Goal: Task Accomplishment & Management: Manage account settings

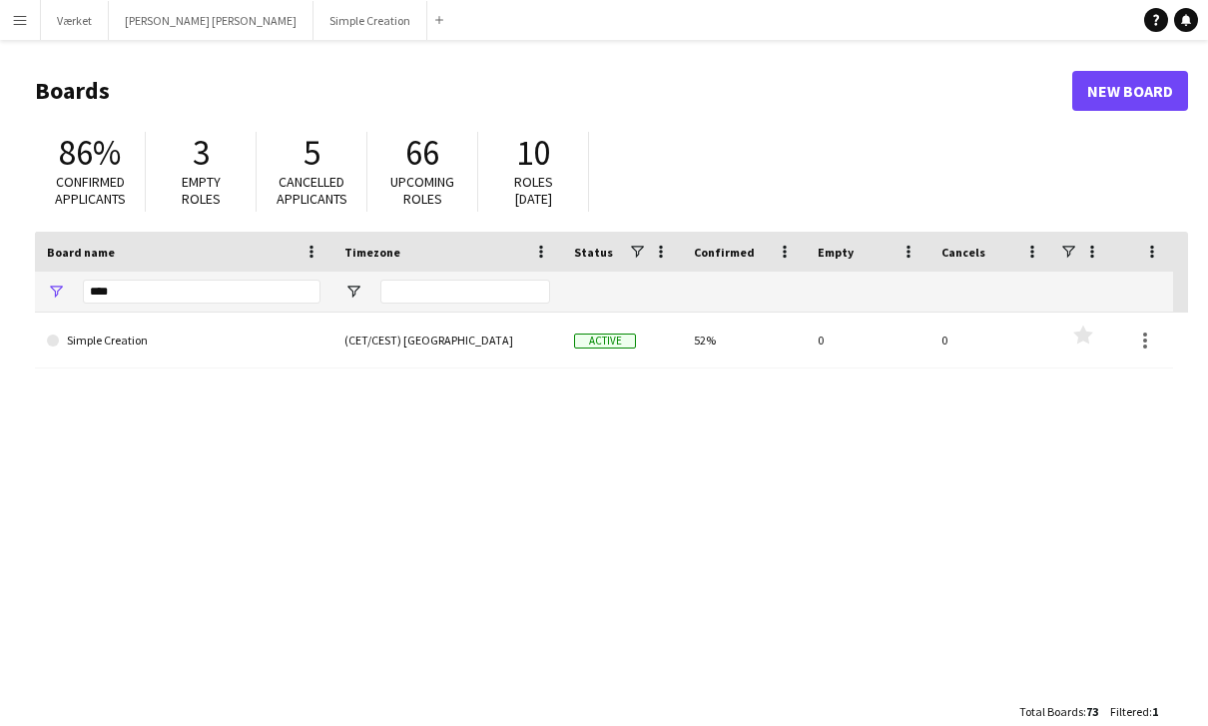
click at [27, 23] on app-icon "Menu" at bounding box center [20, 20] width 16 height 16
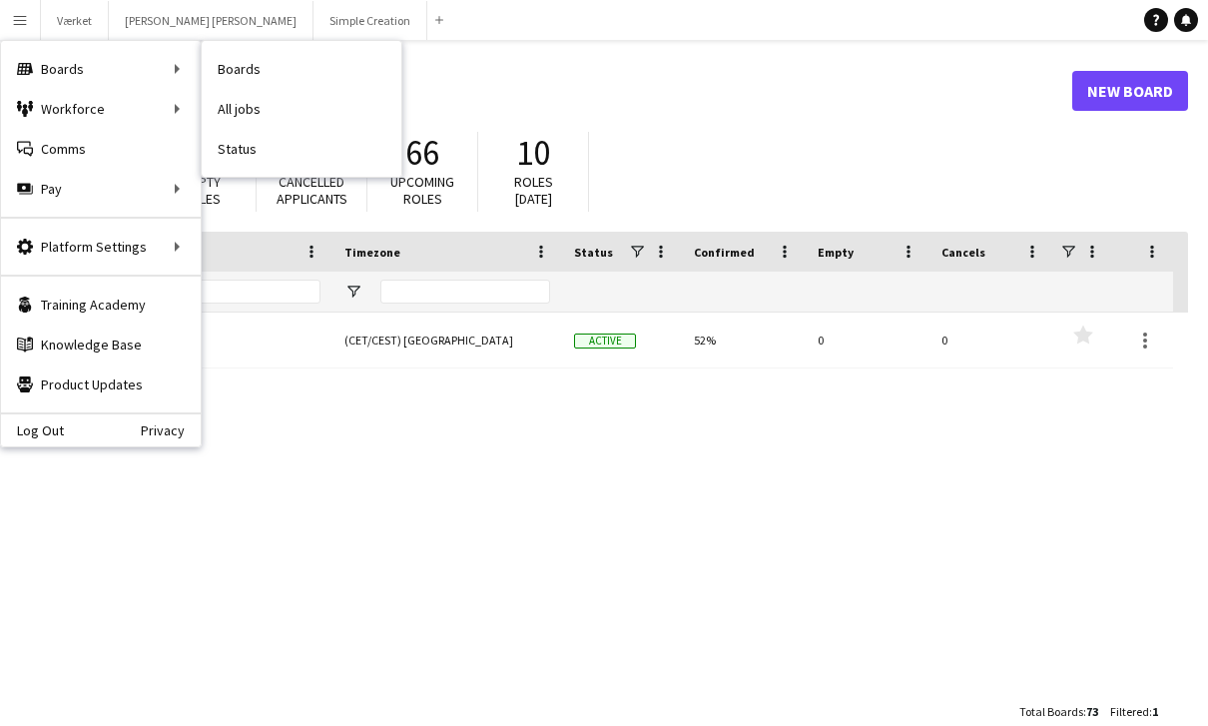
click at [269, 70] on link "Boards" at bounding box center [302, 69] width 200 height 40
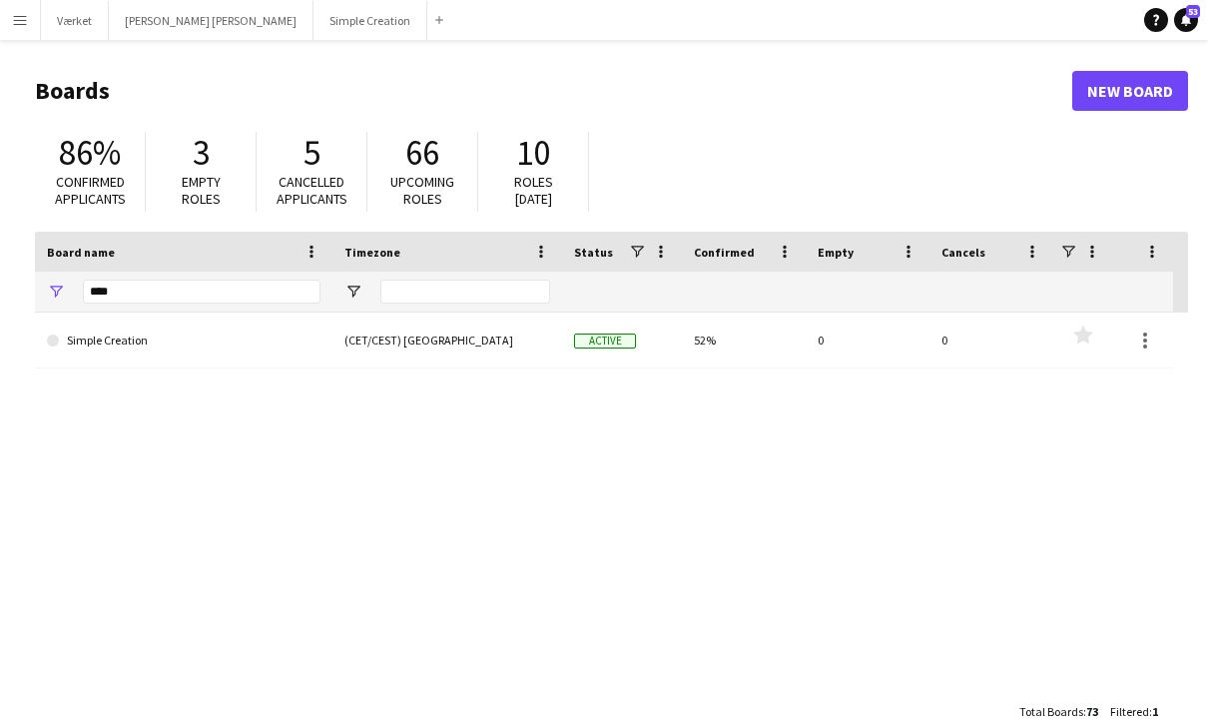
click at [19, 22] on app-icon "Menu" at bounding box center [20, 20] width 16 height 16
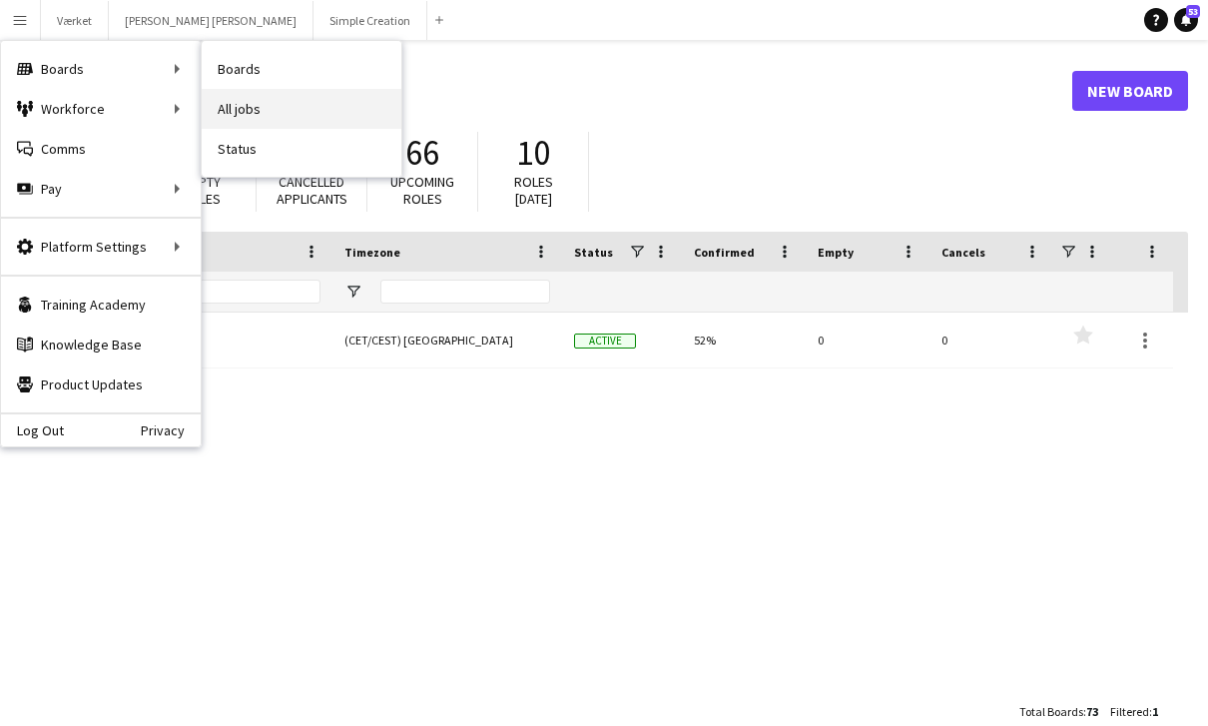
click at [232, 110] on link "All jobs" at bounding box center [302, 109] width 200 height 40
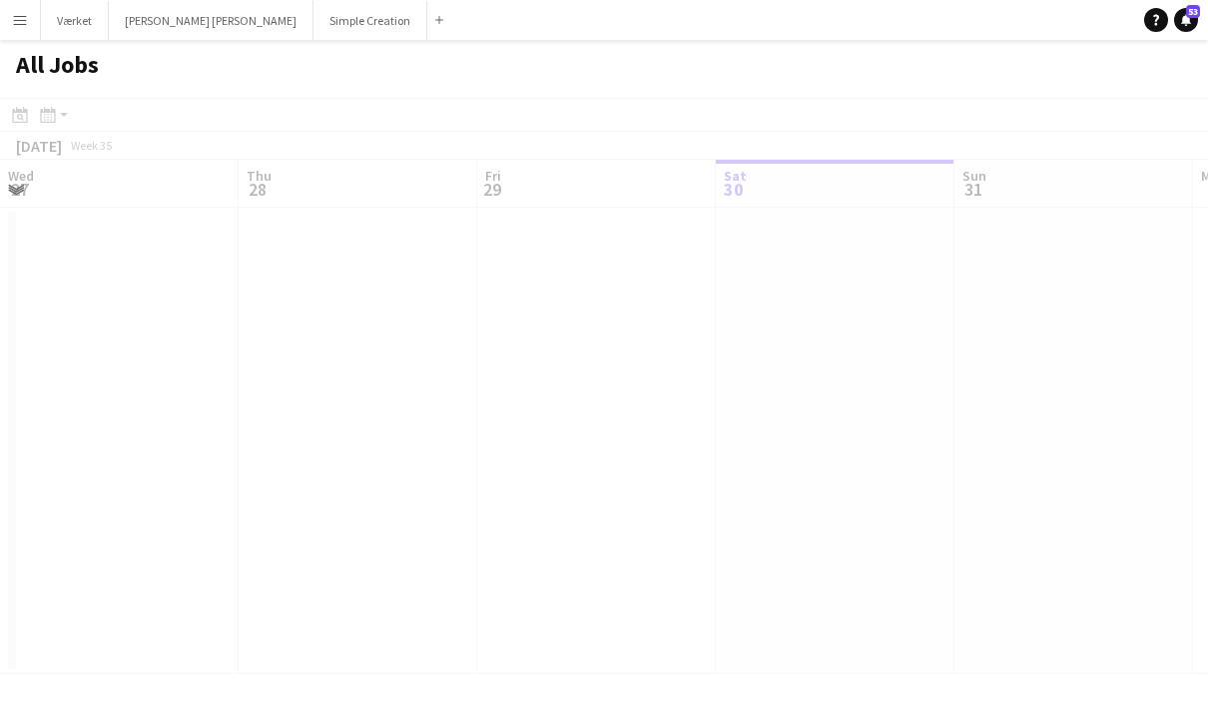
scroll to position [0, 477]
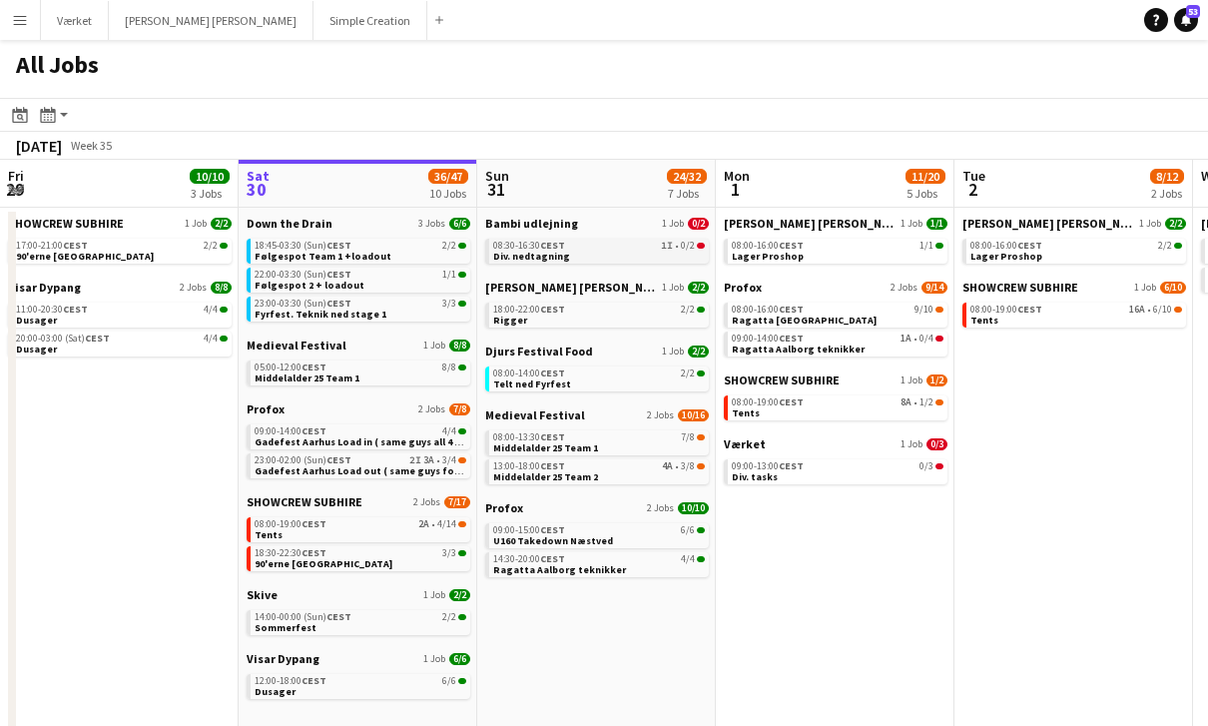
click at [657, 245] on div "08:30-16:30 CEST 1I • 0/2" at bounding box center [599, 246] width 212 height 10
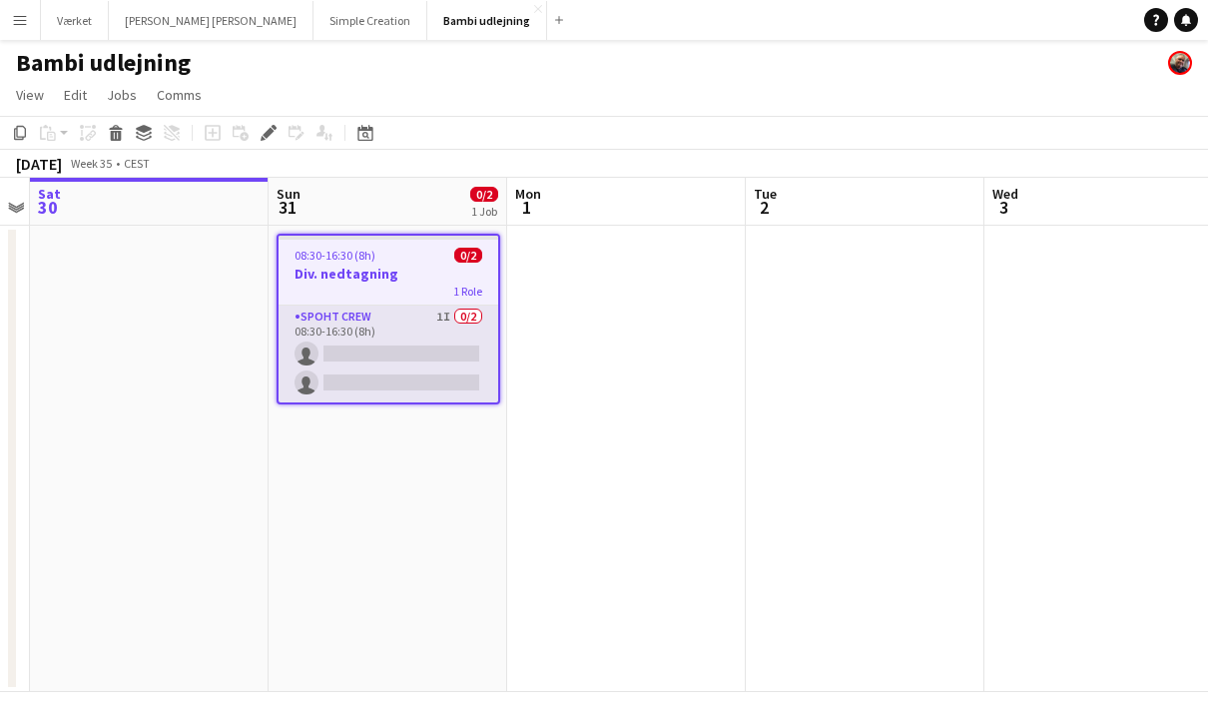
click at [411, 324] on app-card-role "Spoht Crew 1I 0/2 08:30-16:30 (8h) single-neutral-actions single-neutral-actions" at bounding box center [389, 354] width 220 height 97
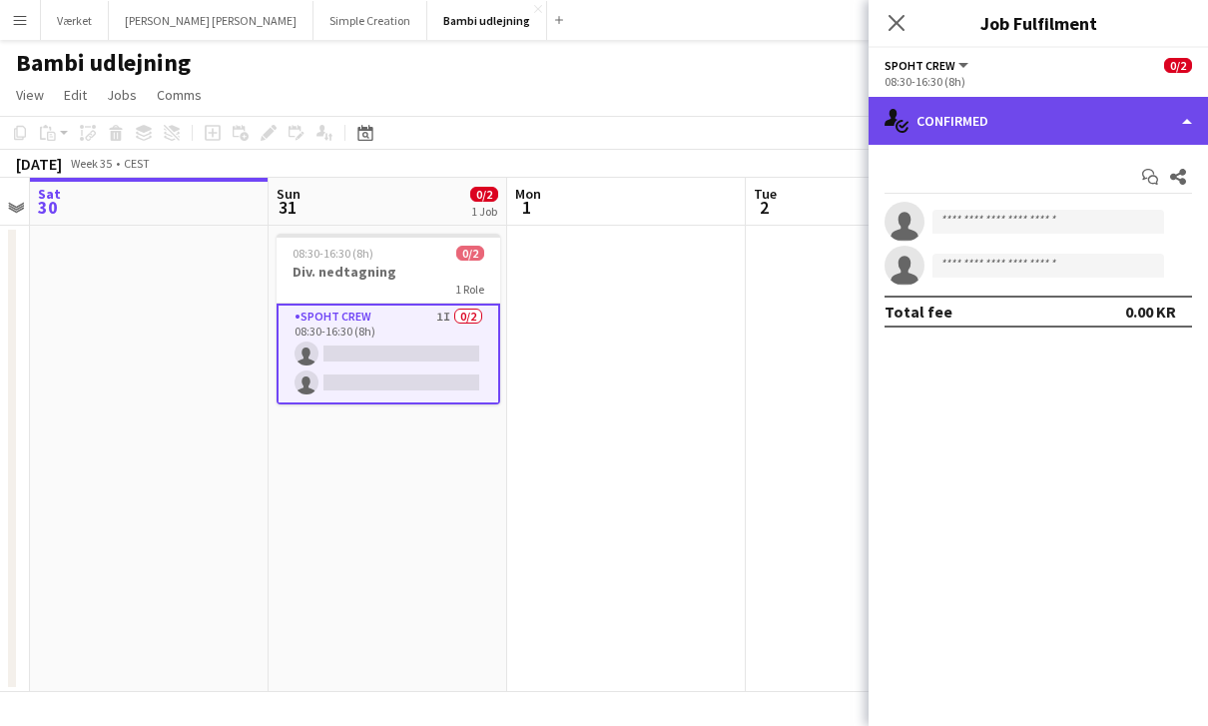
click at [1176, 125] on div "single-neutral-actions-check-2 Confirmed" at bounding box center [1038, 121] width 339 height 48
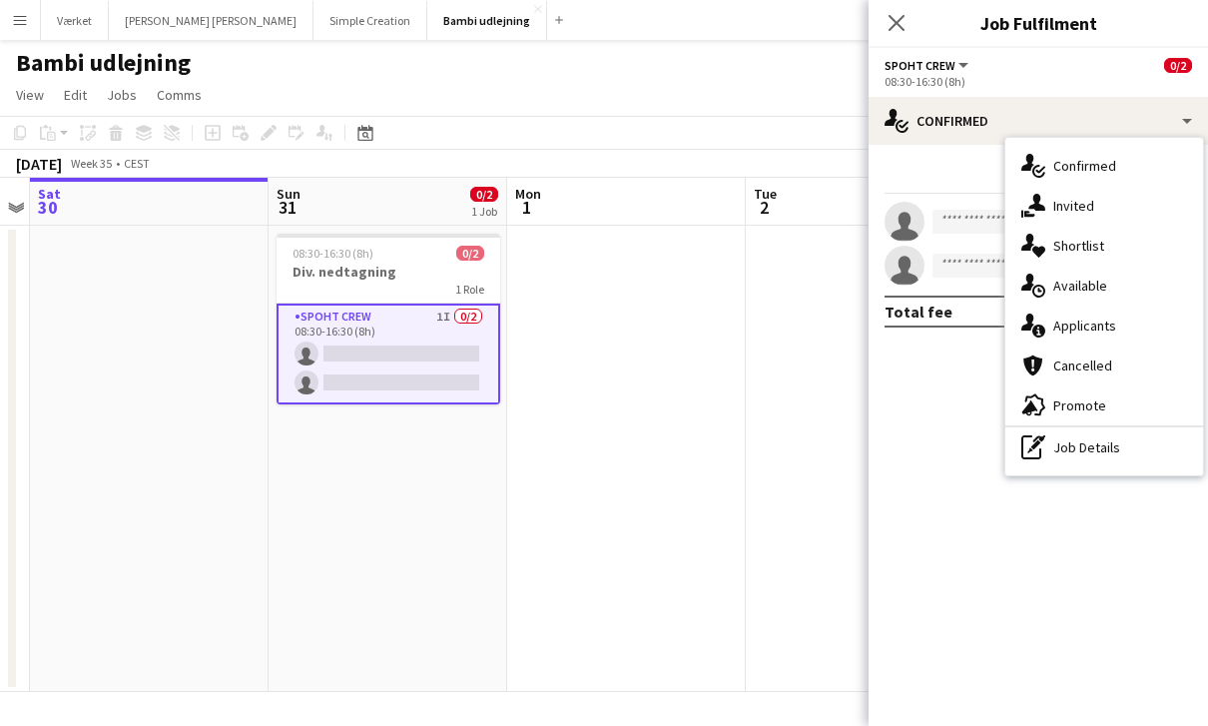
click at [1135, 331] on div "single-neutral-actions-information Applicants" at bounding box center [1104, 326] width 198 height 40
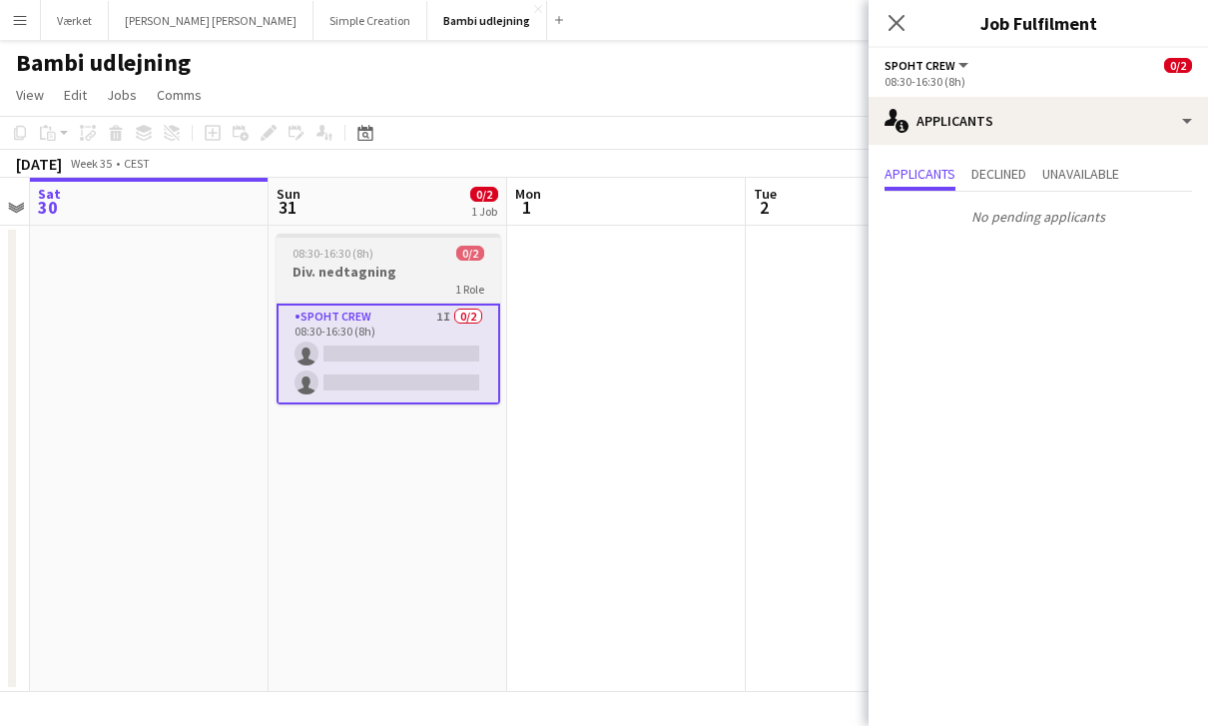
click at [396, 275] on h3 "Div. nedtagning" at bounding box center [389, 272] width 224 height 18
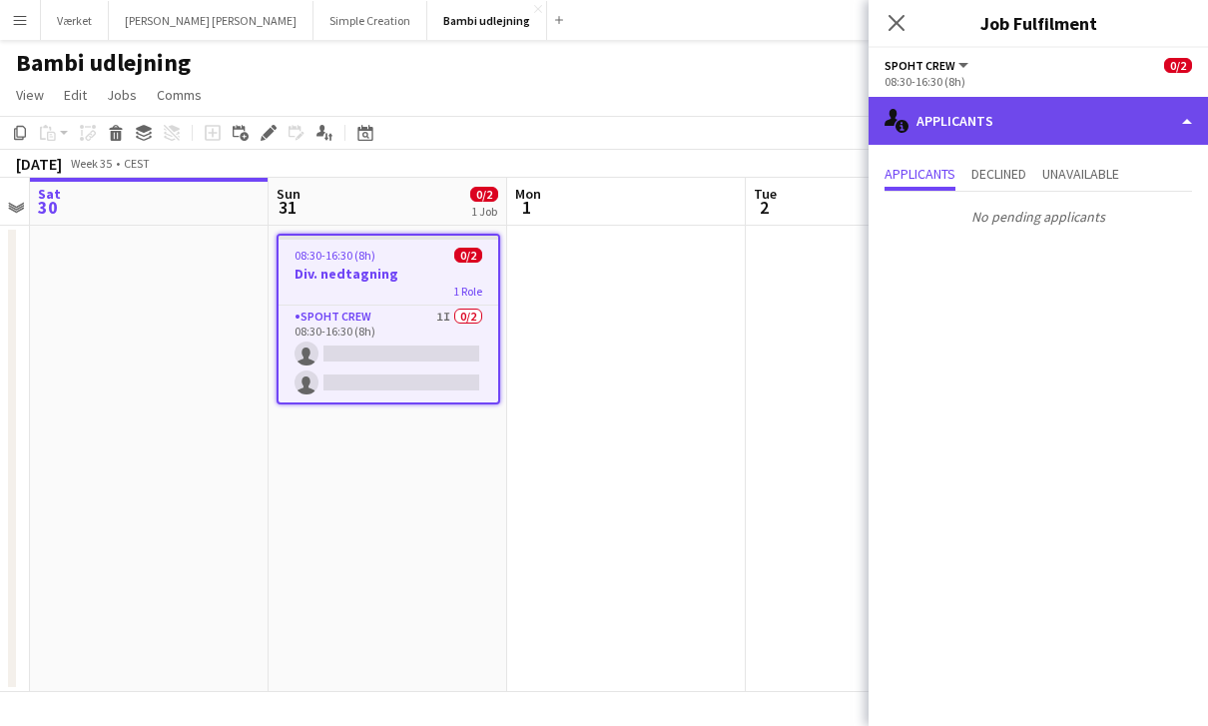
click at [1173, 135] on div "single-neutral-actions-information Applicants" at bounding box center [1038, 121] width 339 height 48
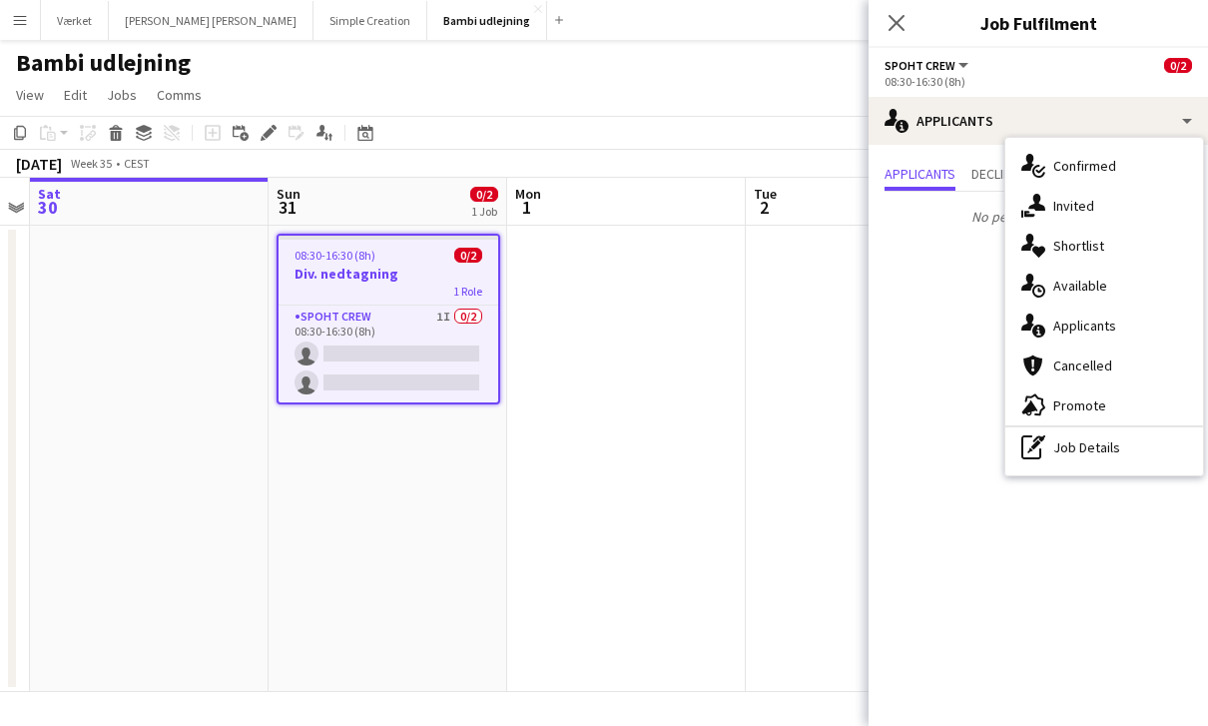
click at [1097, 413] on div "advertising-megaphone Promote" at bounding box center [1104, 405] width 198 height 40
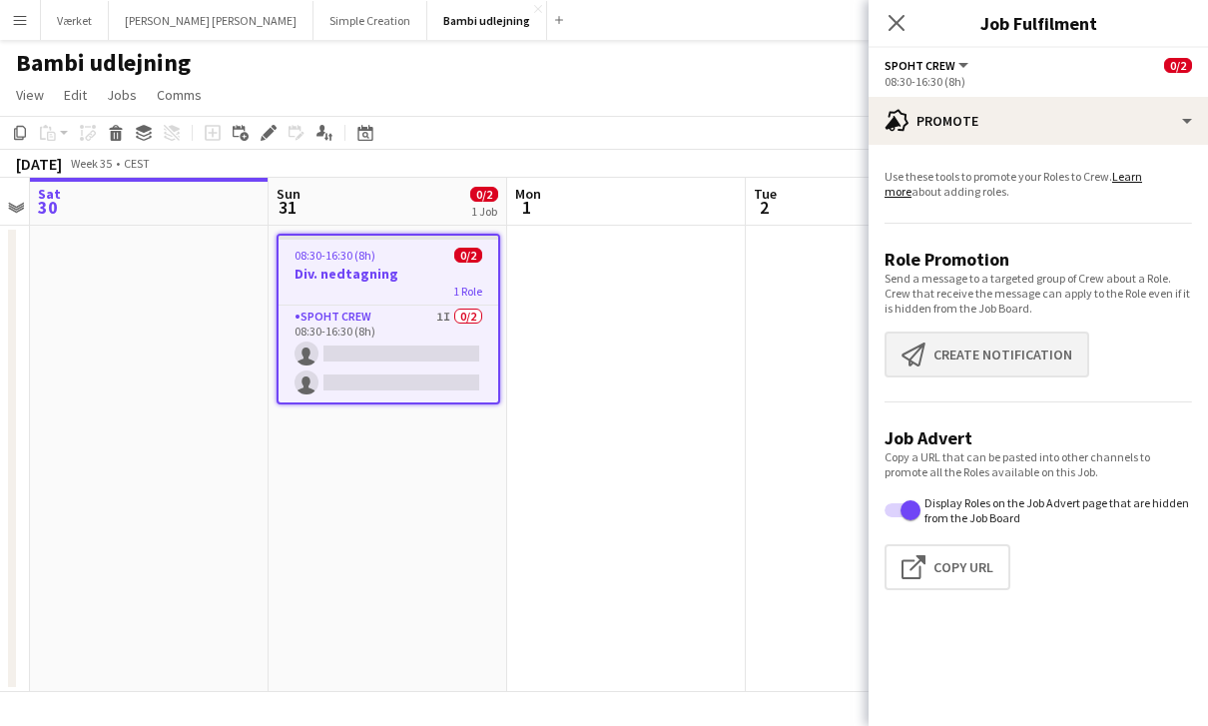
click at [1040, 342] on button "Create notification Create notification" at bounding box center [987, 355] width 205 height 46
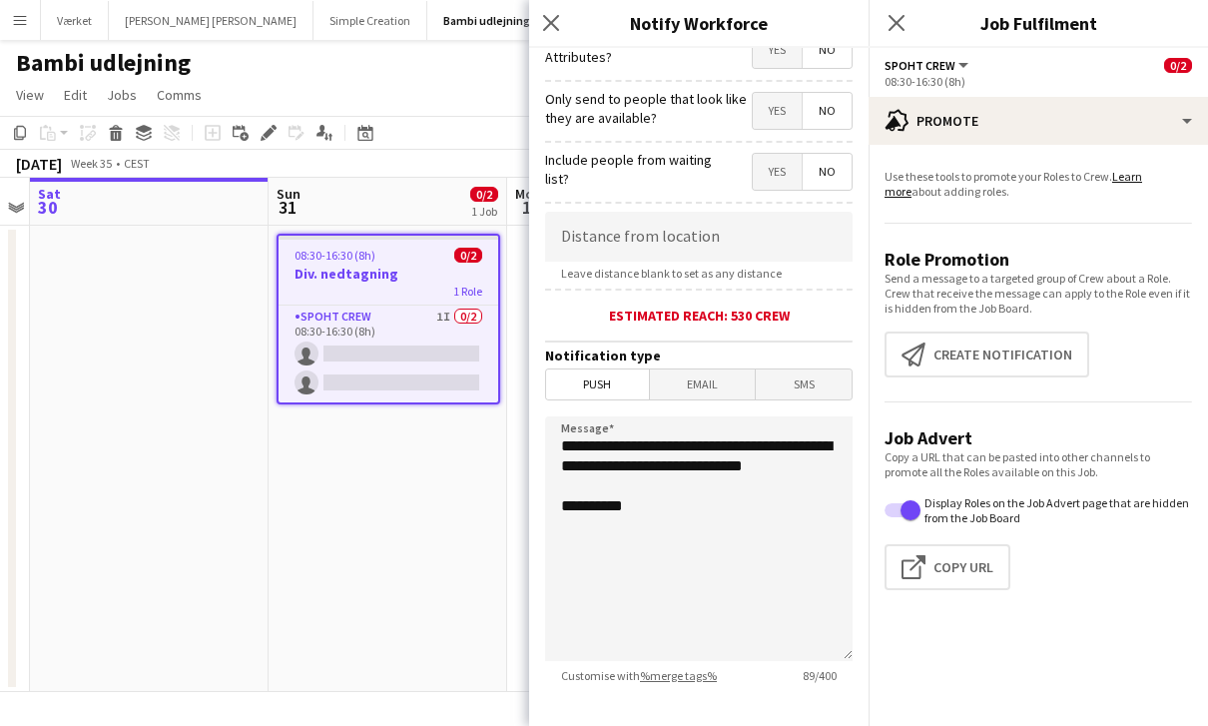
scroll to position [382, 0]
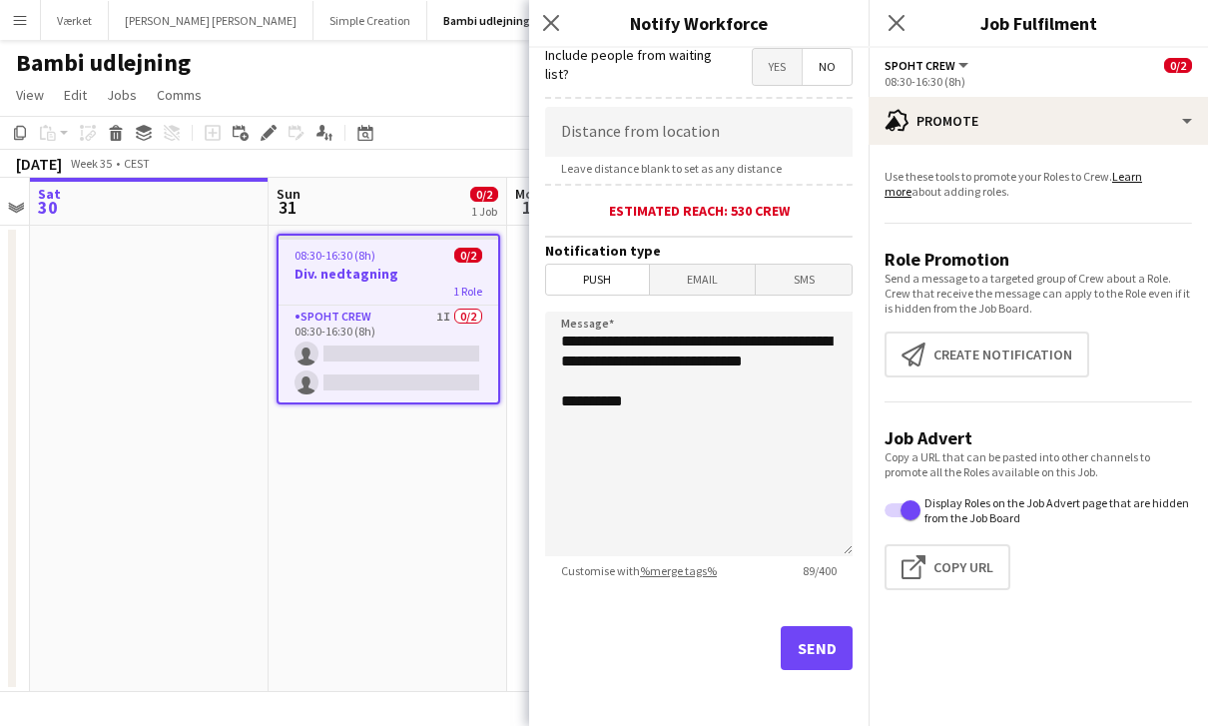
click at [828, 661] on button "Send" at bounding box center [817, 648] width 72 height 44
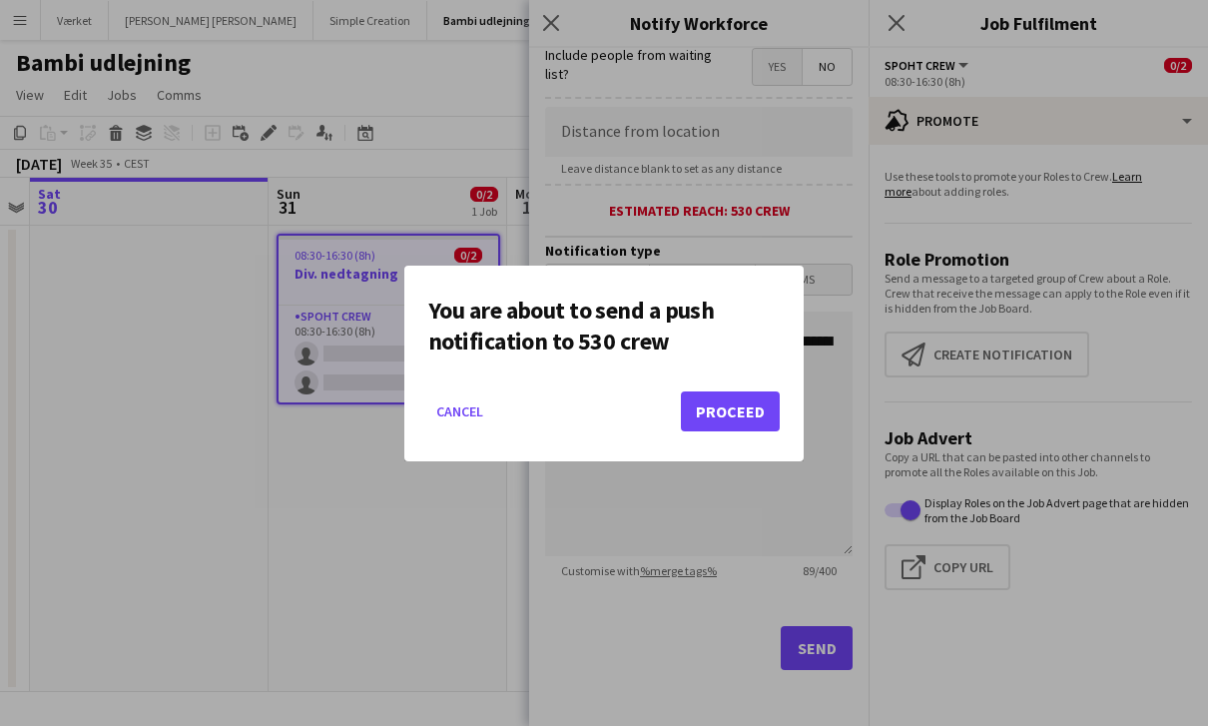
click at [720, 415] on button "Proceed" at bounding box center [730, 411] width 99 height 40
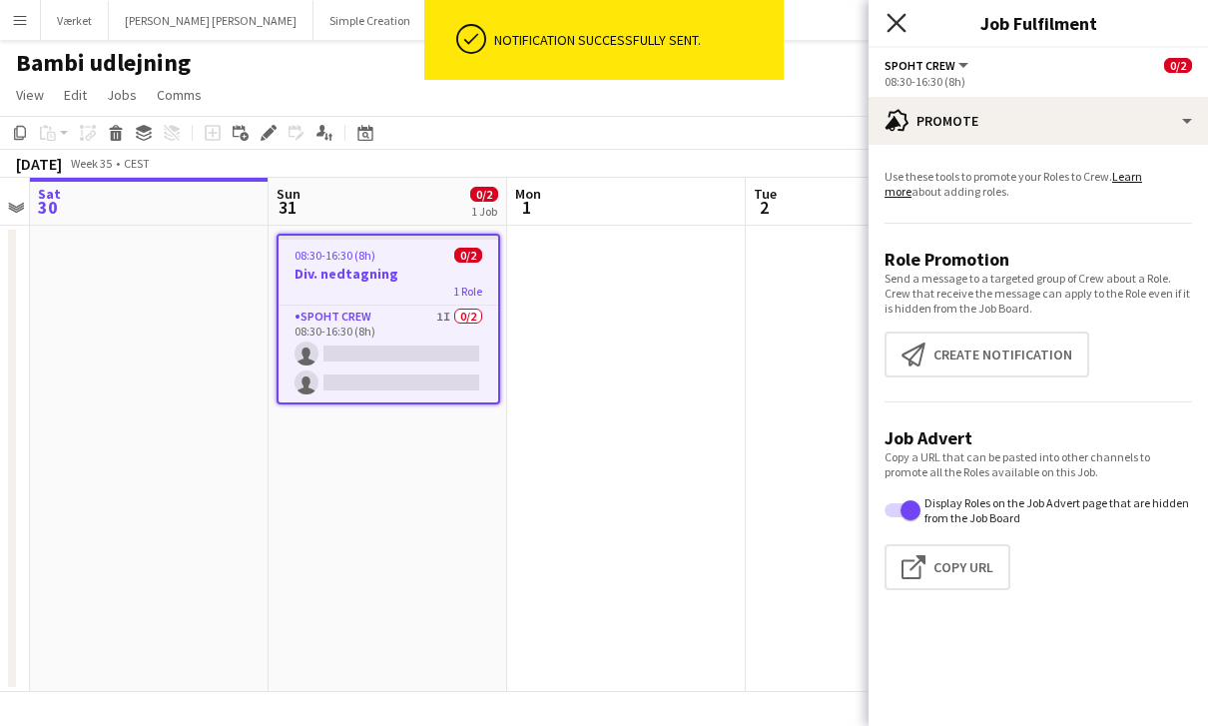
click at [891, 29] on icon at bounding box center [896, 22] width 19 height 19
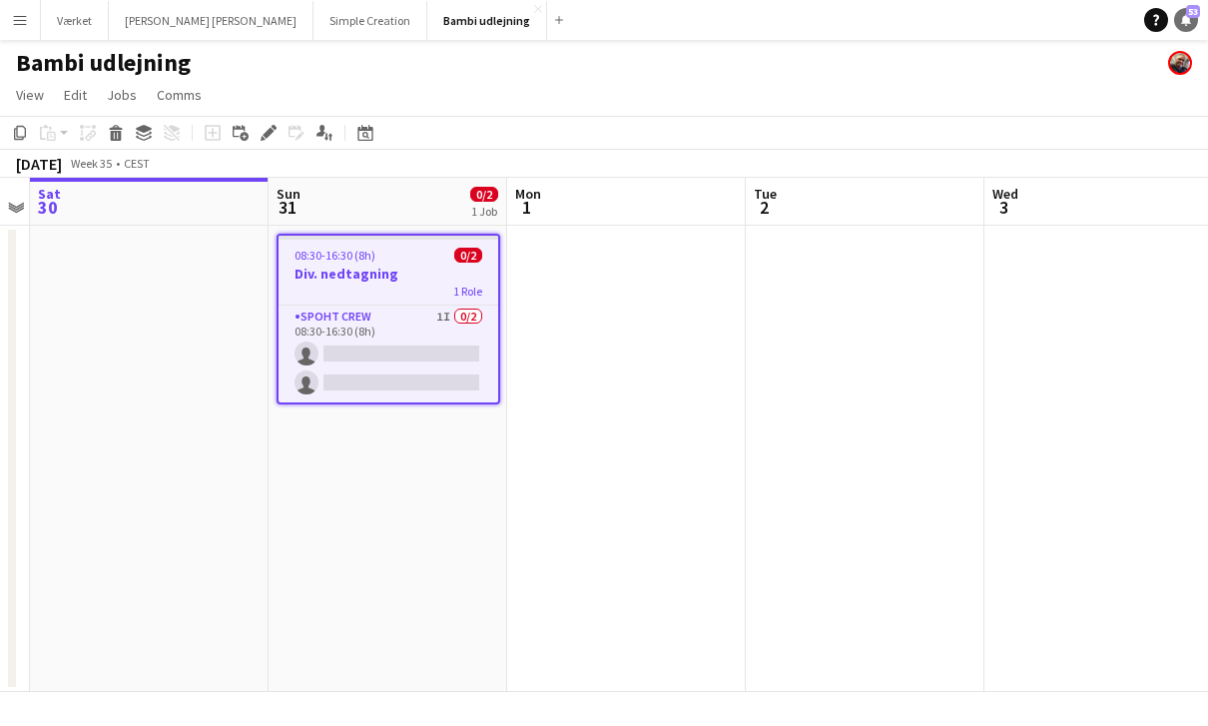
click at [1190, 21] on icon "Notifications" at bounding box center [1186, 20] width 12 height 12
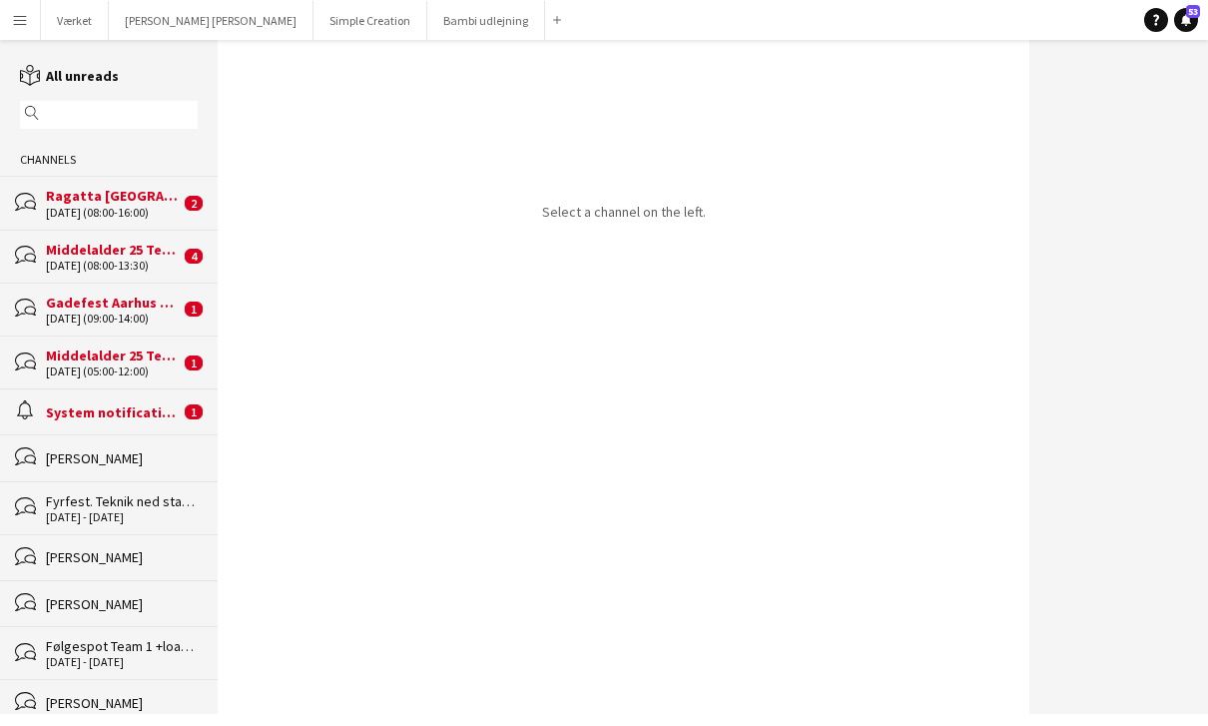
click at [154, 419] on div "System notifications" at bounding box center [113, 412] width 134 height 18
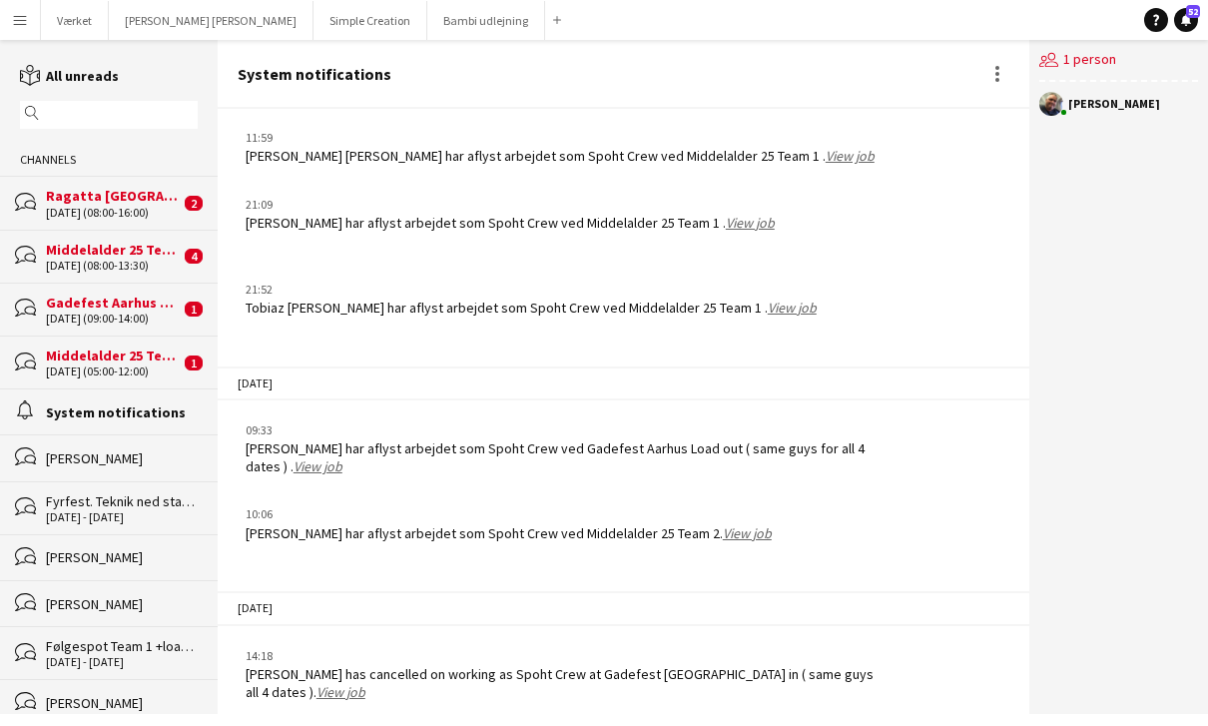
scroll to position [64, 0]
click at [150, 346] on div "Middelalder 25 Team 1" at bounding box center [113, 355] width 134 height 18
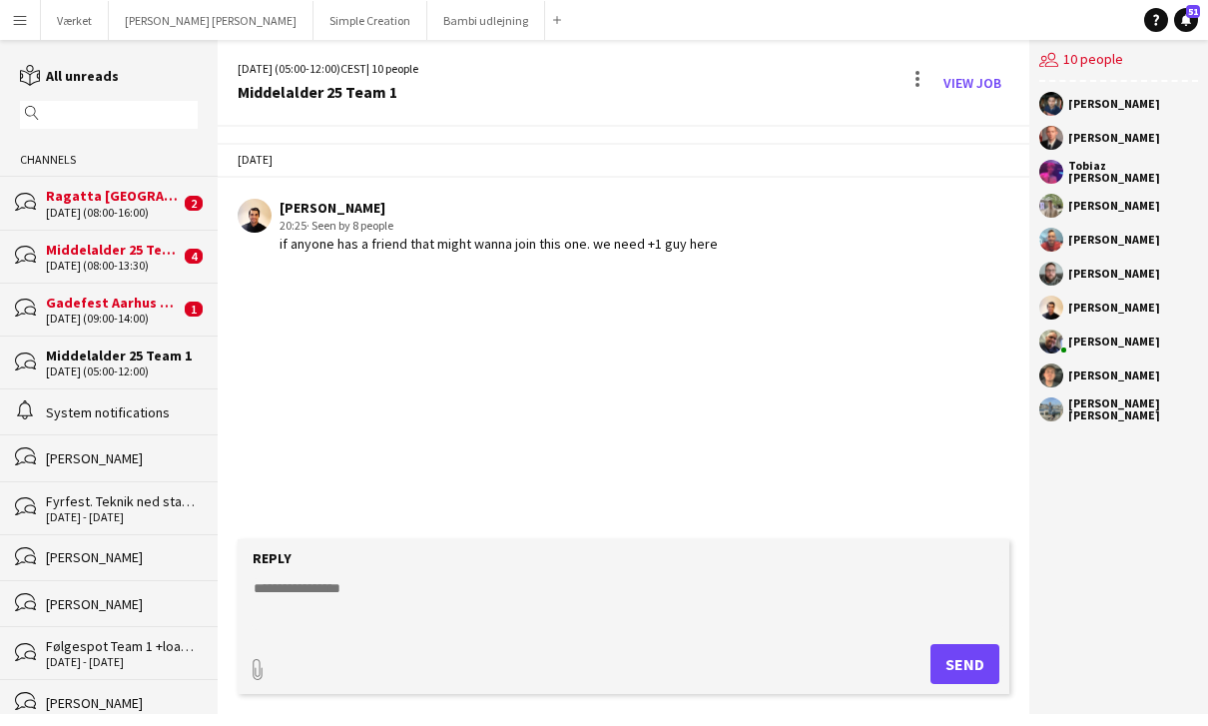
click at [97, 319] on div "30-08-2025 (09:00-14:00)" at bounding box center [113, 319] width 134 height 14
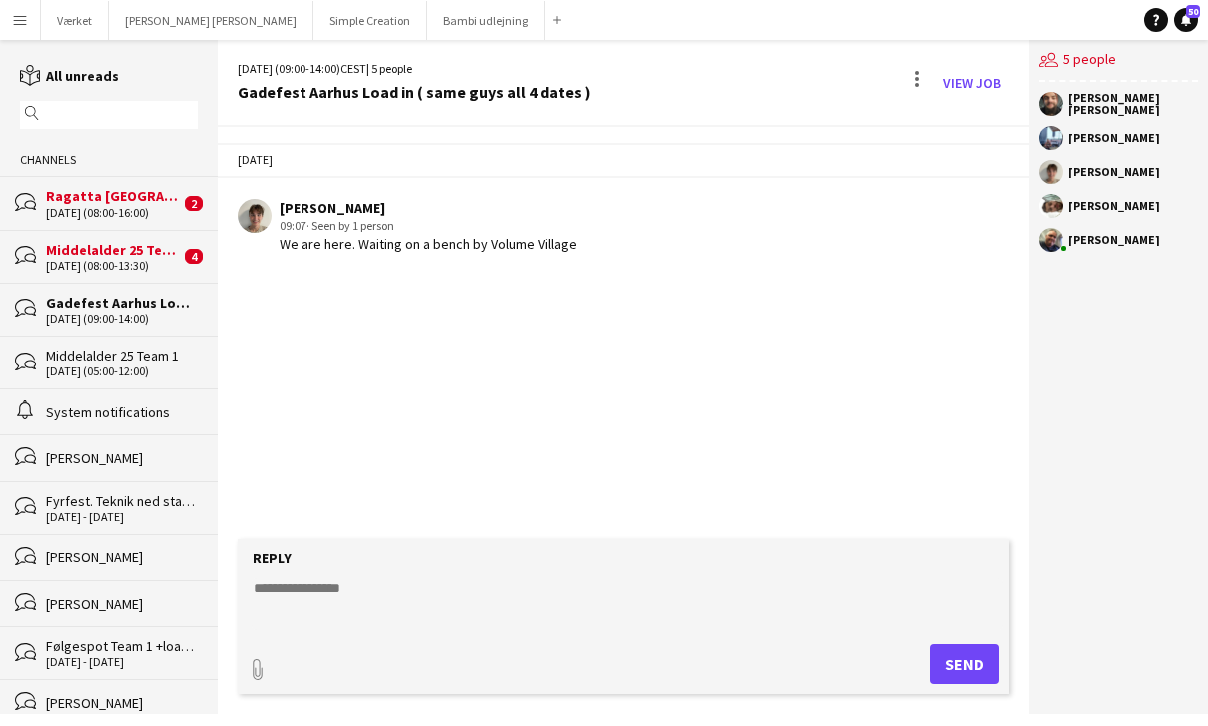
click at [103, 273] on div "31-08-2025 (08:00-13:30)" at bounding box center [113, 266] width 134 height 14
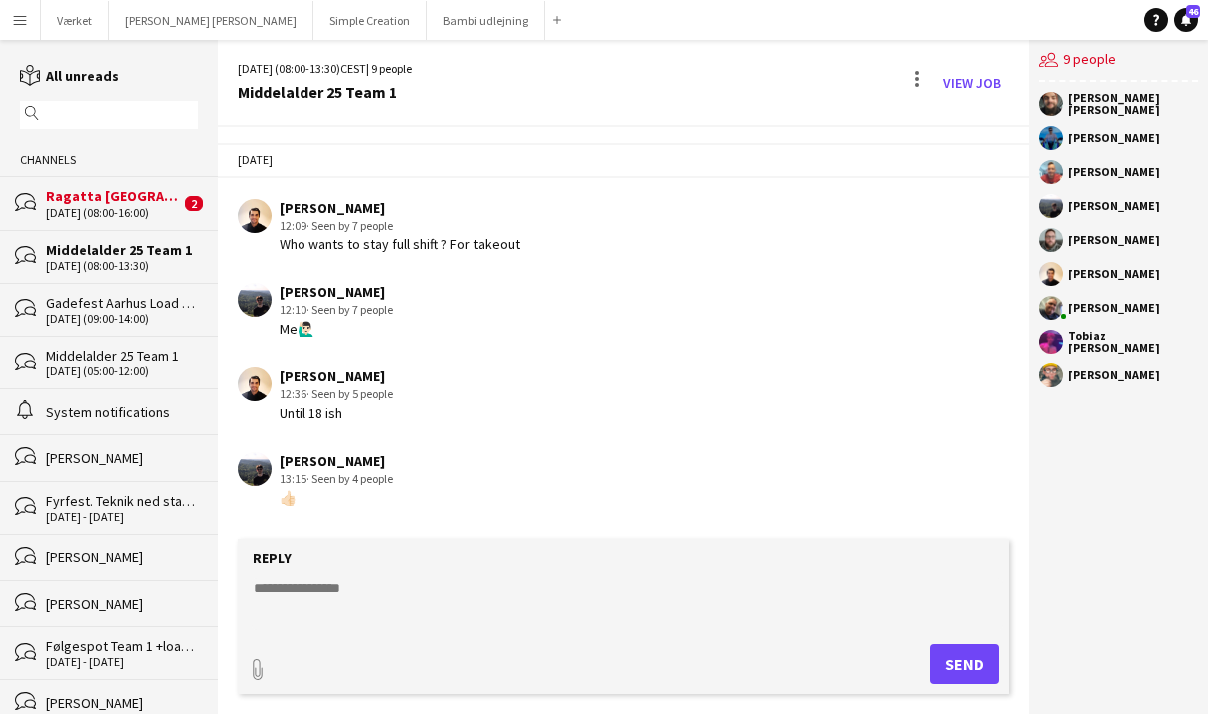
click at [114, 216] on div "01-09-2025 (08:00-16:00)" at bounding box center [113, 213] width 134 height 14
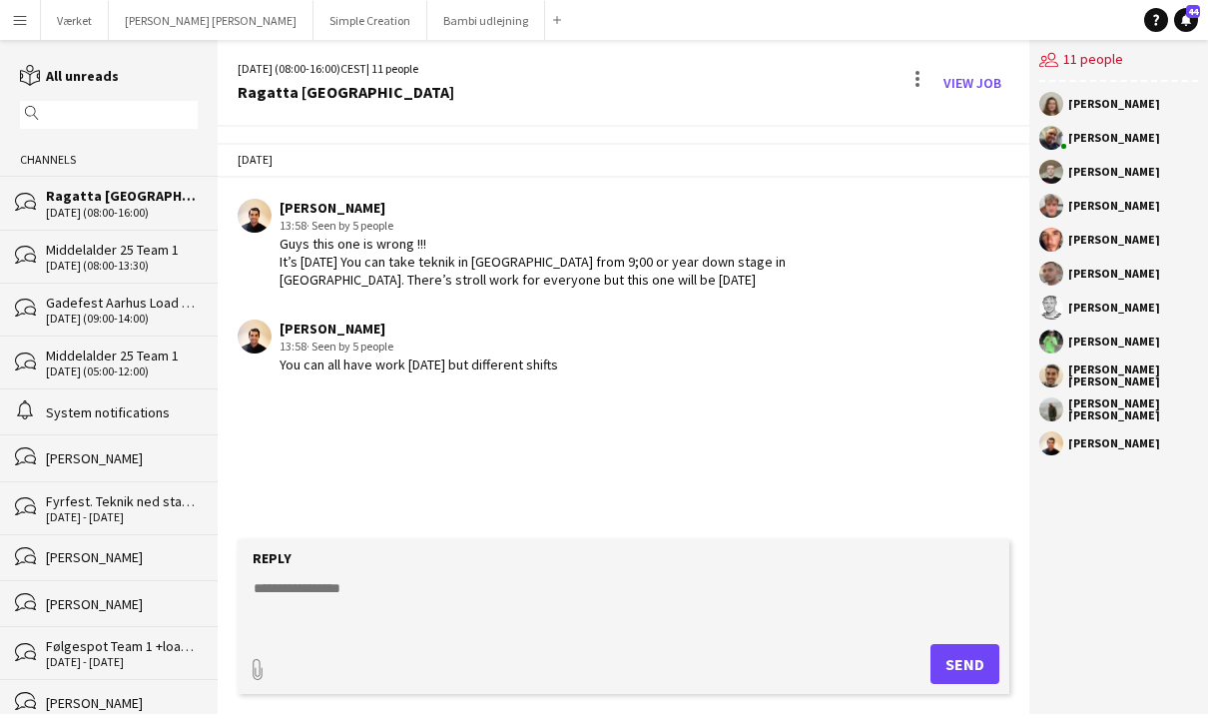
click at [79, 19] on button "Værket Close" at bounding box center [75, 20] width 68 height 39
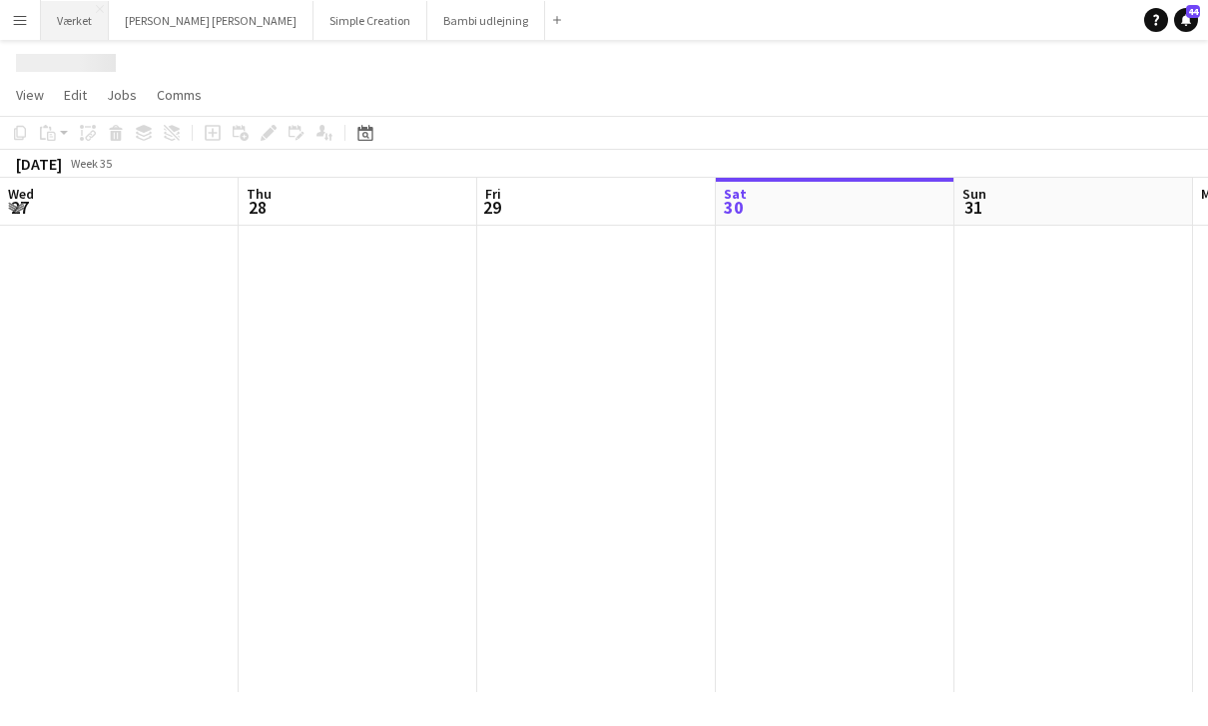
scroll to position [0, 477]
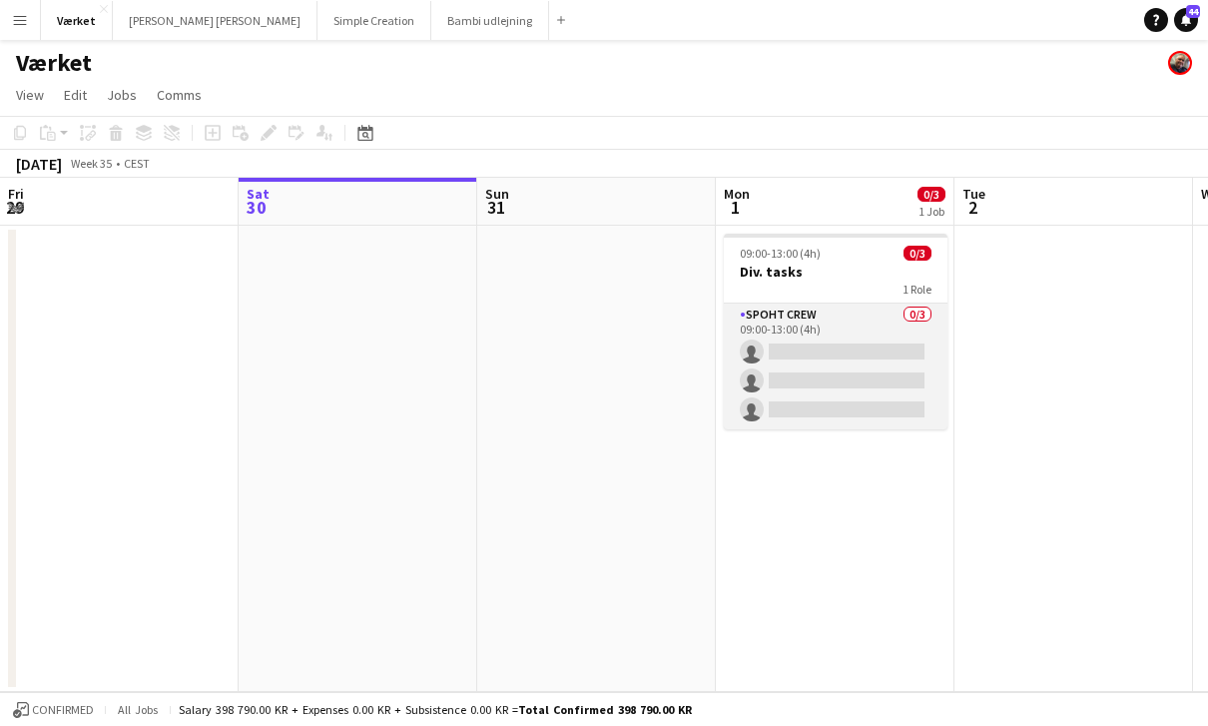
click at [841, 325] on app-card-role "Spoht Crew 0/3 09:00-13:00 (4h) single-neutral-actions single-neutral-actions s…" at bounding box center [836, 367] width 224 height 126
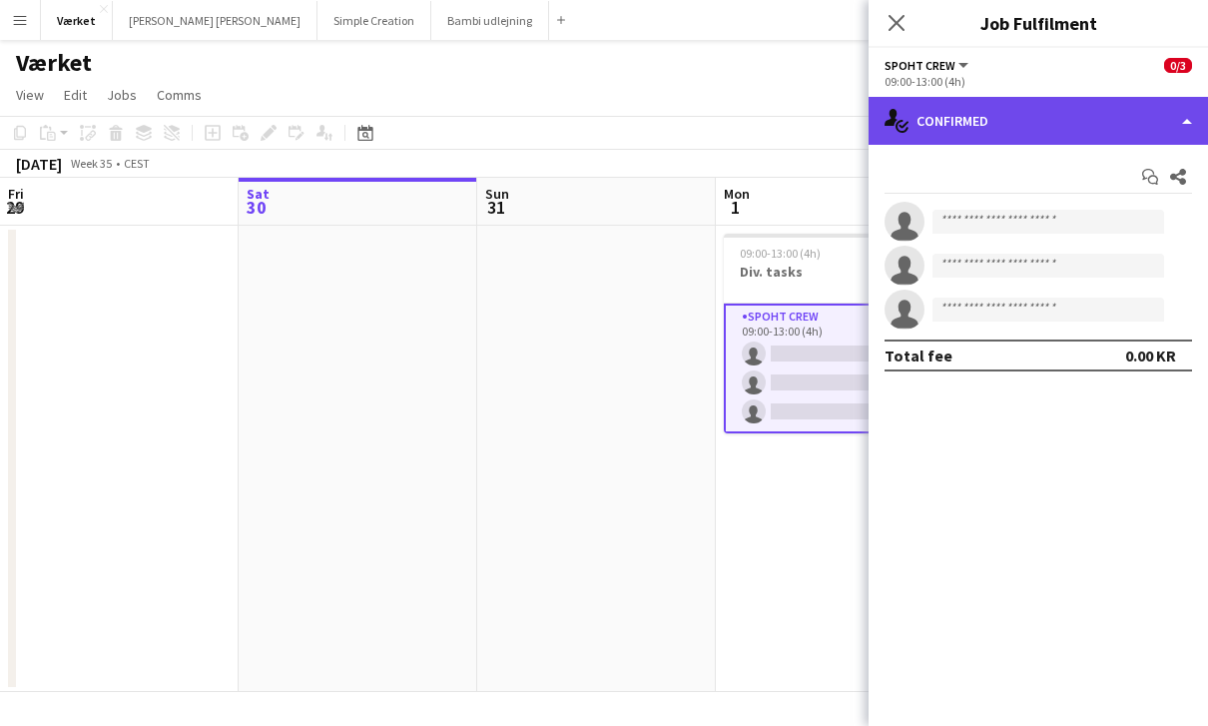
click at [1171, 121] on div "single-neutral-actions-check-2 Confirmed" at bounding box center [1038, 121] width 339 height 48
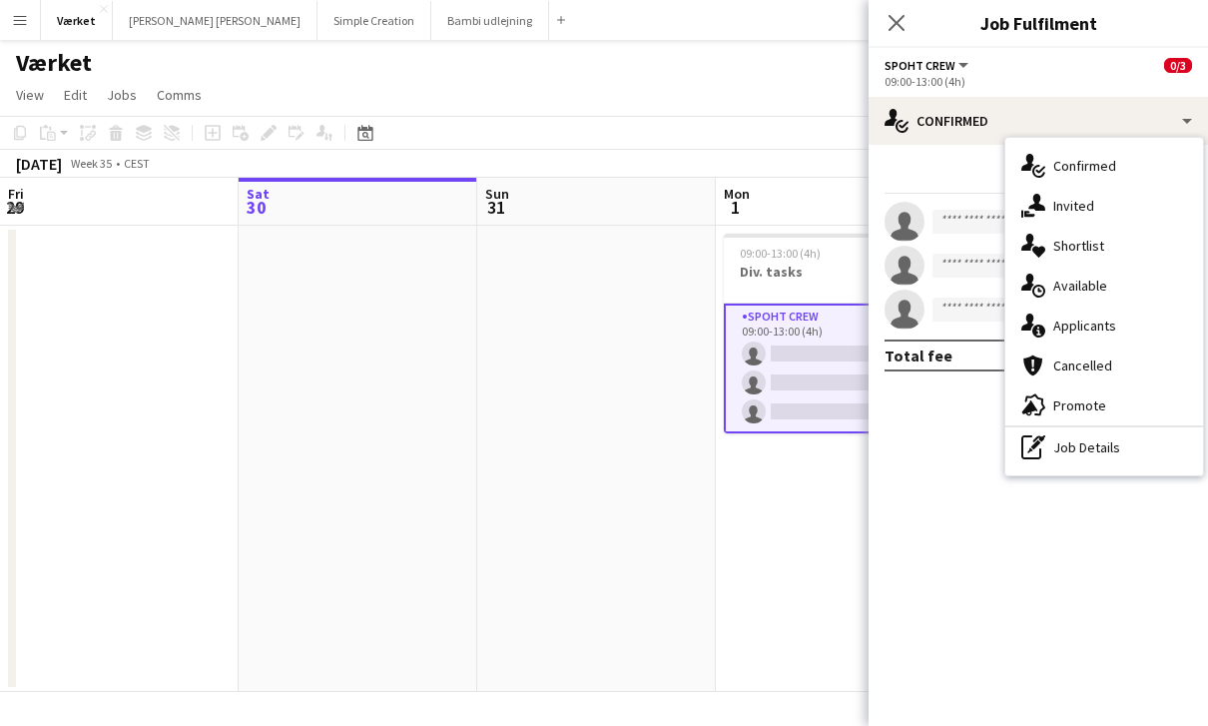
click at [1094, 409] on div "advertising-megaphone Promote" at bounding box center [1104, 405] width 198 height 40
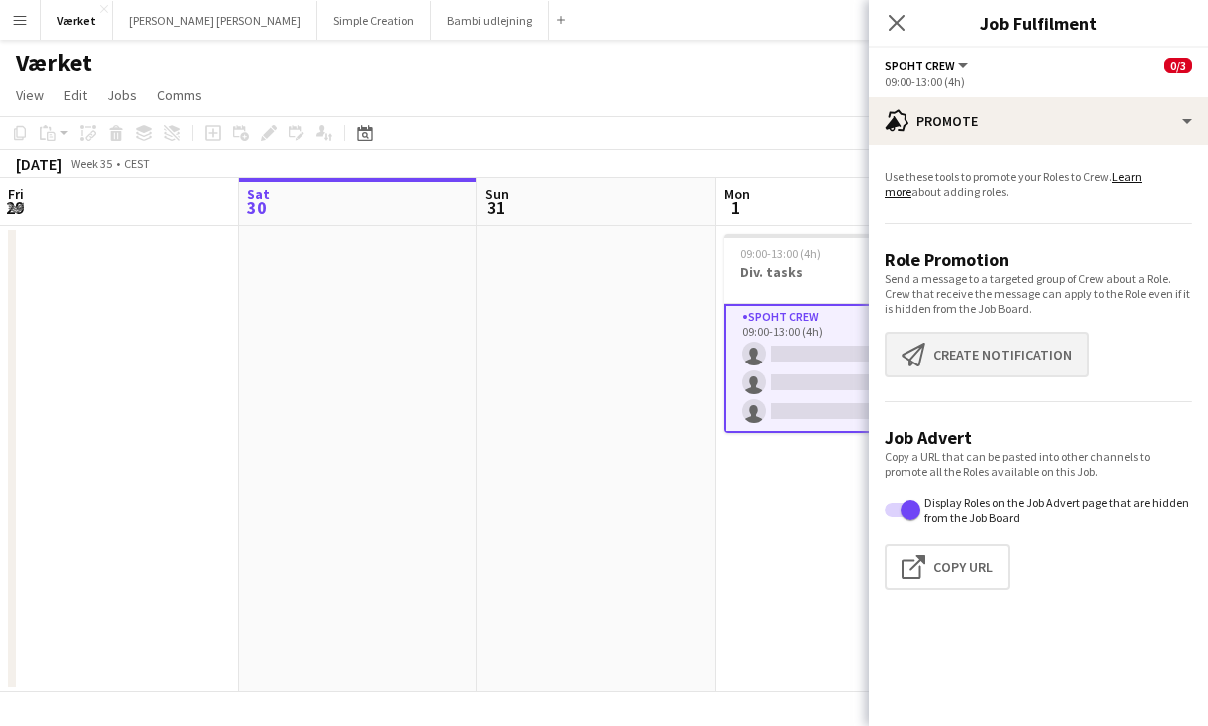
click at [1012, 363] on button "Create notification Create notification" at bounding box center [987, 355] width 205 height 46
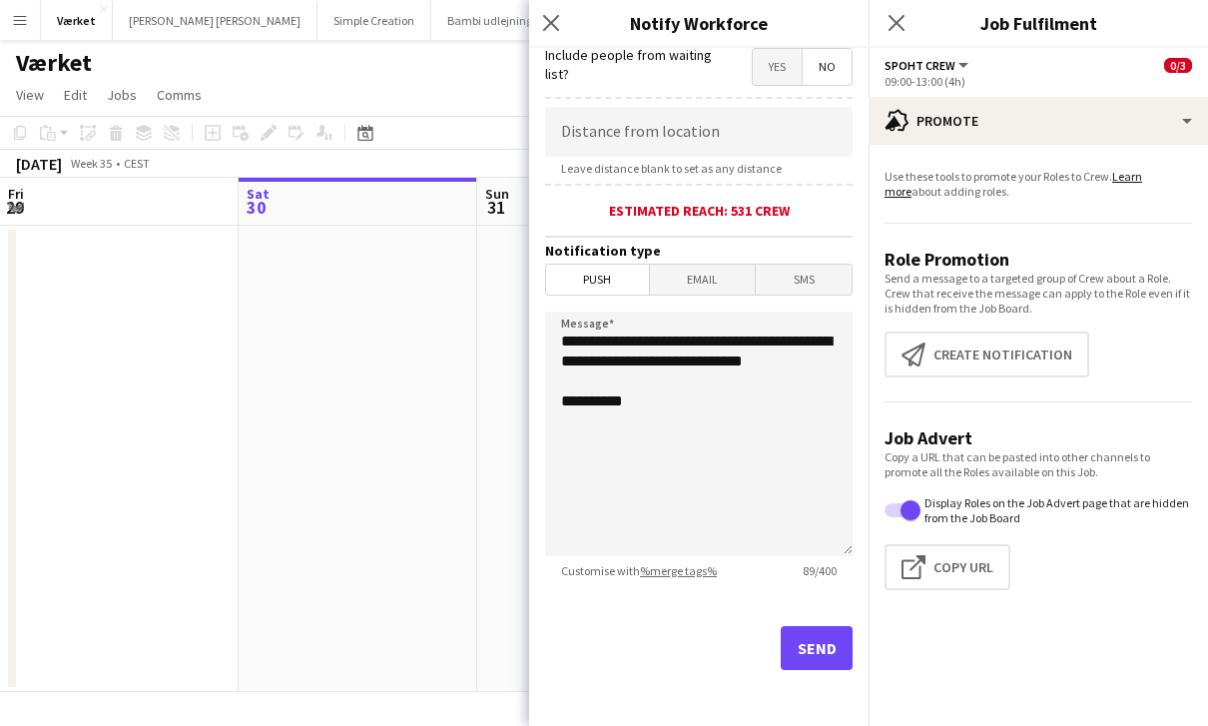
scroll to position [382, 0]
click at [810, 658] on button "Send" at bounding box center [817, 648] width 72 height 44
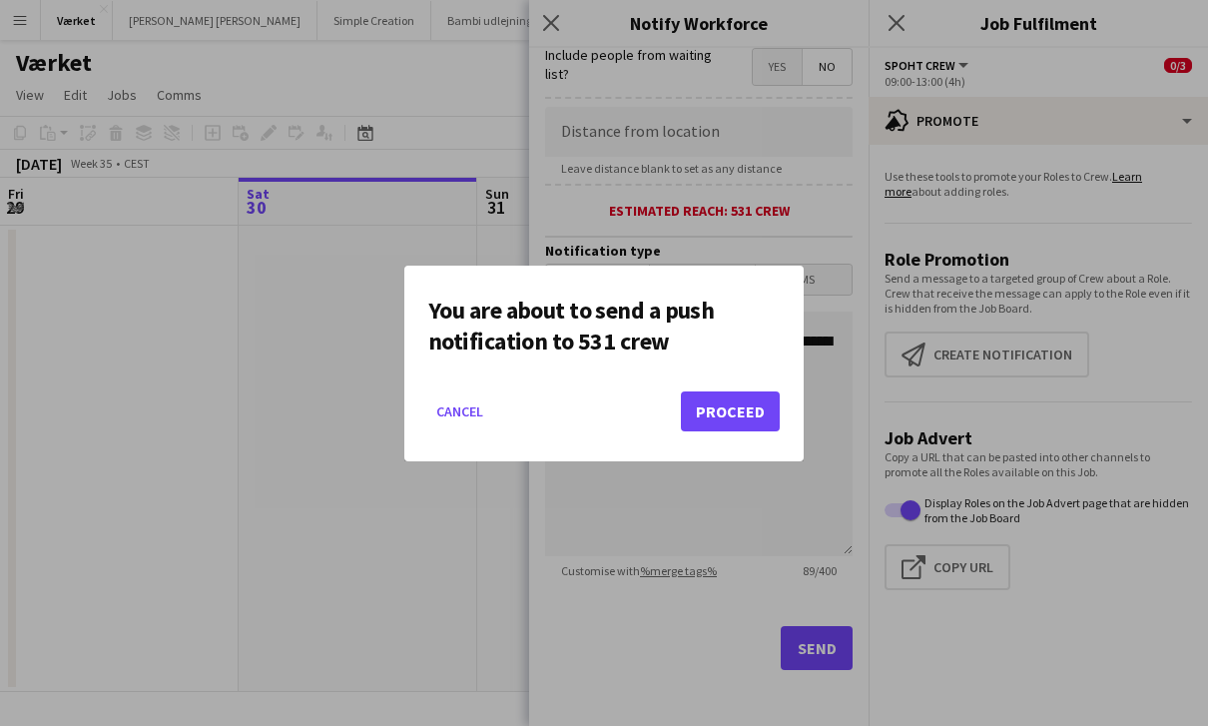
click at [747, 407] on button "Proceed" at bounding box center [730, 411] width 99 height 40
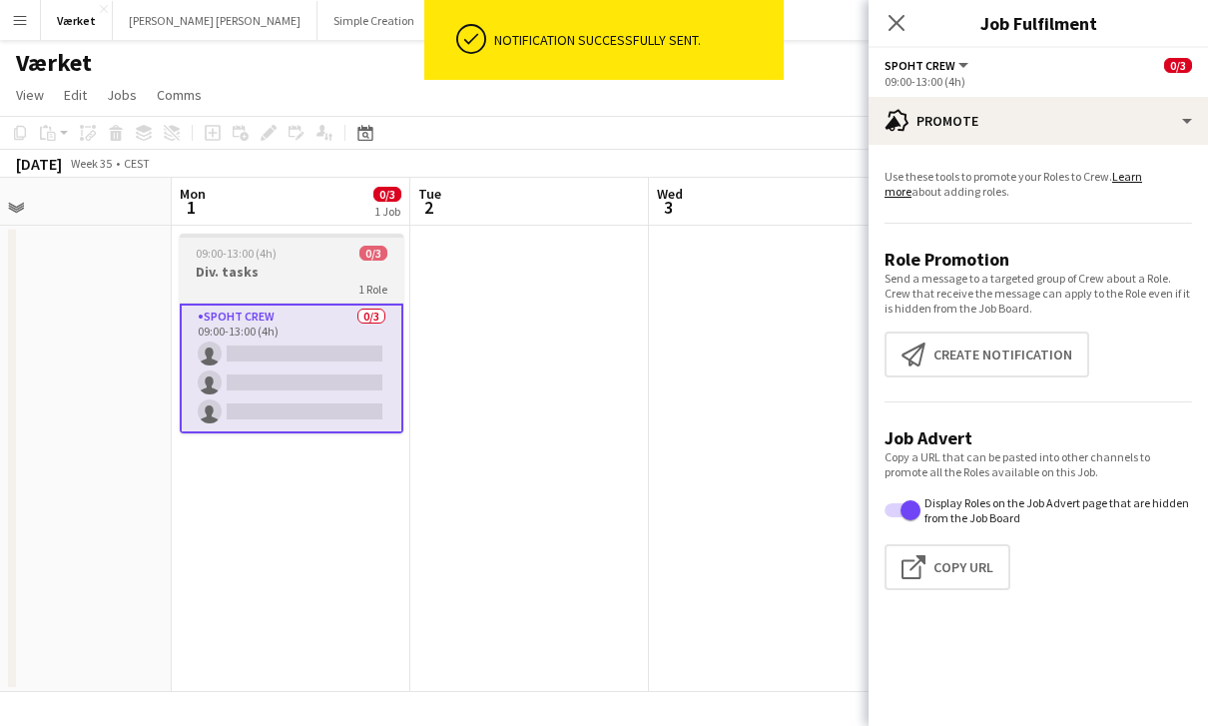
scroll to position [0, 525]
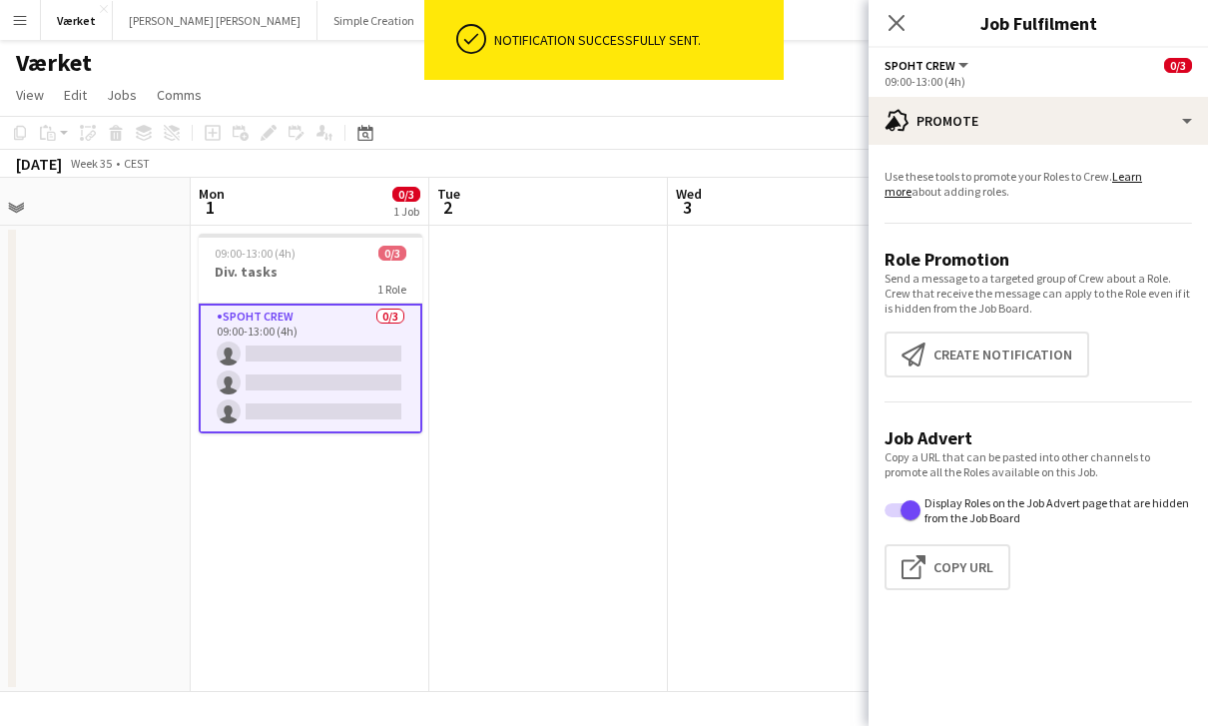
click at [896, 25] on icon at bounding box center [897, 23] width 16 height 16
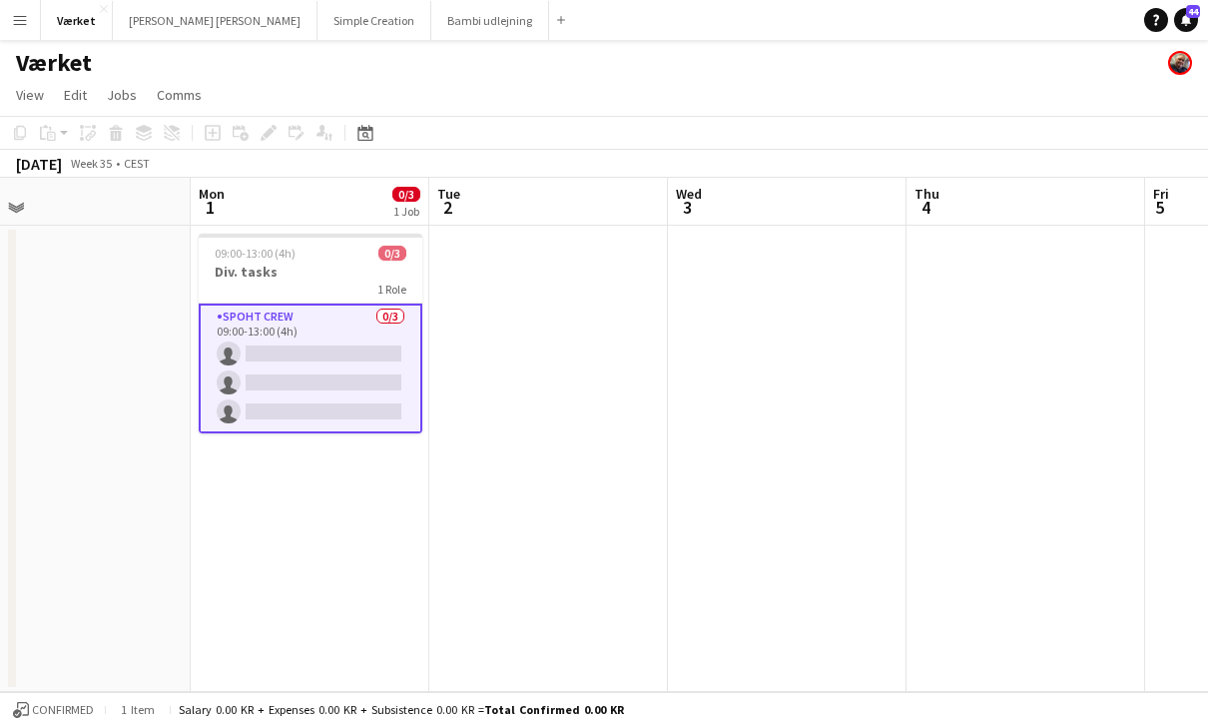
click at [25, 18] on app-icon "Menu" at bounding box center [20, 20] width 16 height 16
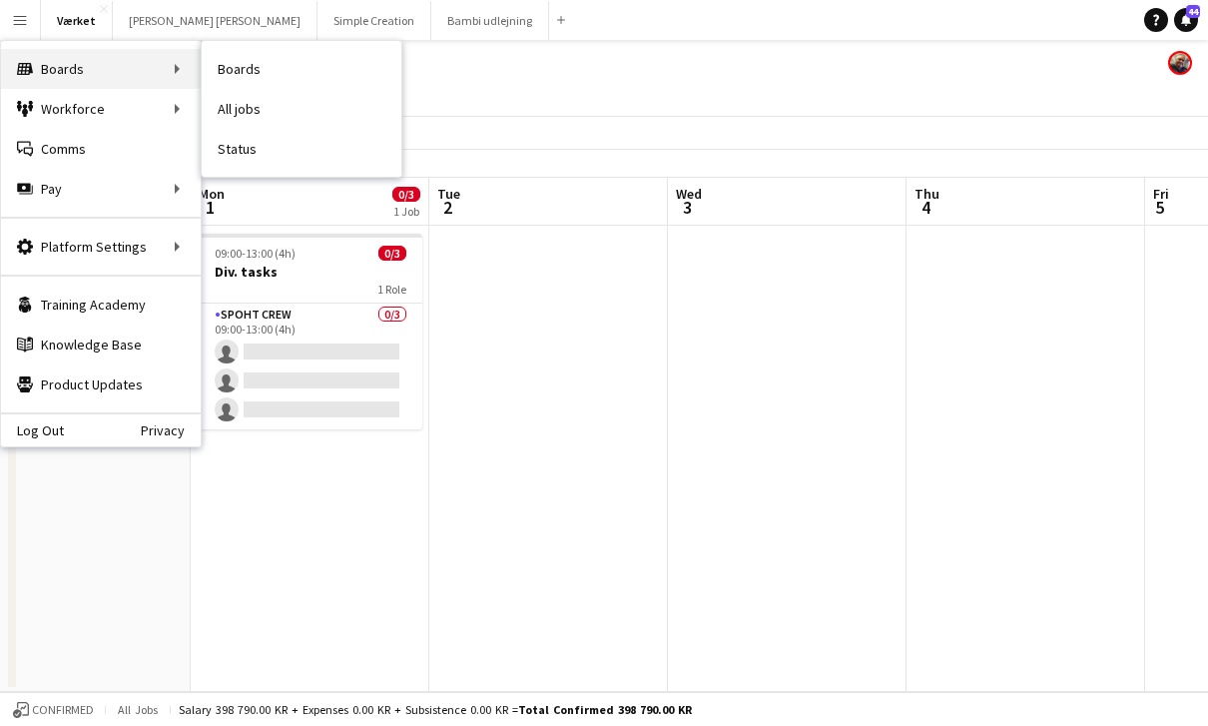
click at [82, 74] on div "Boards Boards" at bounding box center [101, 69] width 200 height 40
click at [81, 74] on div "Boards Boards" at bounding box center [101, 69] width 200 height 40
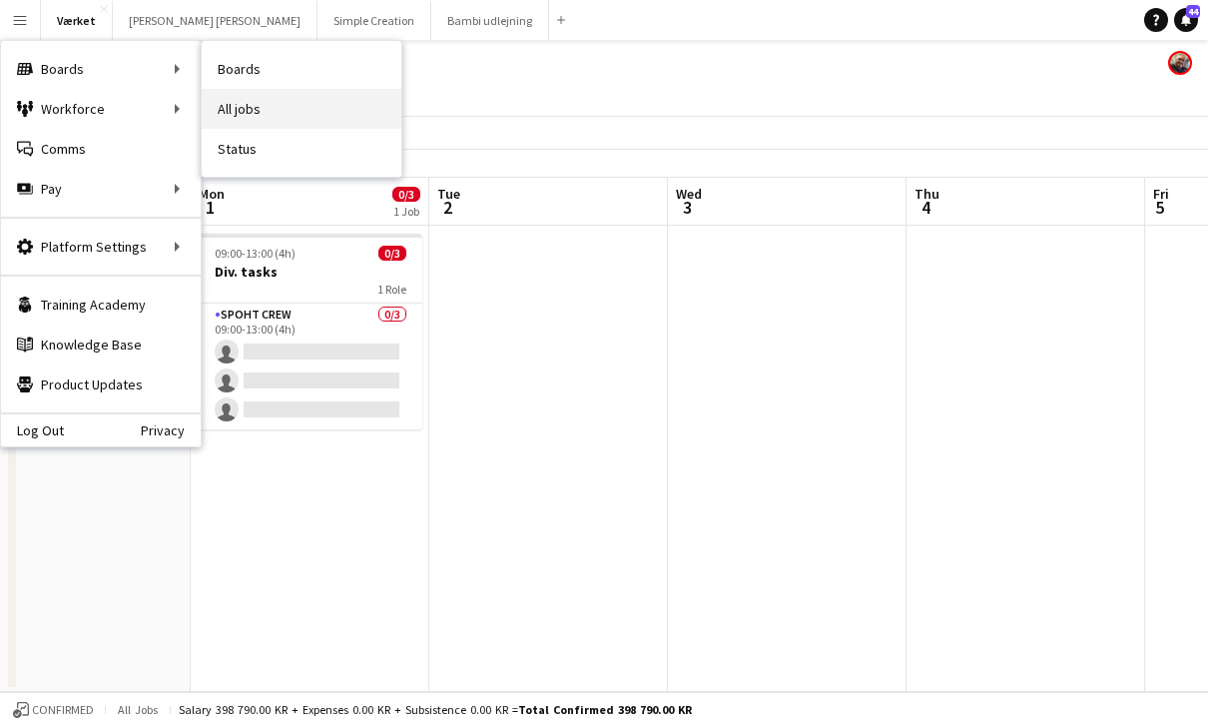
click at [247, 121] on link "All jobs" at bounding box center [302, 109] width 200 height 40
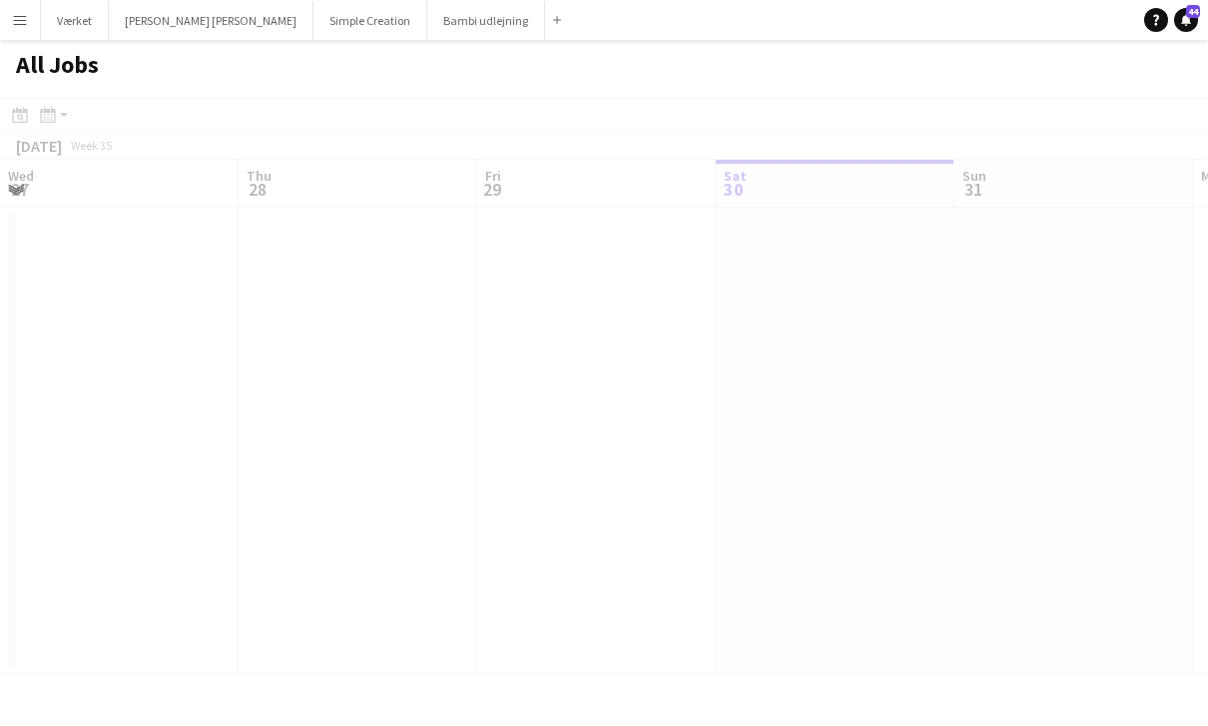
scroll to position [0, 477]
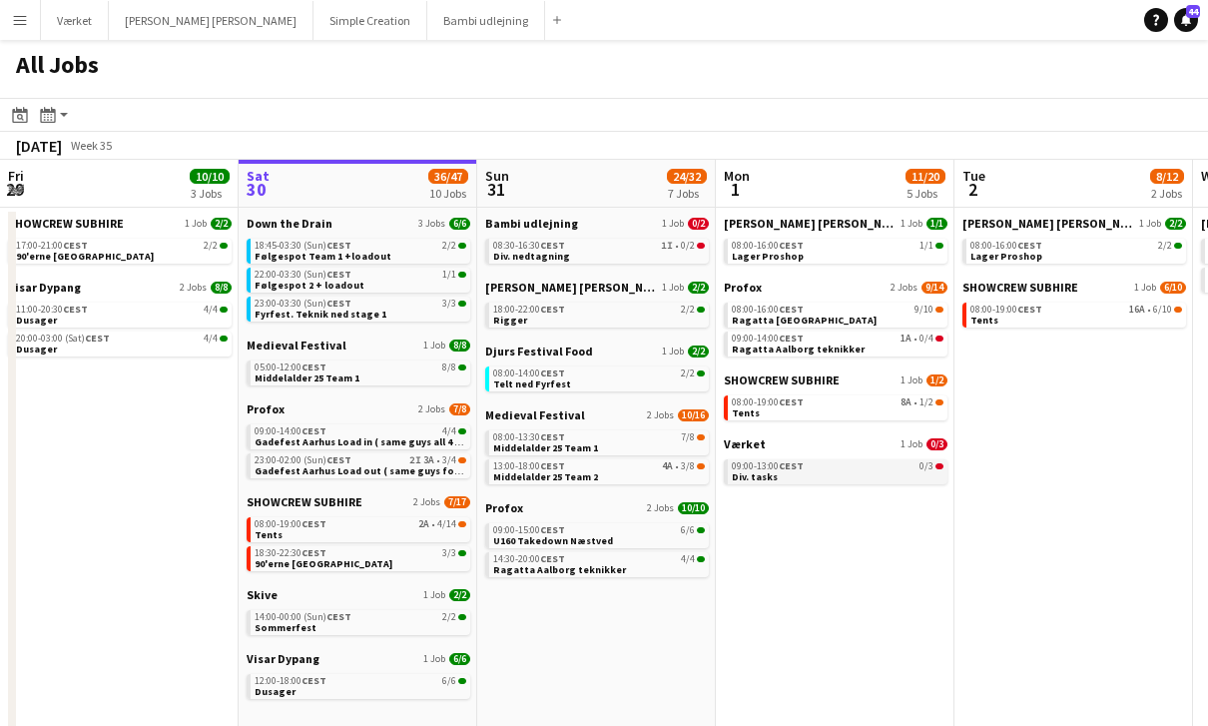
click at [879, 463] on div "09:00-13:00 CEST 0/3" at bounding box center [838, 466] width 212 height 10
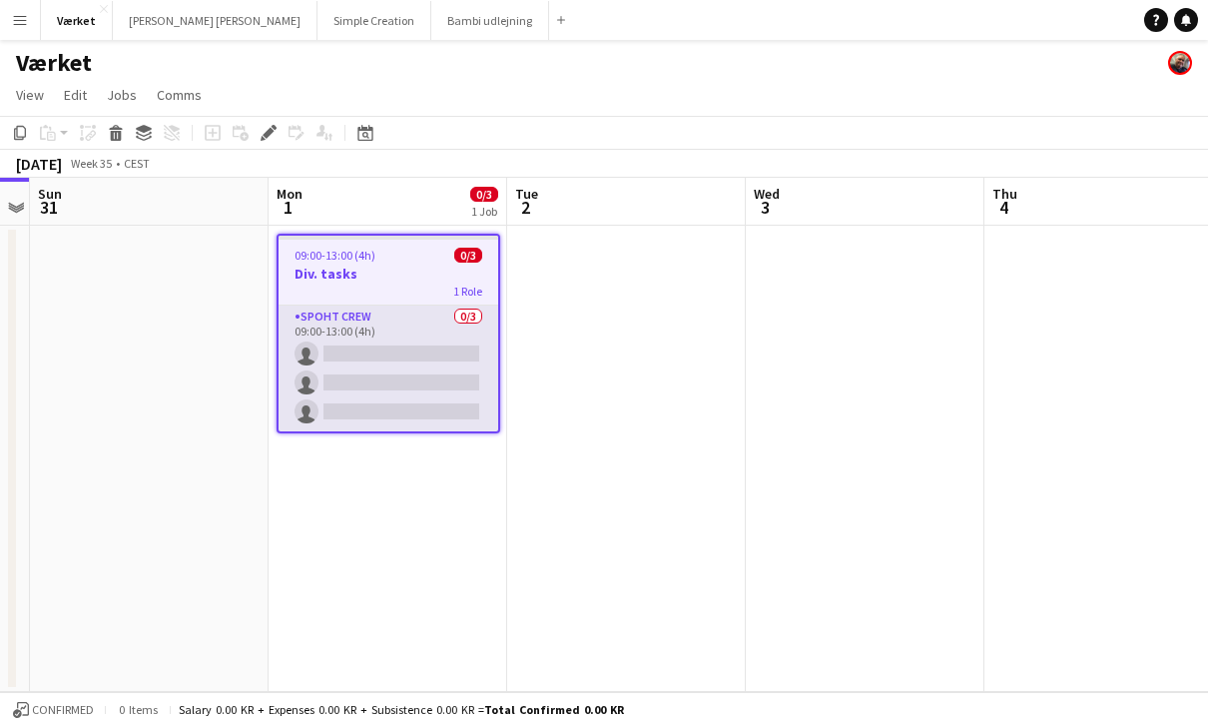
click at [418, 332] on app-card-role "Spoht Crew 0/3 09:00-13:00 (4h) single-neutral-actions single-neutral-actions s…" at bounding box center [389, 369] width 220 height 126
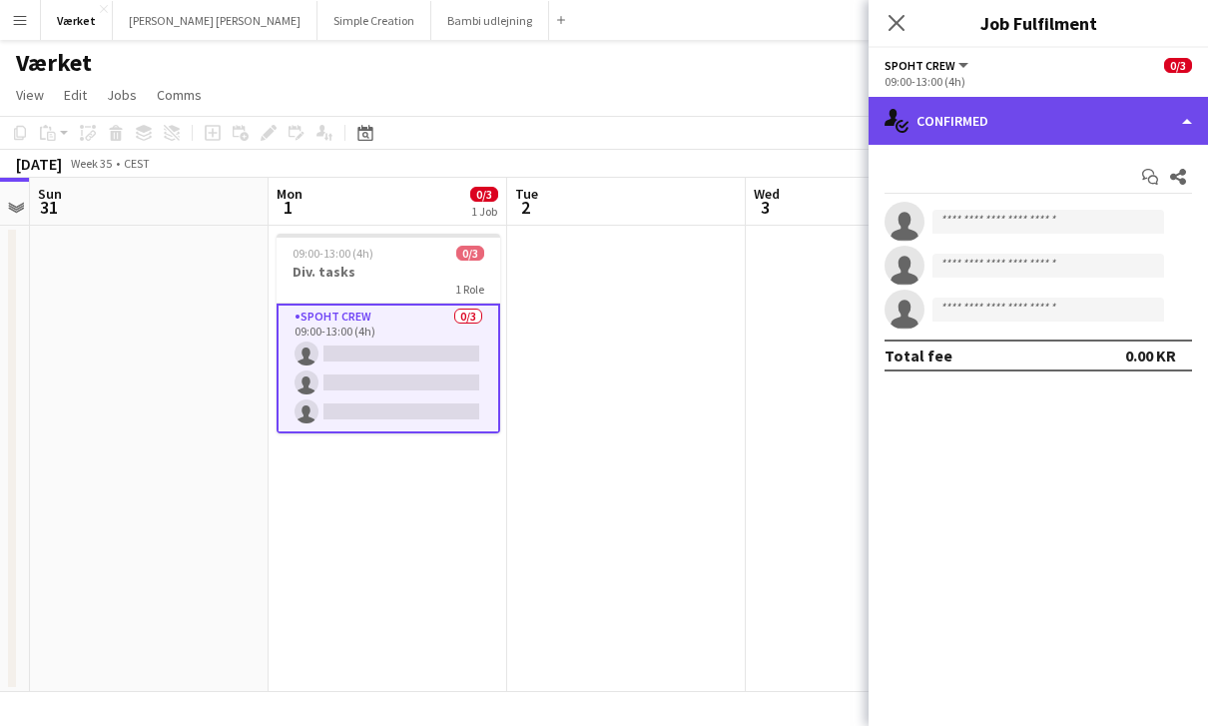
click at [1153, 124] on div "single-neutral-actions-check-2 Confirmed" at bounding box center [1038, 121] width 339 height 48
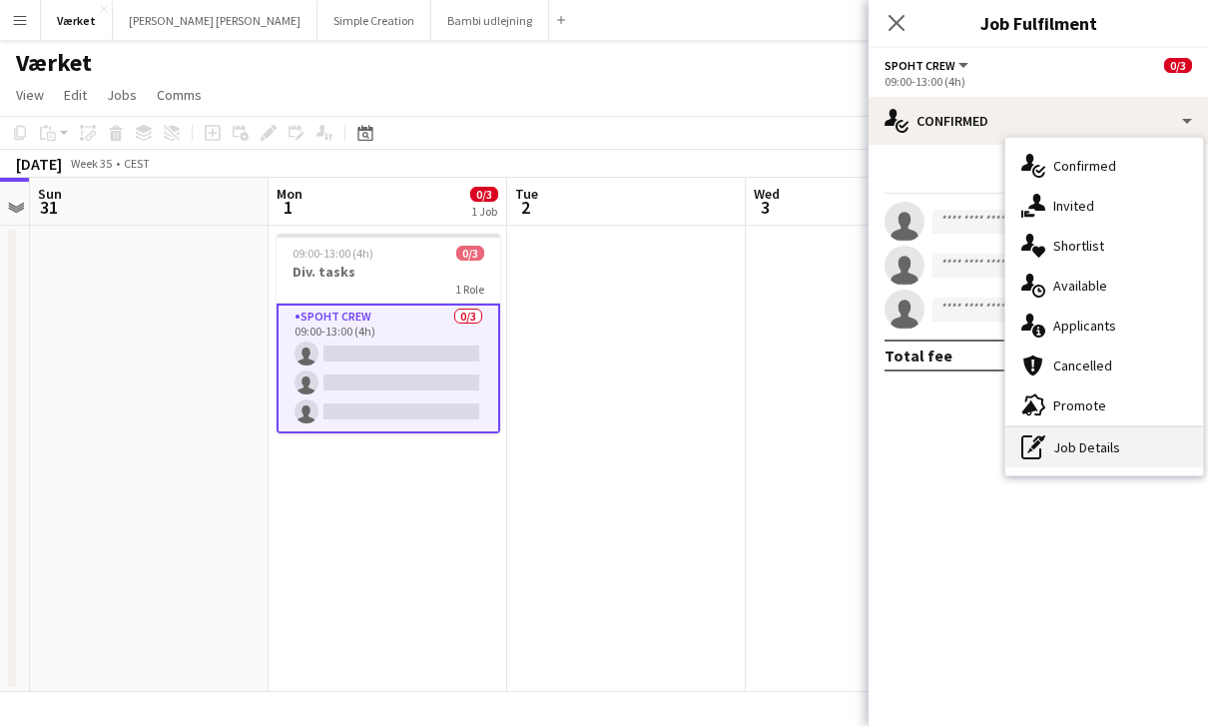
click at [1111, 453] on div "pen-write Job Details" at bounding box center [1104, 447] width 198 height 40
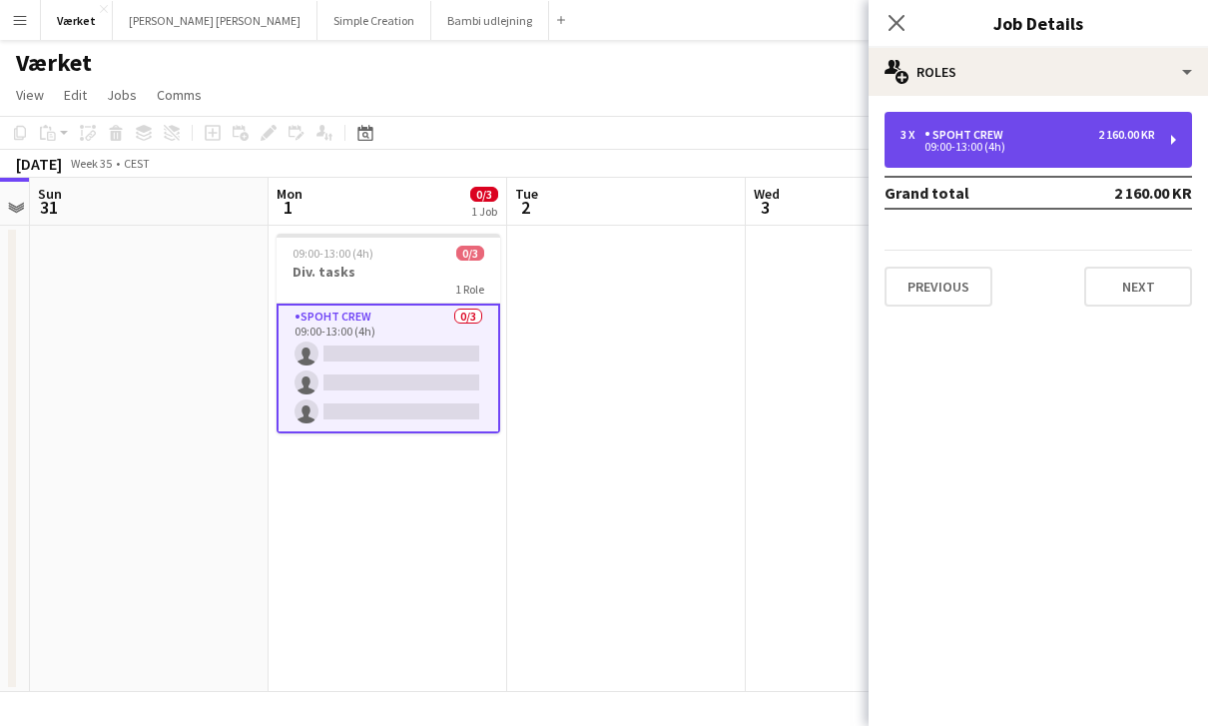
click at [1129, 133] on div "2 160.00 KR" at bounding box center [1126, 135] width 57 height 14
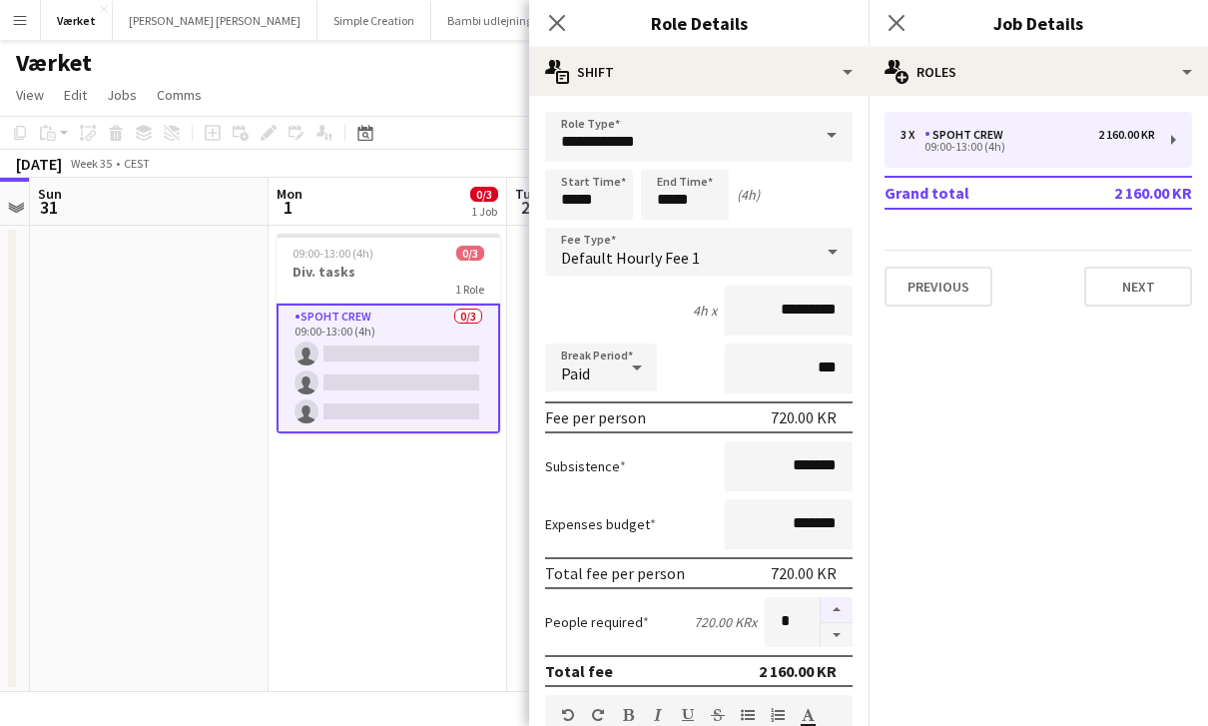
click at [838, 623] on button "button" at bounding box center [837, 610] width 32 height 26
type input "*"
click at [1127, 297] on button "Next" at bounding box center [1138, 287] width 108 height 40
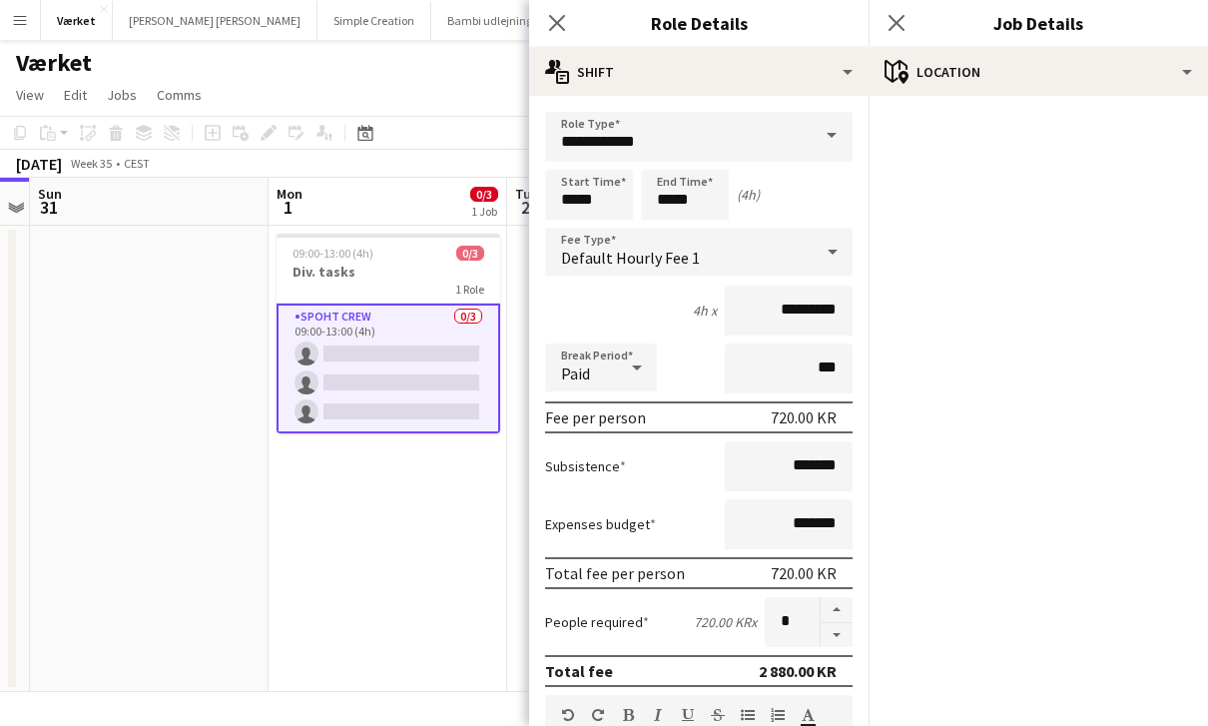
click at [552, 39] on div "Close pop-in" at bounding box center [557, 23] width 56 height 46
click at [553, 28] on icon at bounding box center [556, 22] width 19 height 19
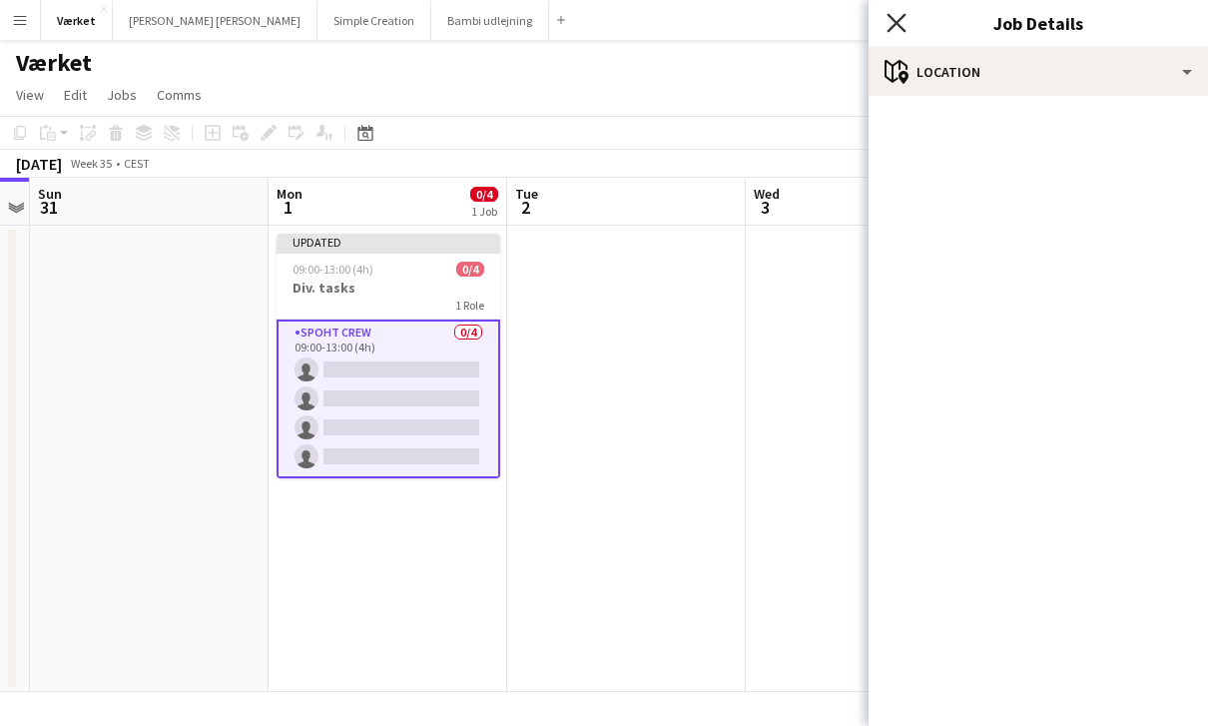
click at [896, 26] on icon "Close pop-in" at bounding box center [896, 22] width 19 height 19
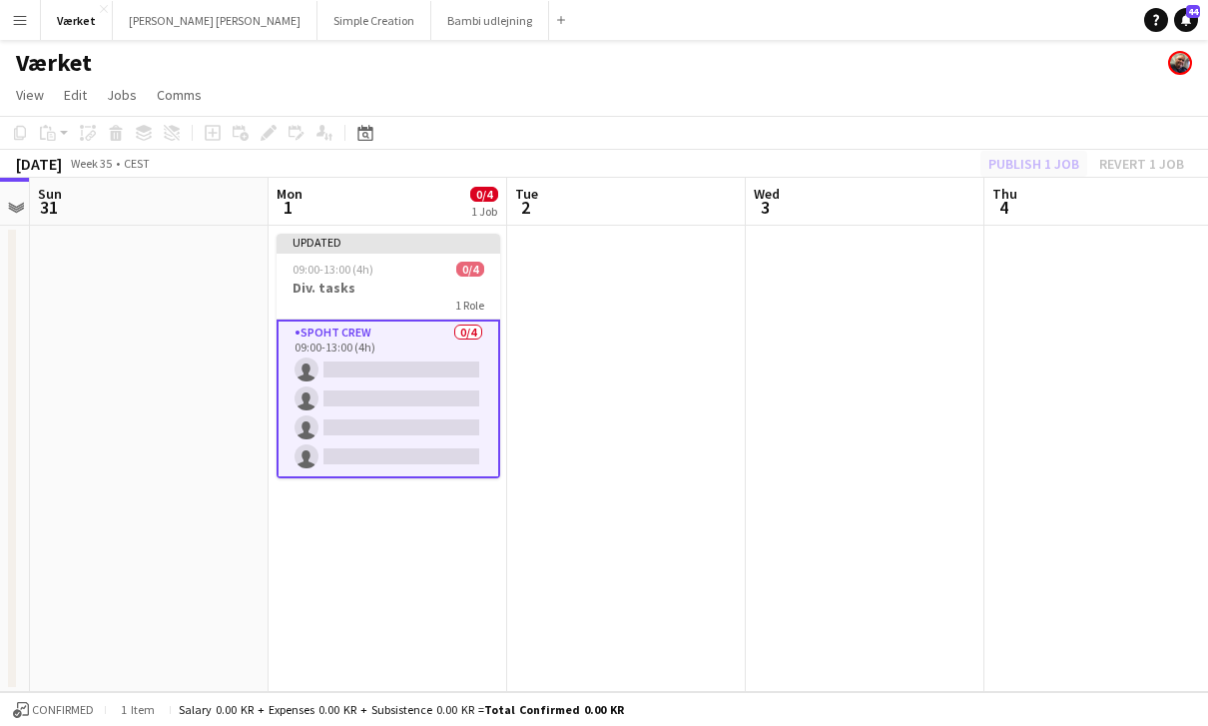
click at [1037, 173] on div "Publish 1 job Revert 1 job" at bounding box center [1087, 164] width 244 height 26
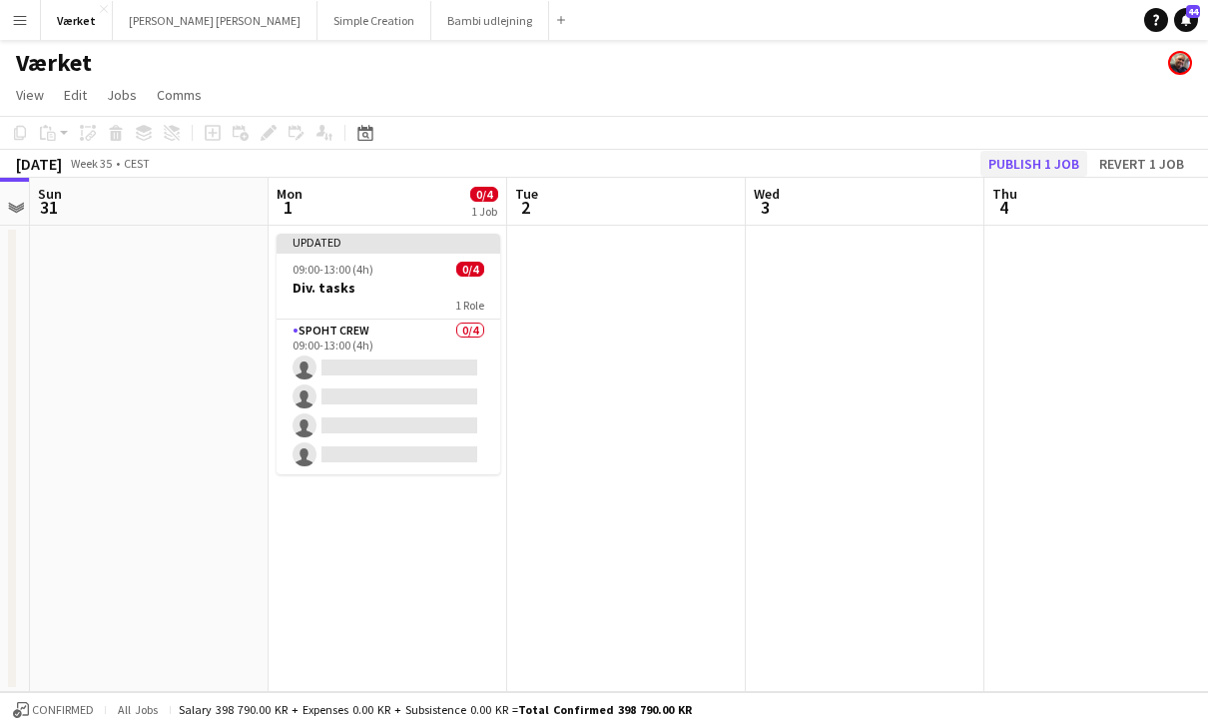
click at [1036, 170] on button "Publish 1 job" at bounding box center [1034, 164] width 107 height 26
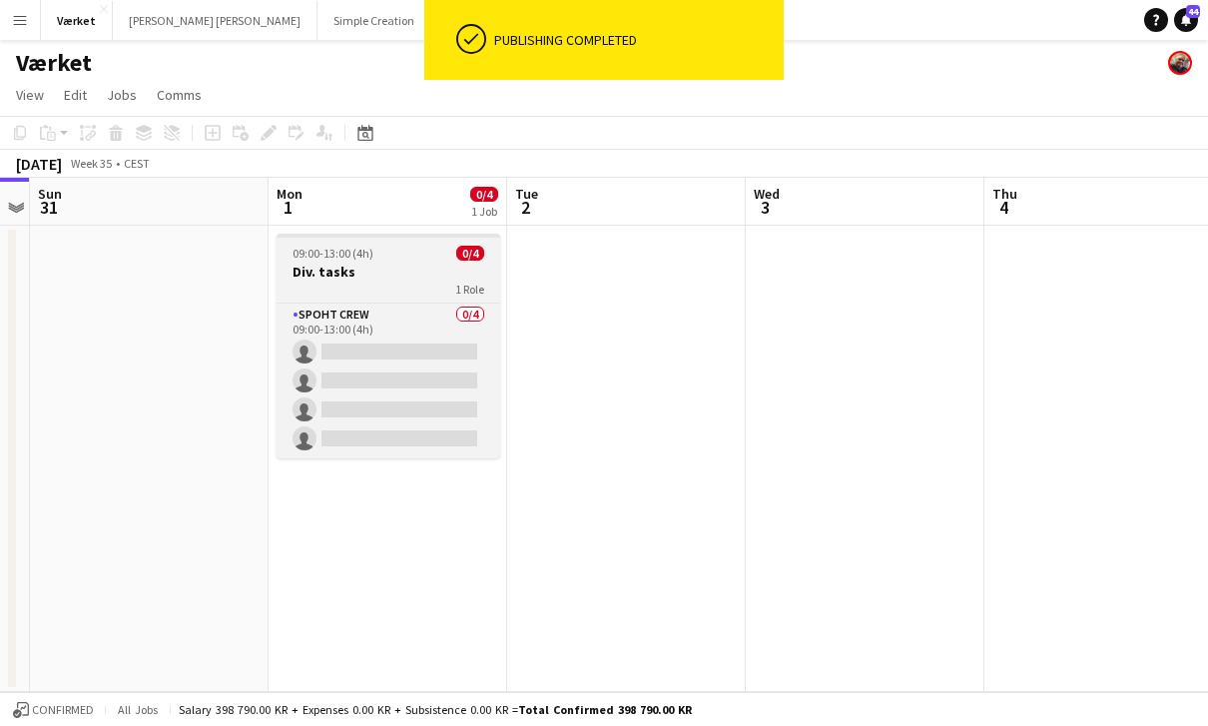
click at [389, 287] on div "1 Role" at bounding box center [389, 289] width 224 height 16
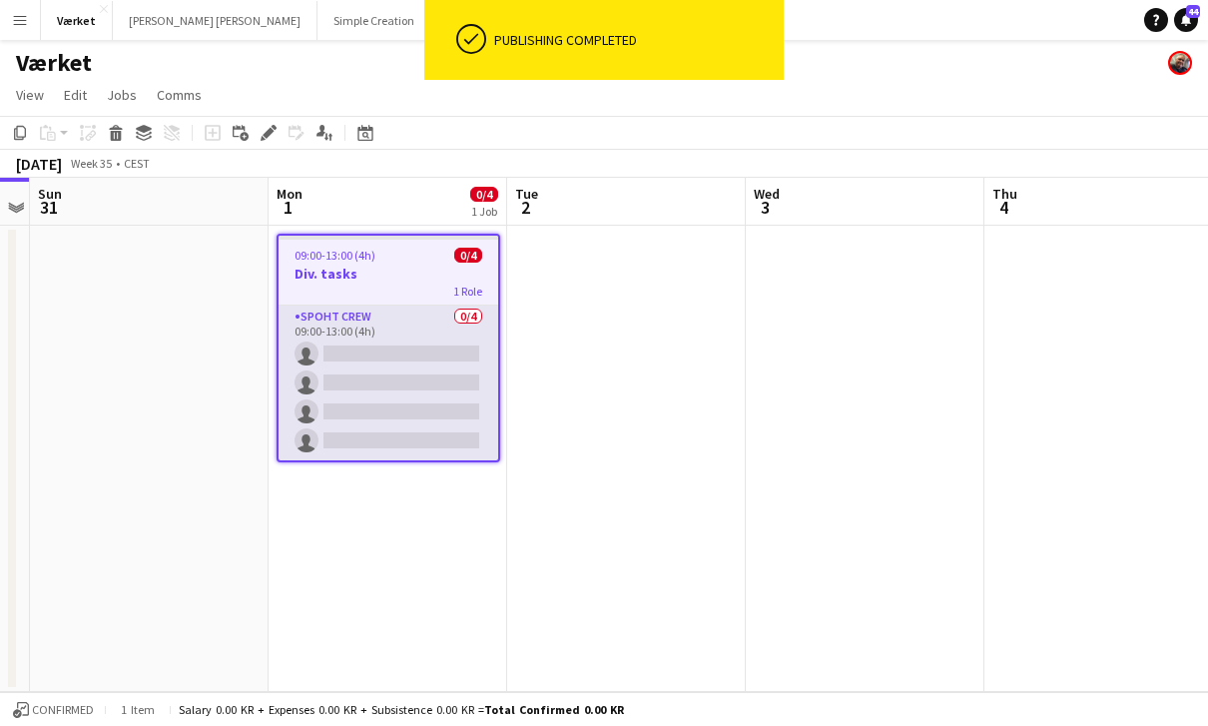
click at [398, 326] on app-card-role "Spoht Crew 0/4 09:00-13:00 (4h) single-neutral-actions single-neutral-actions s…" at bounding box center [389, 383] width 220 height 155
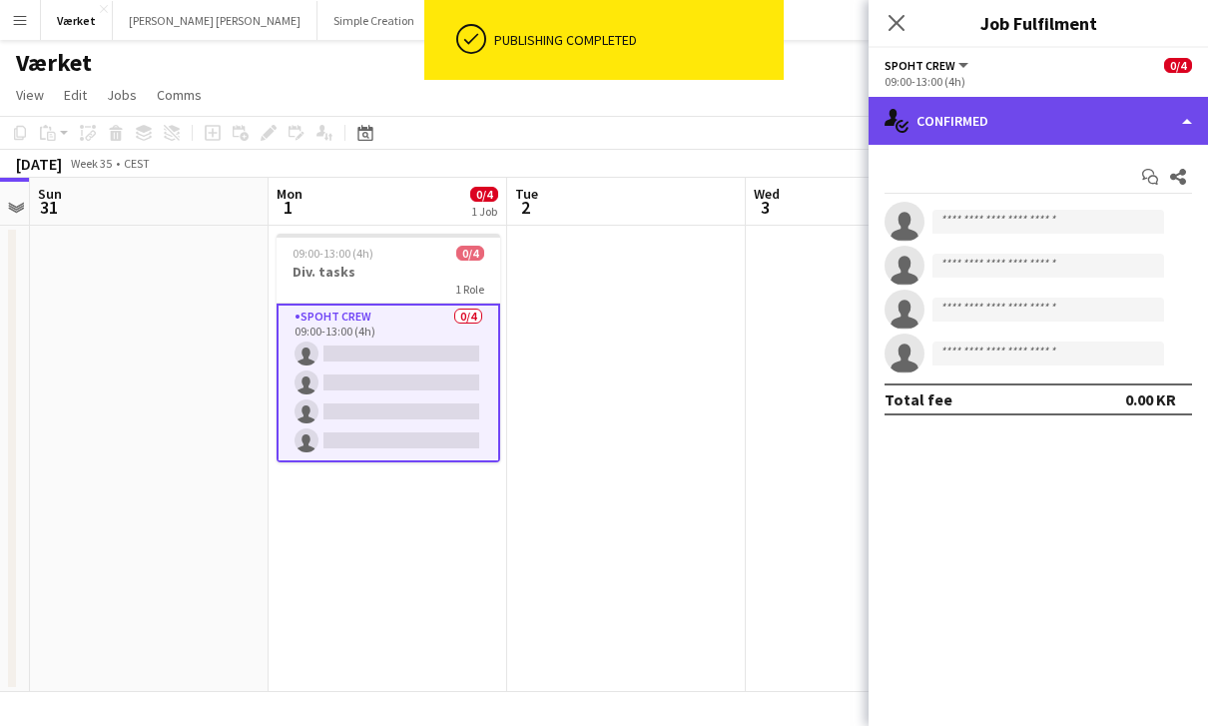
click at [1146, 118] on div "single-neutral-actions-check-2 Confirmed" at bounding box center [1038, 121] width 339 height 48
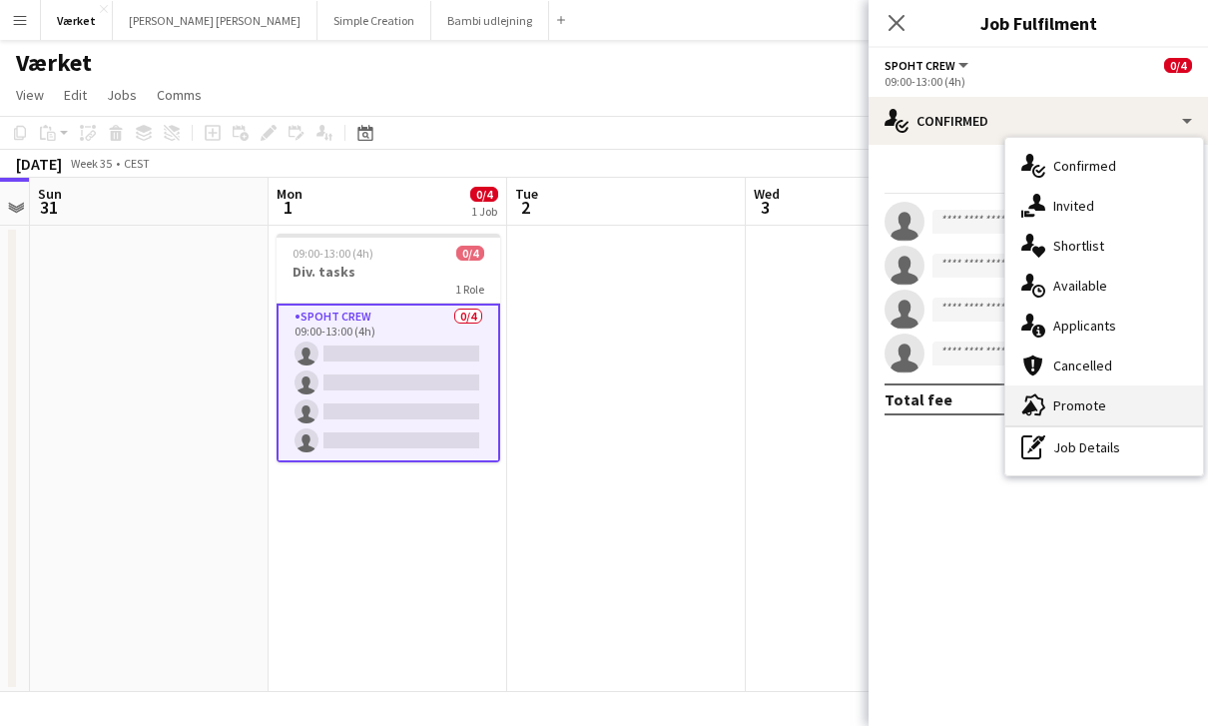
click at [1114, 404] on div "advertising-megaphone Promote" at bounding box center [1104, 405] width 198 height 40
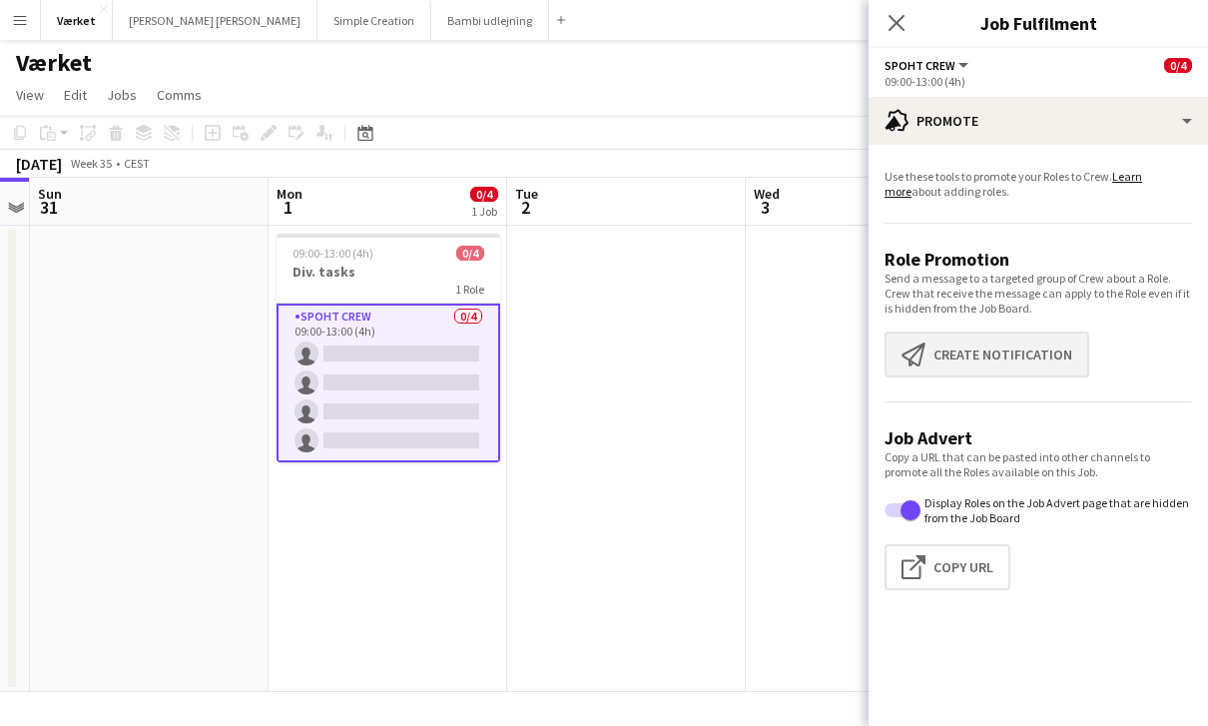
click at [990, 367] on button "Create notification Create notification" at bounding box center [987, 355] width 205 height 46
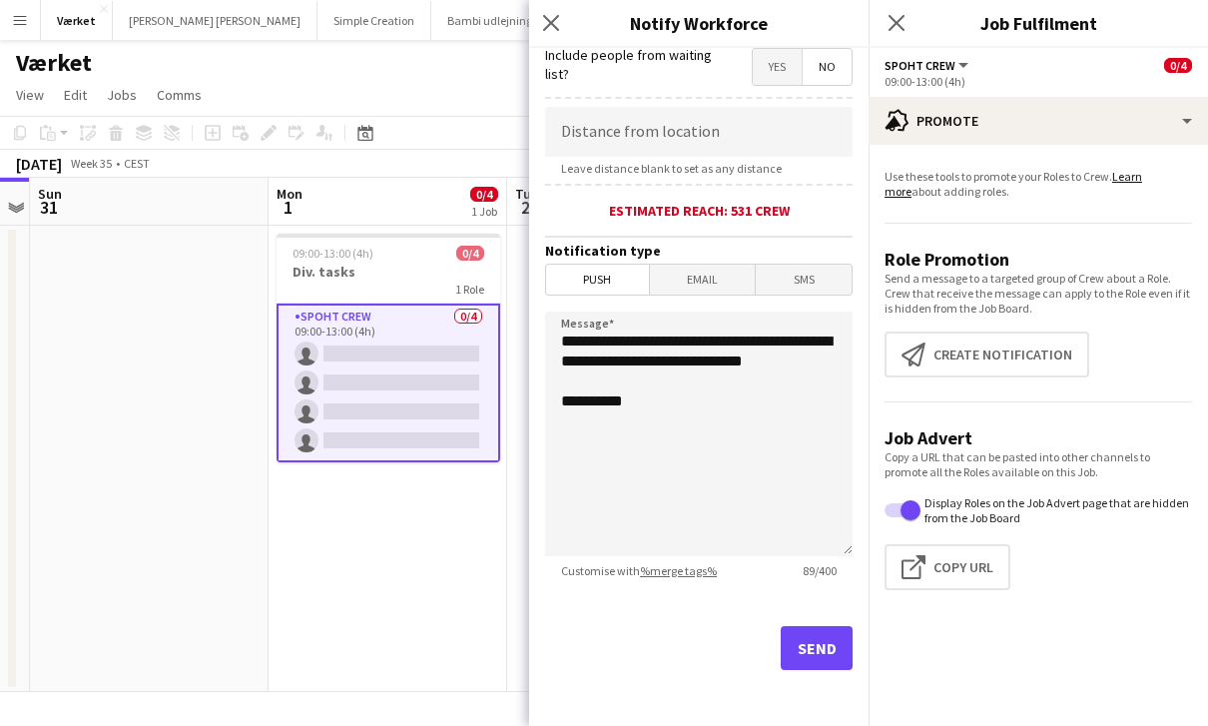
click at [833, 653] on button "Send" at bounding box center [817, 648] width 72 height 44
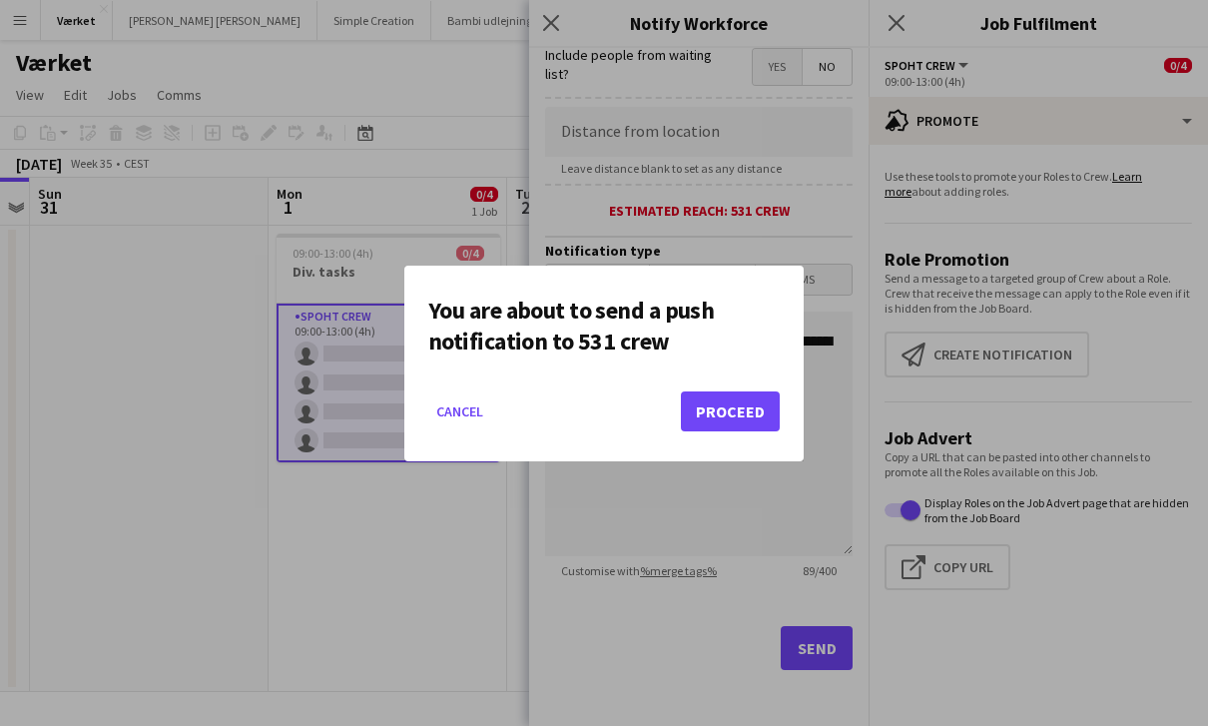
click at [760, 425] on button "Proceed" at bounding box center [730, 411] width 99 height 40
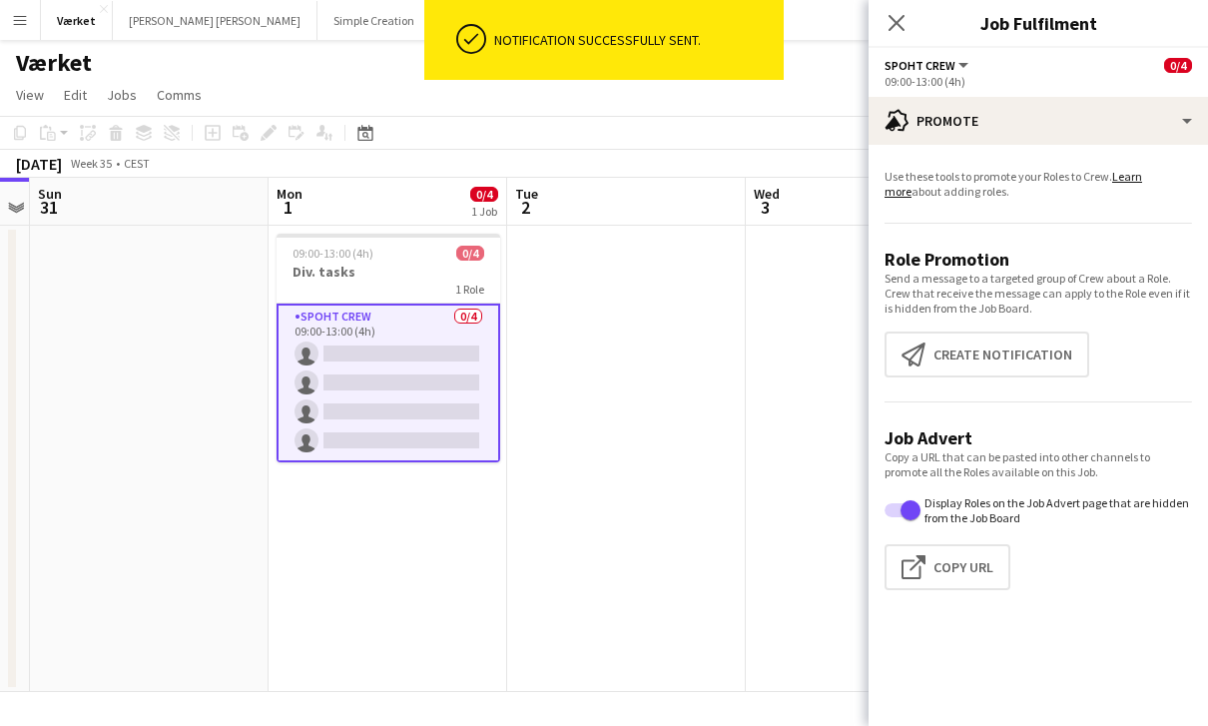
click at [904, 24] on icon "Close pop-in" at bounding box center [897, 23] width 16 height 16
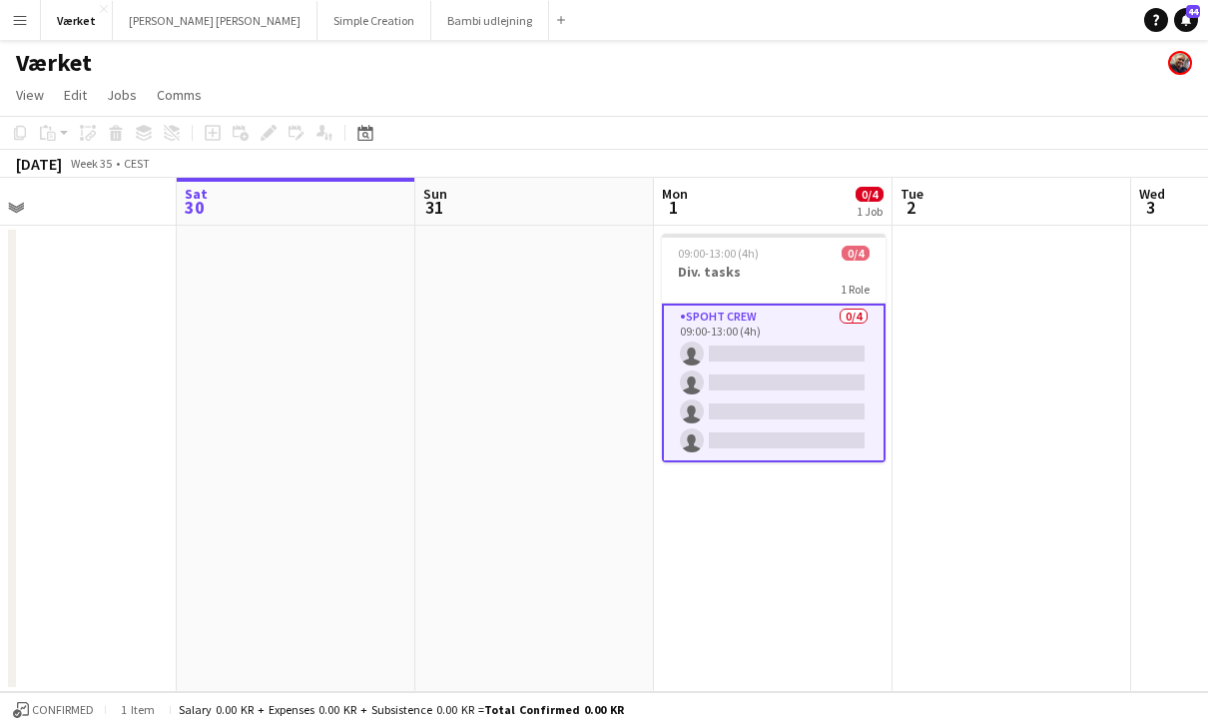
scroll to position [0, 514]
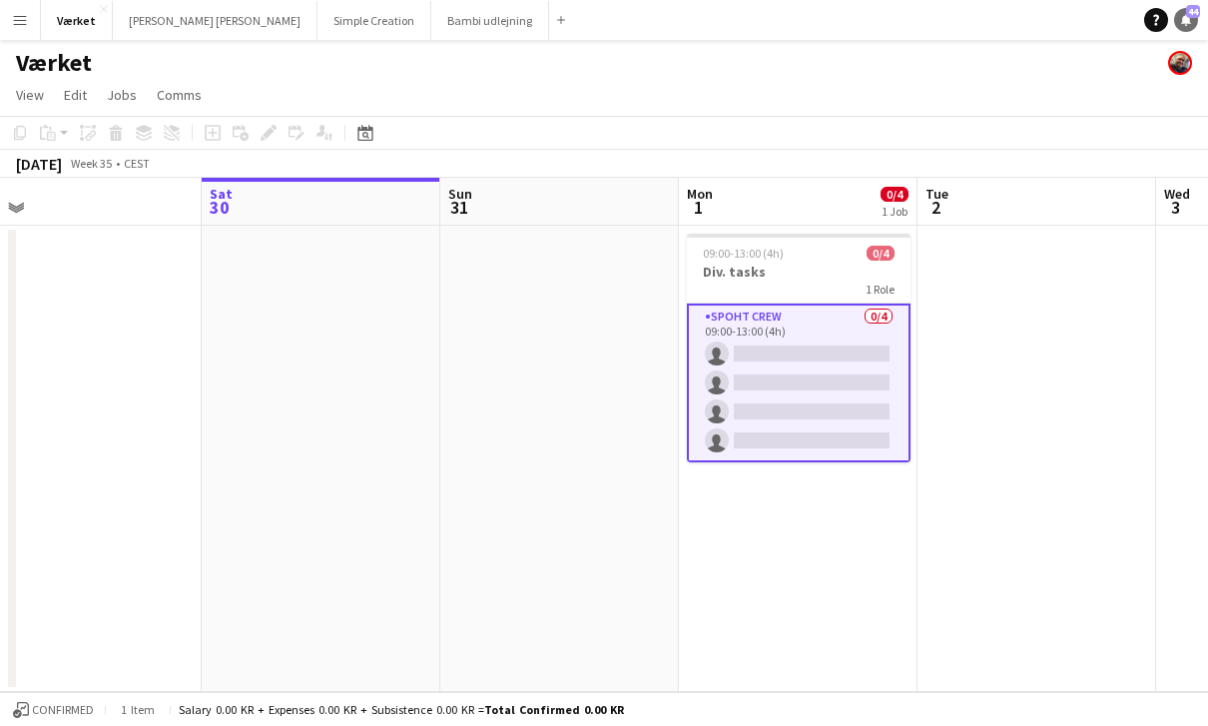
click at [1192, 30] on link "Notifications 44" at bounding box center [1186, 20] width 24 height 24
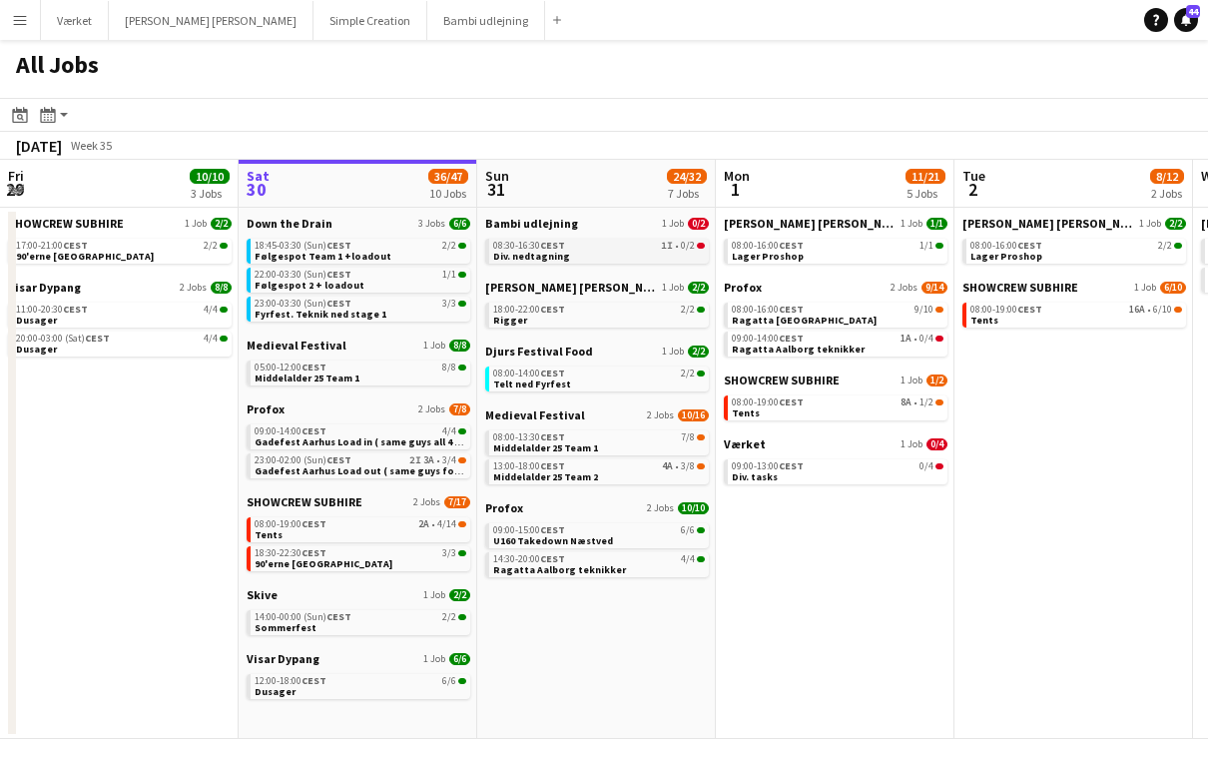
click at [672, 249] on span "1I" at bounding box center [667, 246] width 12 height 10
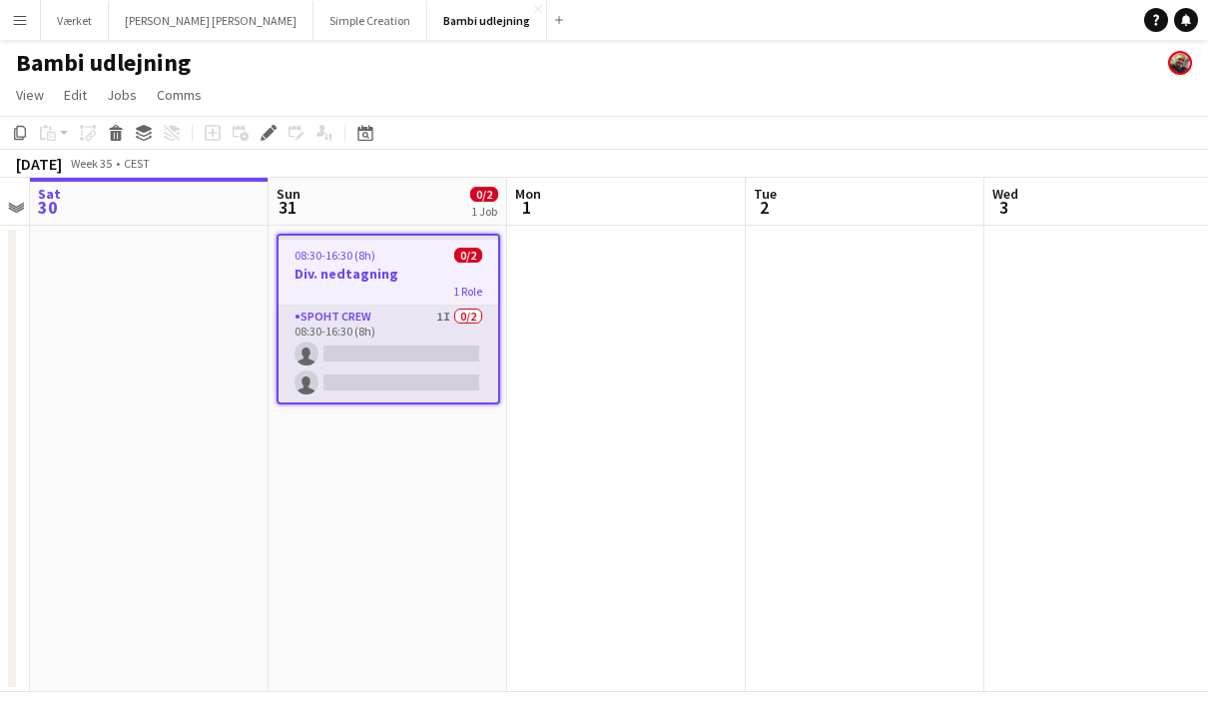
click at [420, 317] on app-card-role "Spoht Crew 1I 0/2 08:30-16:30 (8h) single-neutral-actions single-neutral-actions" at bounding box center [389, 354] width 220 height 97
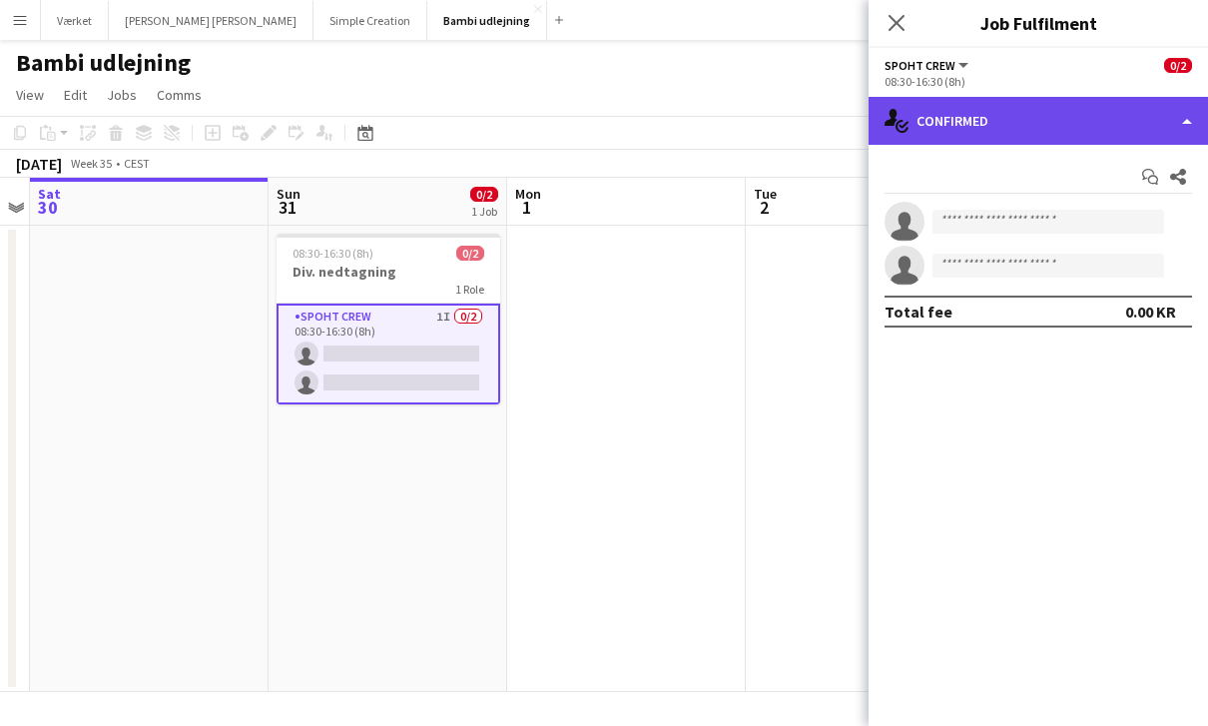
click at [1006, 135] on div "single-neutral-actions-check-2 Confirmed" at bounding box center [1038, 121] width 339 height 48
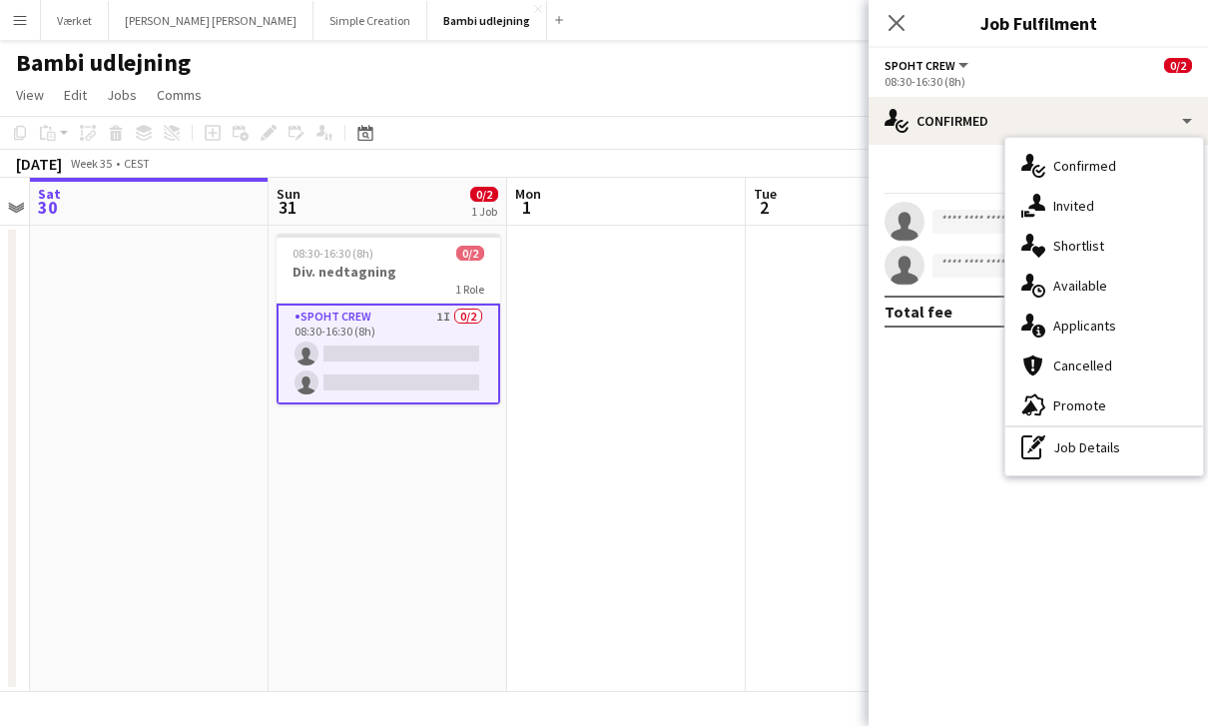
click at [1077, 206] on div "single-neutral-actions-share-1 Invited" at bounding box center [1104, 206] width 198 height 40
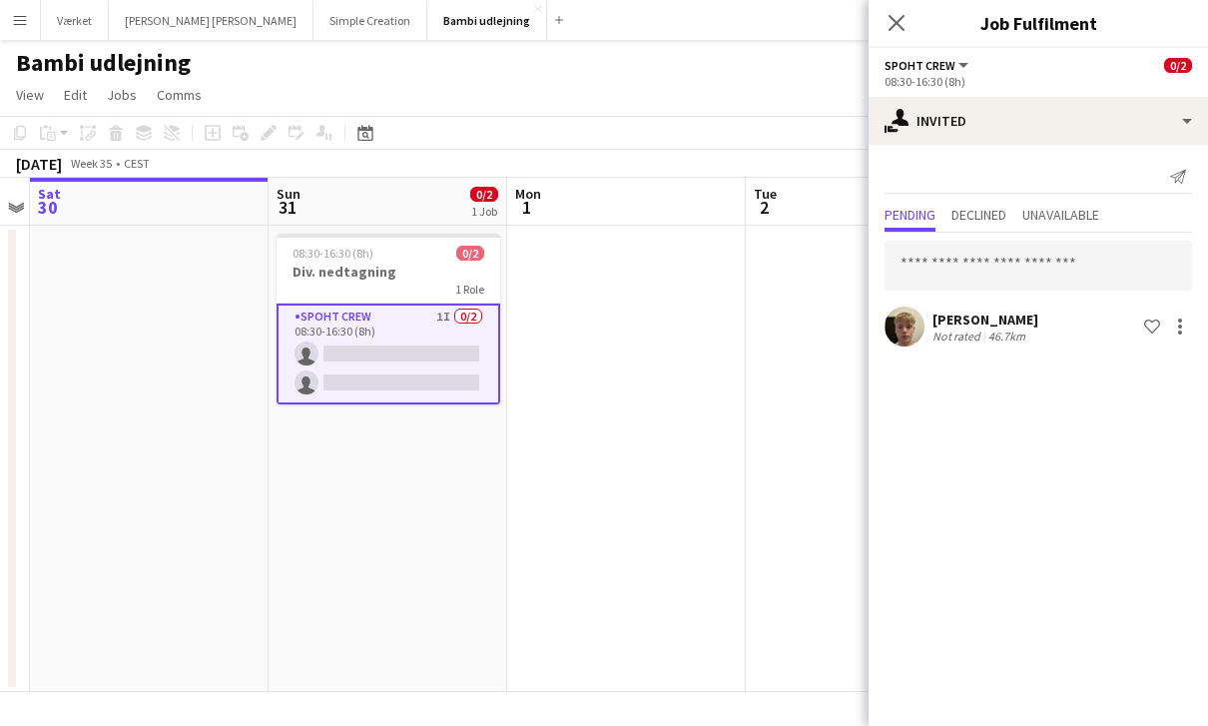
click at [904, 29] on icon at bounding box center [897, 23] width 16 height 16
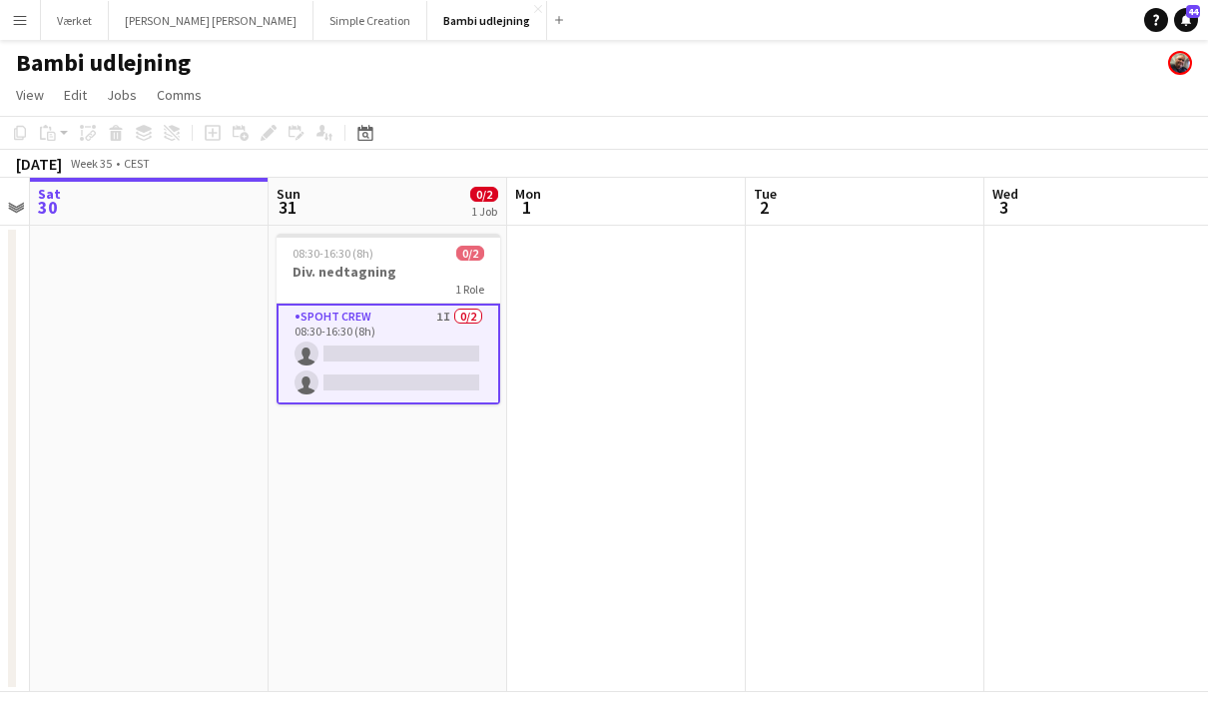
click at [9, 22] on button "Menu" at bounding box center [20, 20] width 40 height 40
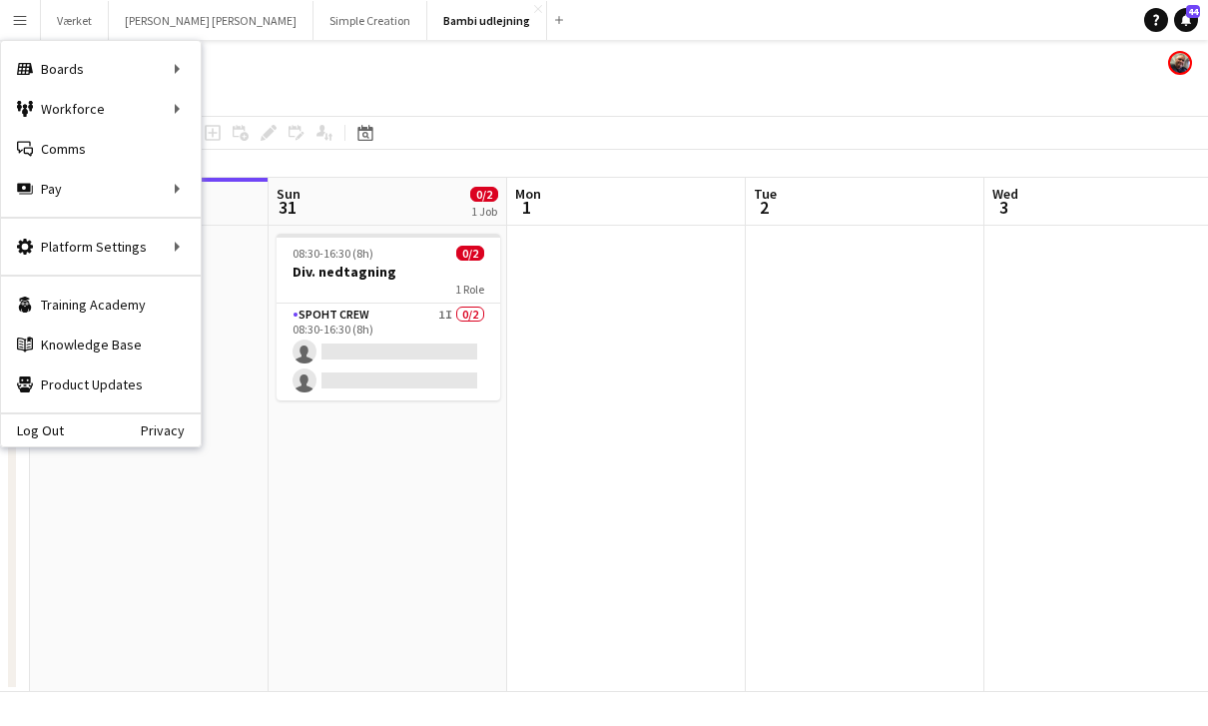
click at [361, 582] on app-date-cell "08:30-16:30 (8h) 0/2 Div. nedtagning 1 Role Spoht Crew 1I 0/2 08:30-16:30 (8h) …" at bounding box center [388, 459] width 239 height 466
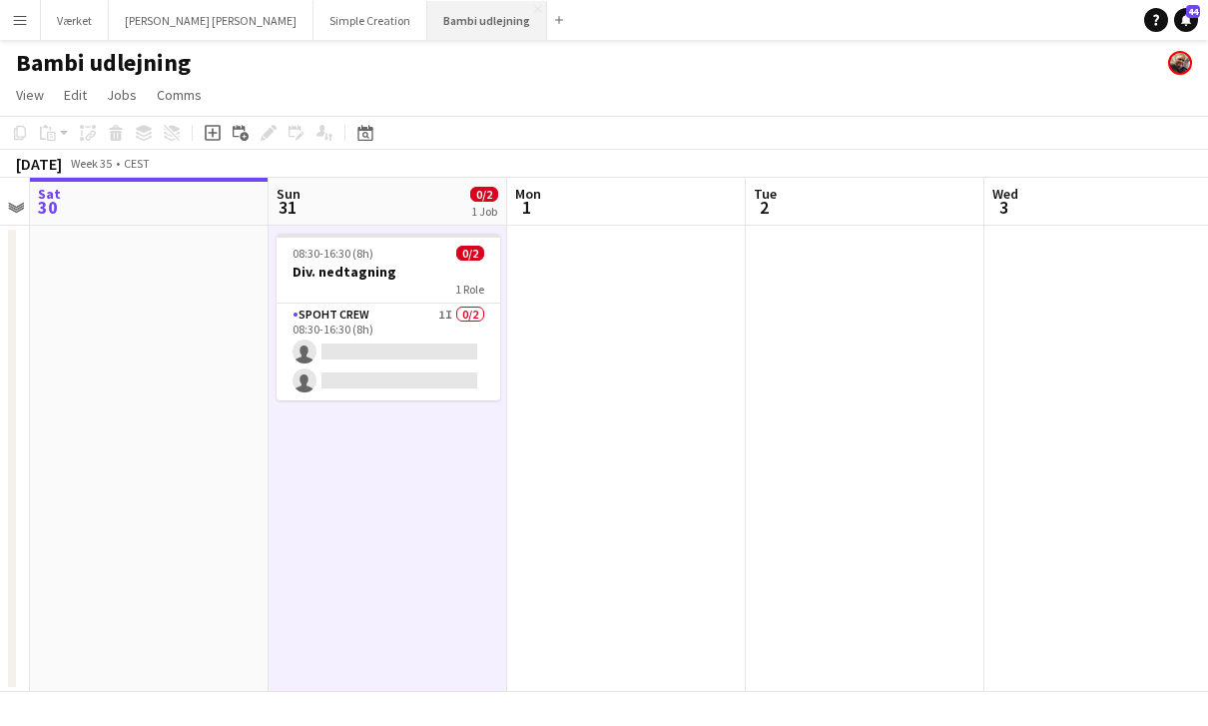
click at [427, 9] on button "Bambi udlejning Close" at bounding box center [487, 20] width 120 height 39
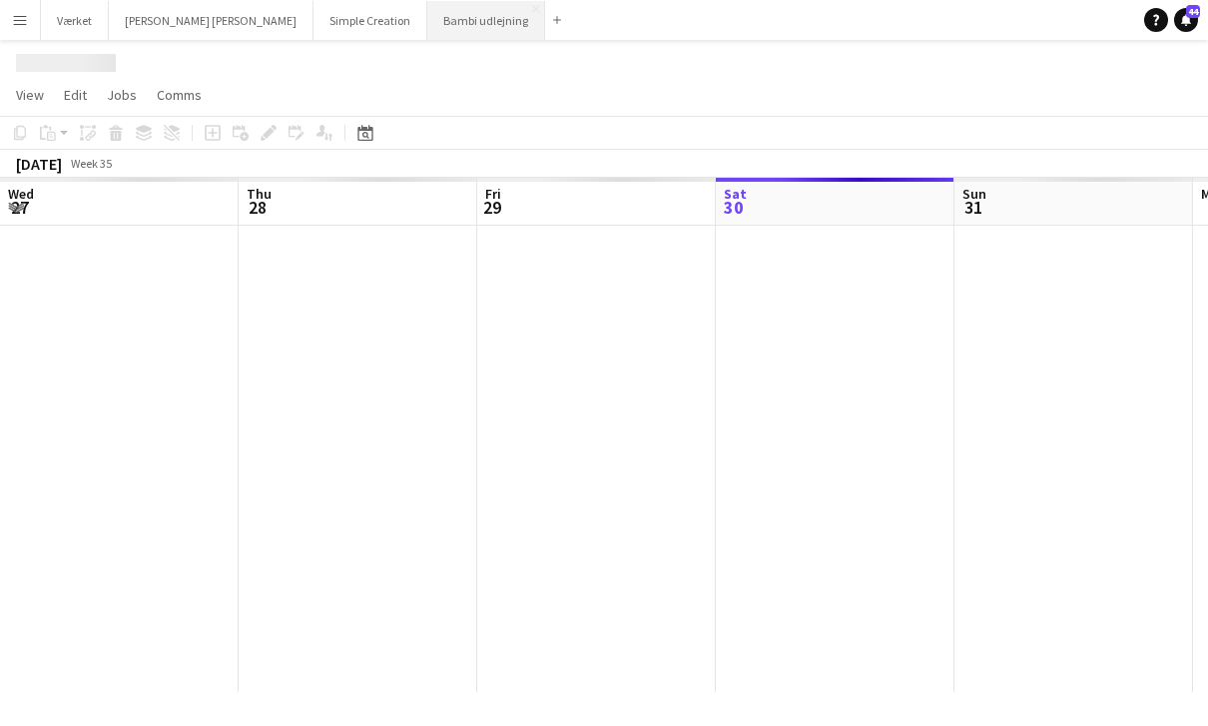
scroll to position [0, 477]
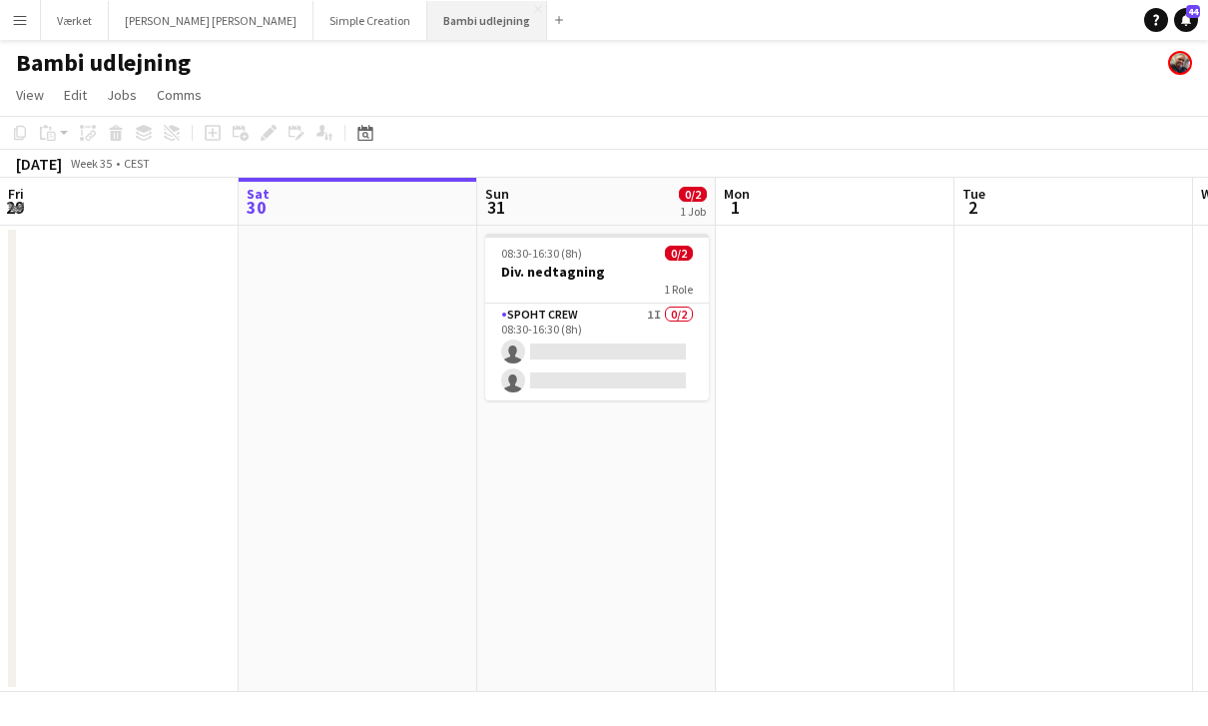
click at [427, 1] on button "Bambi udlejning Close" at bounding box center [487, 20] width 120 height 39
click at [534, 11] on app-icon "Close" at bounding box center [538, 9] width 8 height 8
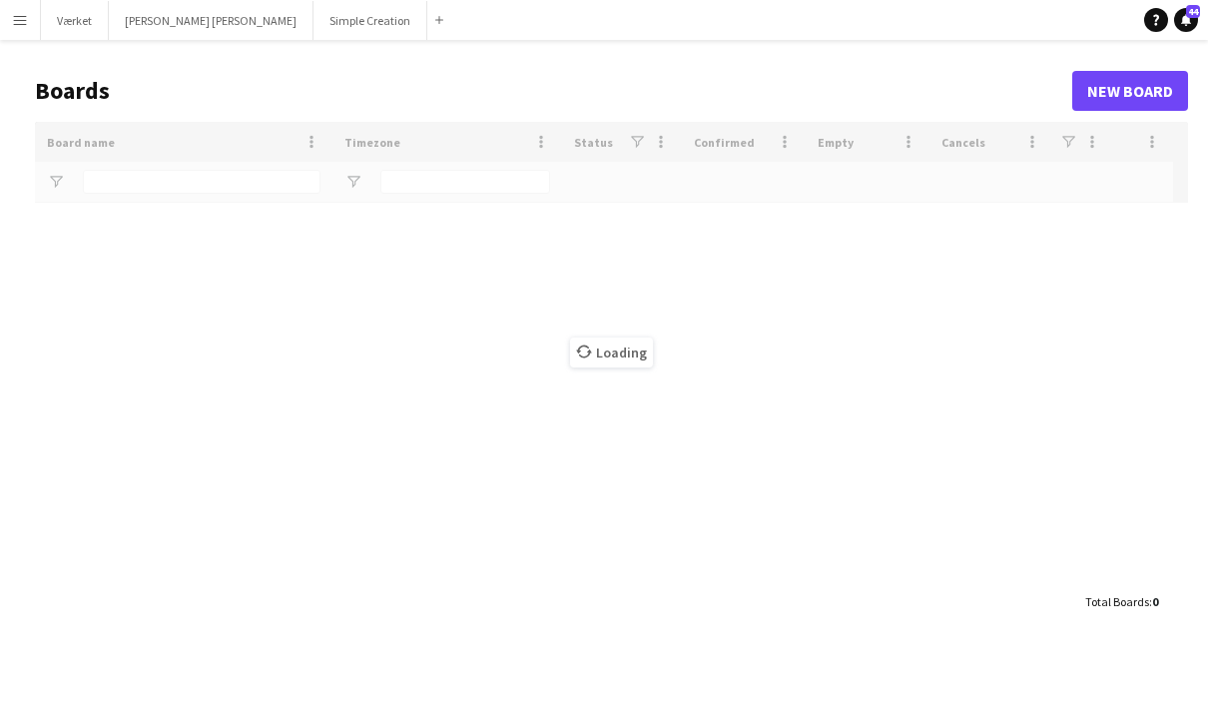
type input "****"
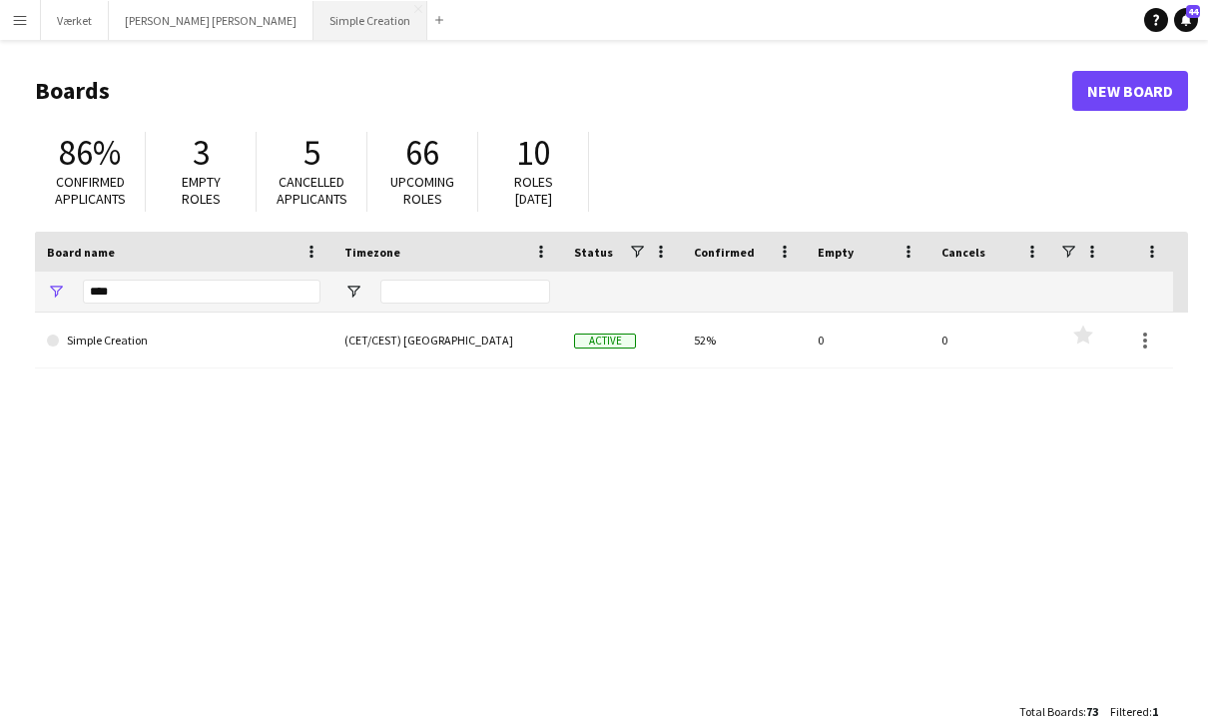
click at [339, 11] on button "Simple Creation Close" at bounding box center [371, 20] width 114 height 39
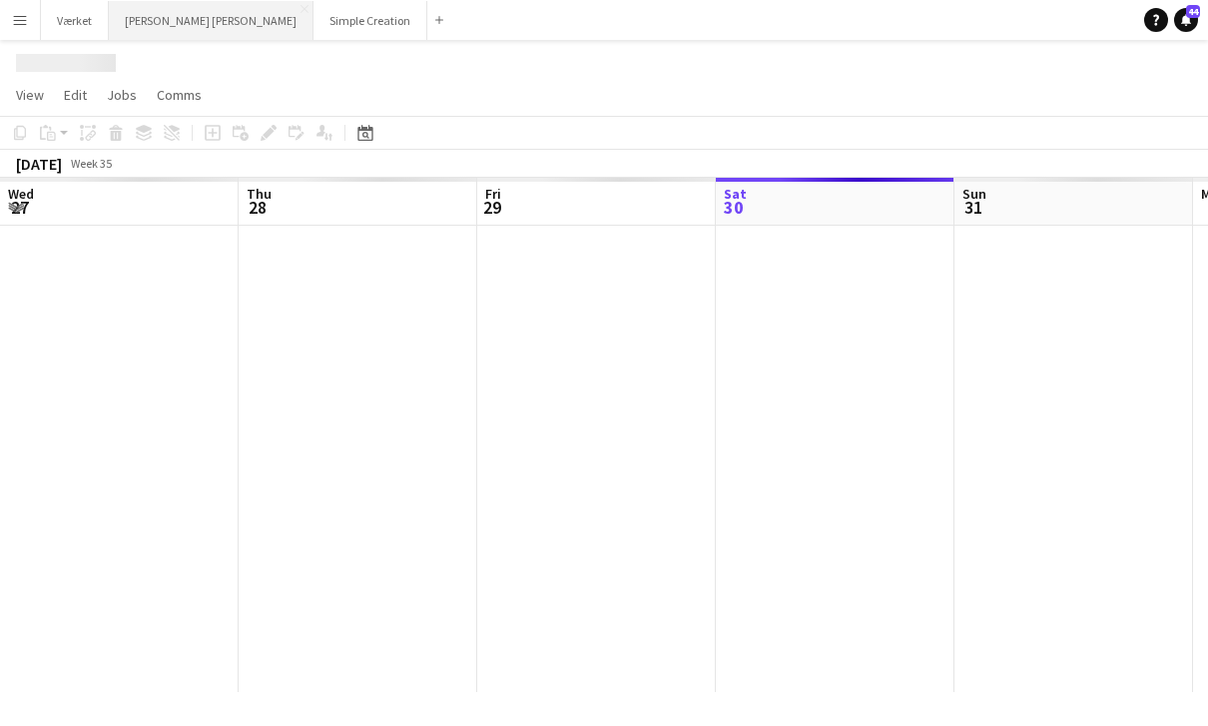
scroll to position [0, 477]
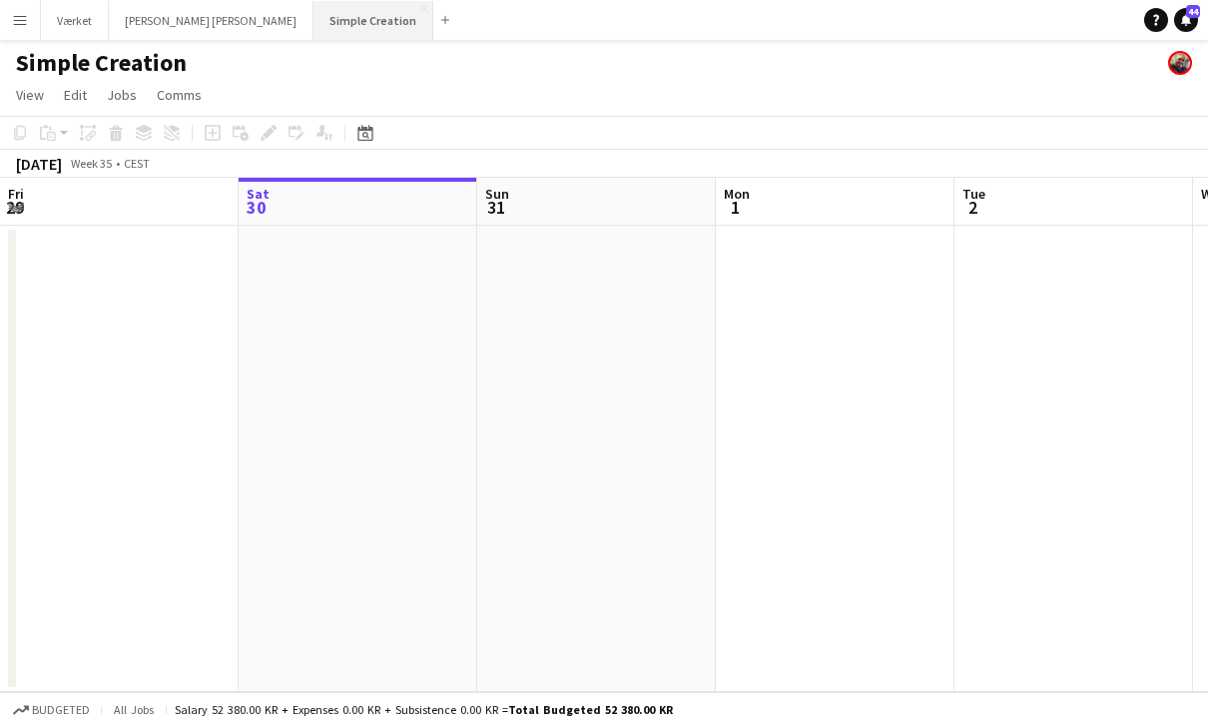
click at [314, 18] on button "Simple Creation Close" at bounding box center [374, 20] width 120 height 39
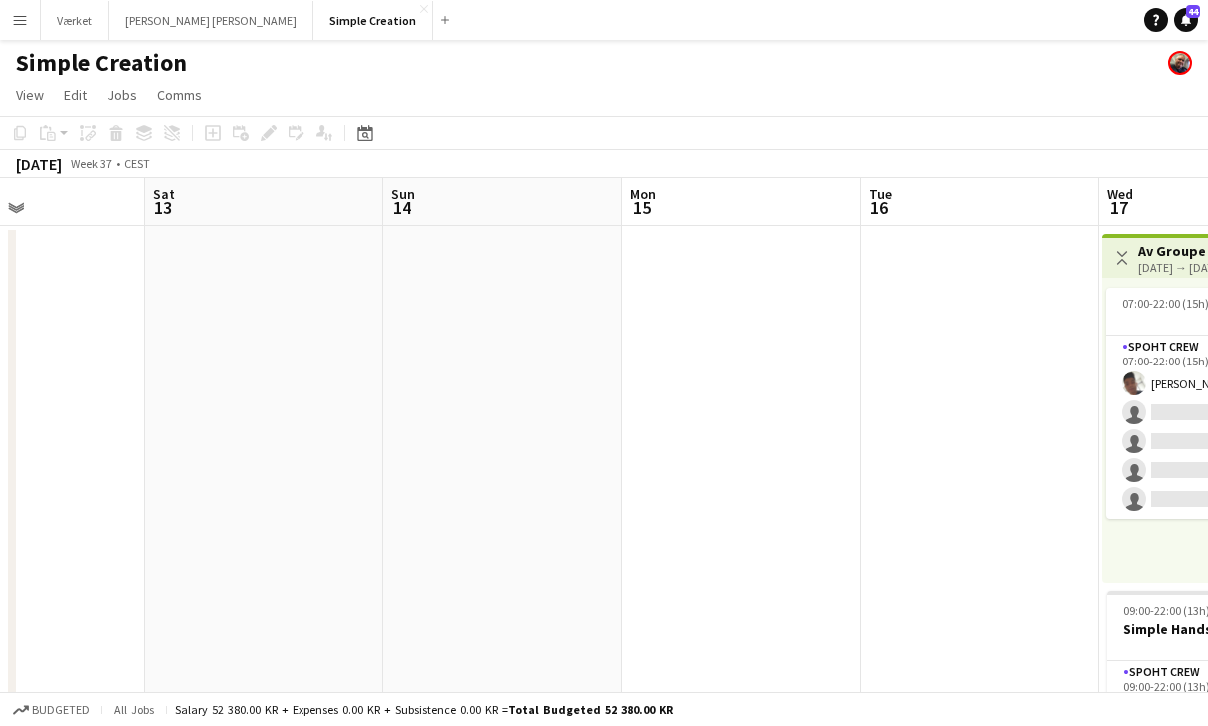
scroll to position [0, 564]
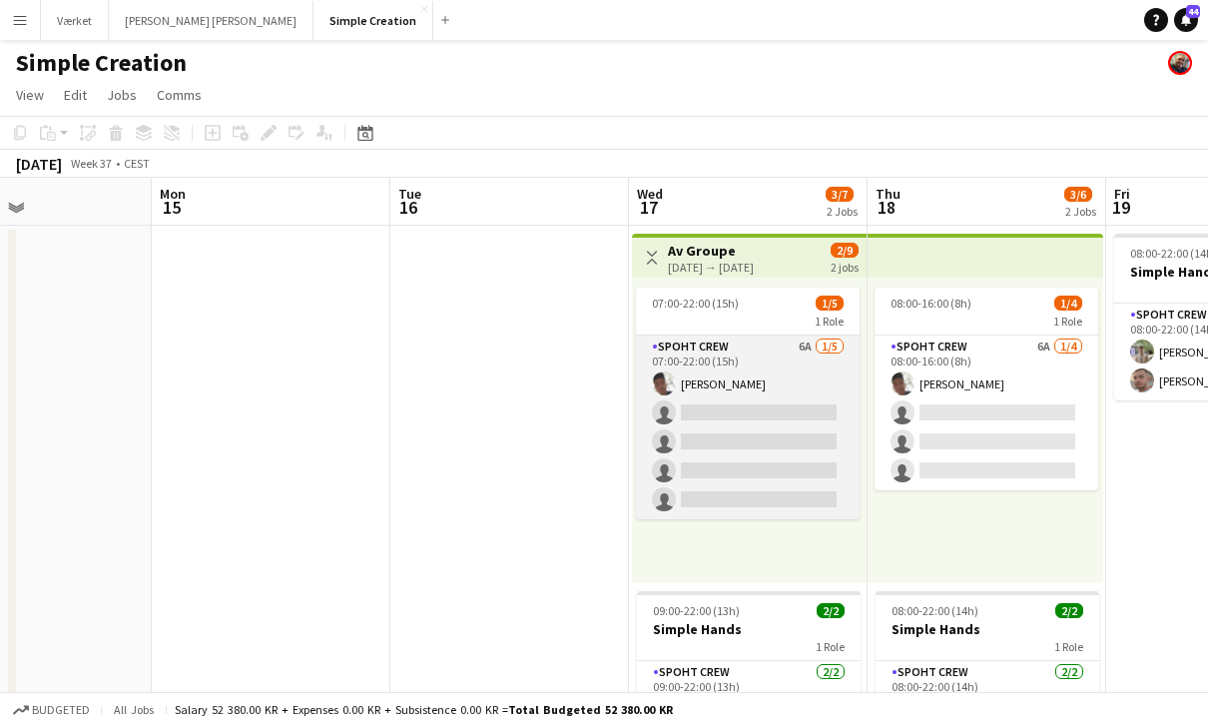
click at [796, 339] on app-card-role "Spoht Crew 6A [DATE] 07:00-22:00 (15h) Seep Villadsen single-neutral-actions si…" at bounding box center [748, 427] width 224 height 184
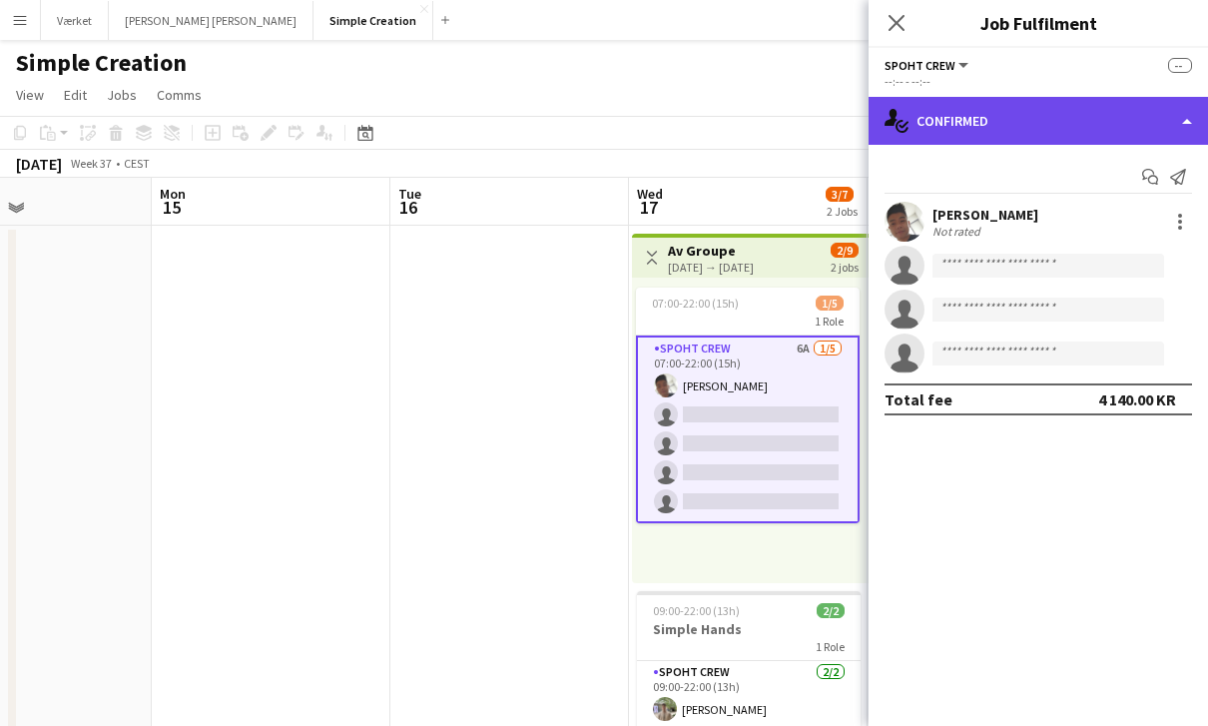
click at [1173, 135] on div "single-neutral-actions-check-2 Confirmed" at bounding box center [1038, 121] width 339 height 48
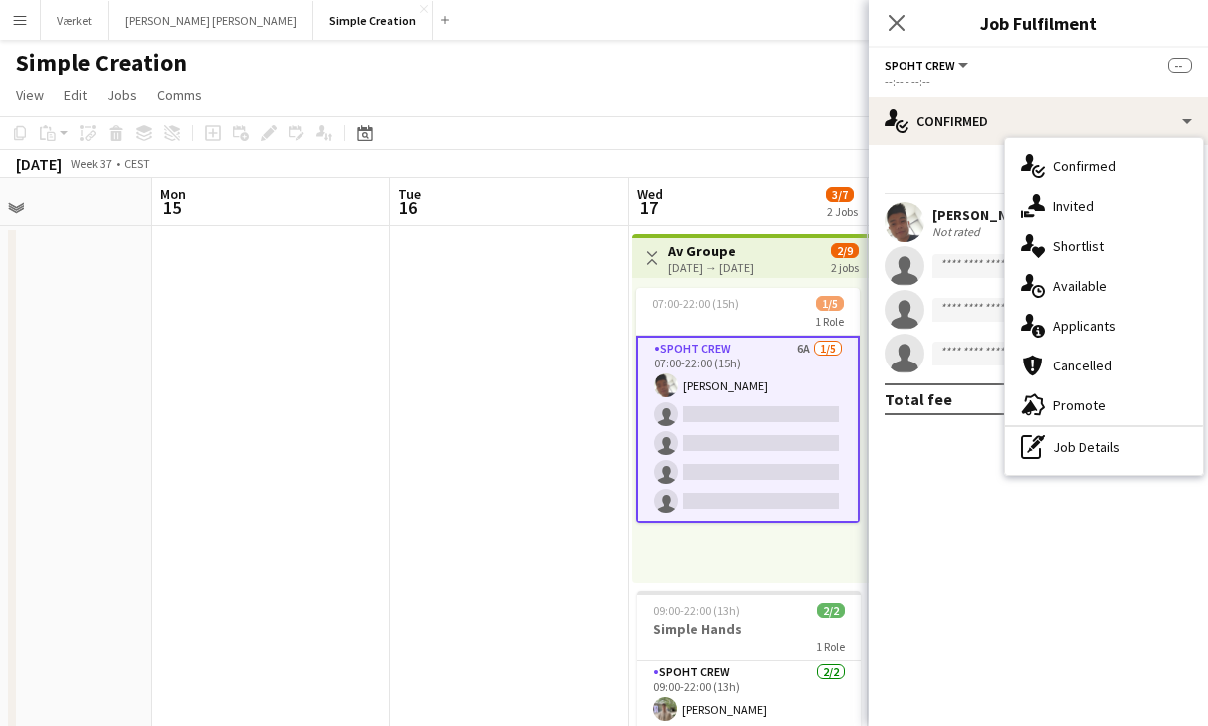
click at [1134, 330] on div "single-neutral-actions-information Applicants" at bounding box center [1104, 326] width 198 height 40
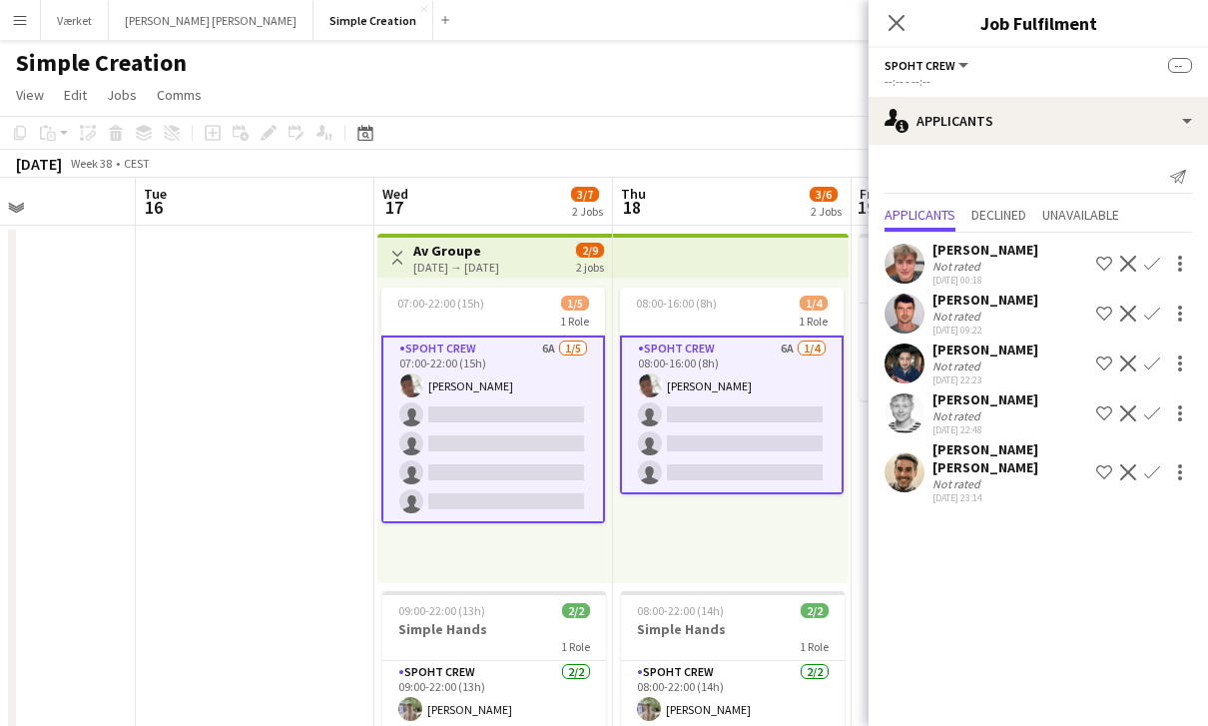
scroll to position [0, 844]
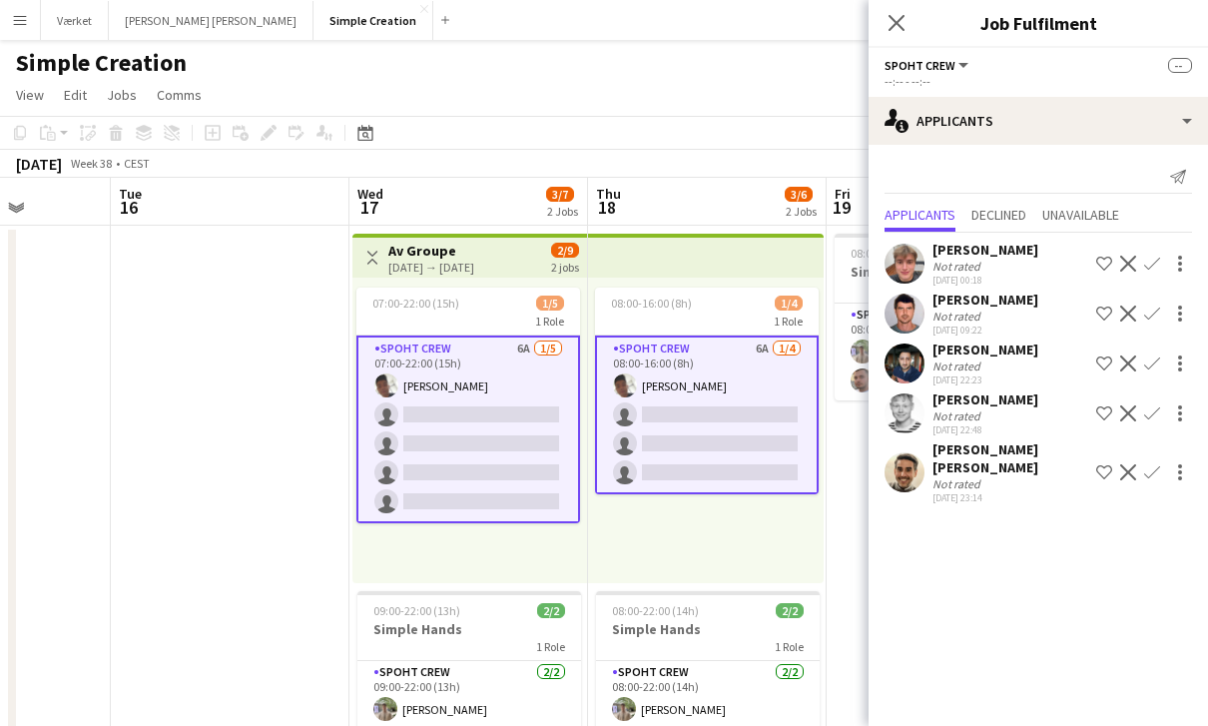
click at [746, 445] on app-card-role "Spoht Crew 6A [DATE] 08:00-16:00 (8h) Seep Villadsen single-neutral-actions sin…" at bounding box center [707, 414] width 224 height 159
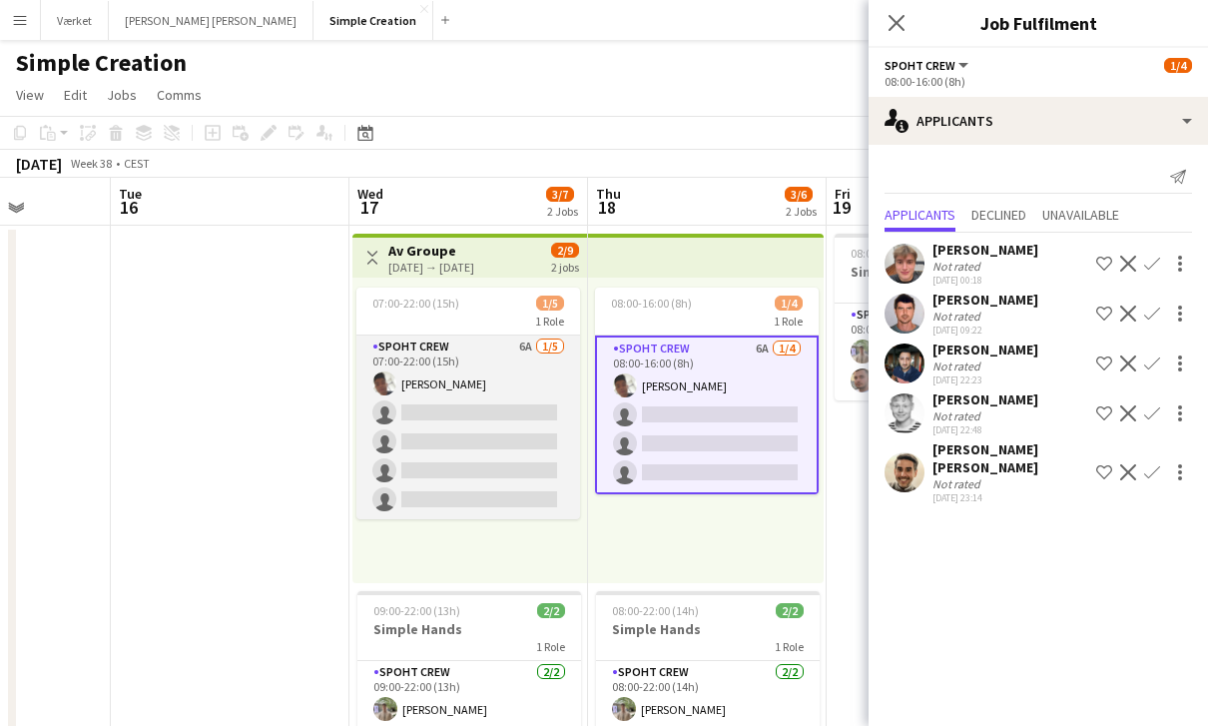
click at [453, 441] on app-card-role "Spoht Crew 6A [DATE] 07:00-22:00 (15h) Seep Villadsen single-neutral-actions si…" at bounding box center [468, 427] width 224 height 184
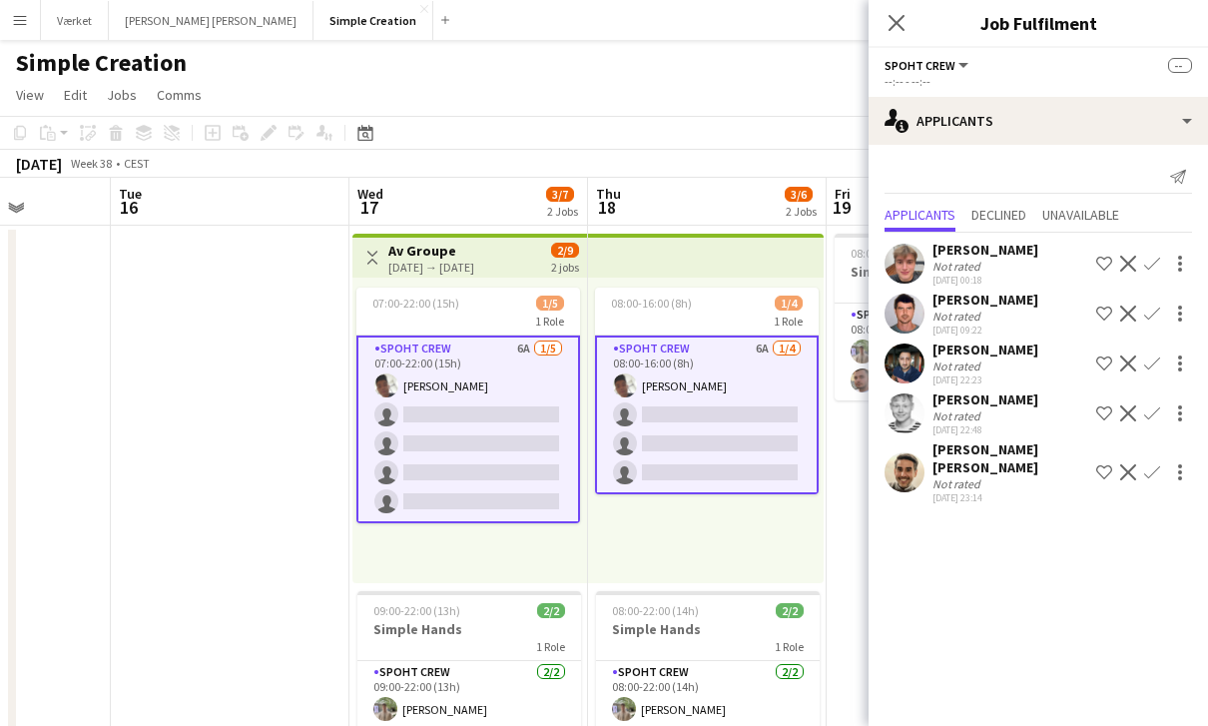
click at [765, 456] on app-card-role "Spoht Crew 6A [DATE] 08:00-16:00 (8h) Seep Villadsen single-neutral-actions sin…" at bounding box center [707, 414] width 224 height 159
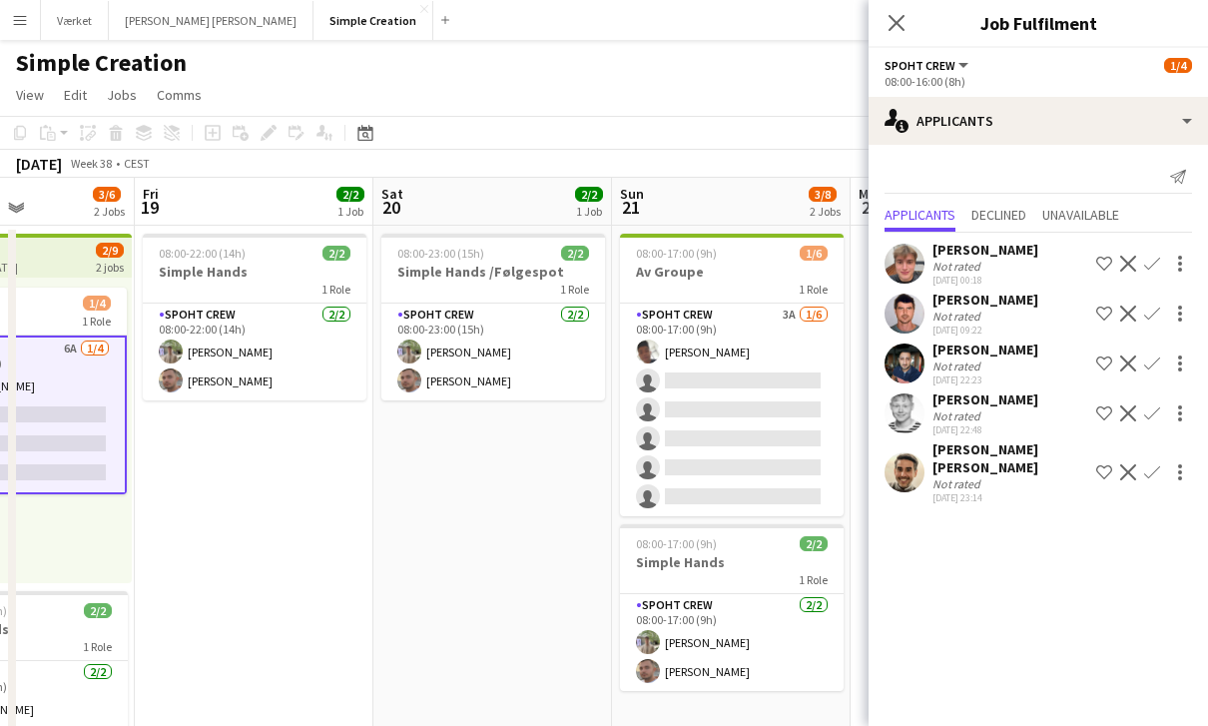
scroll to position [0, 580]
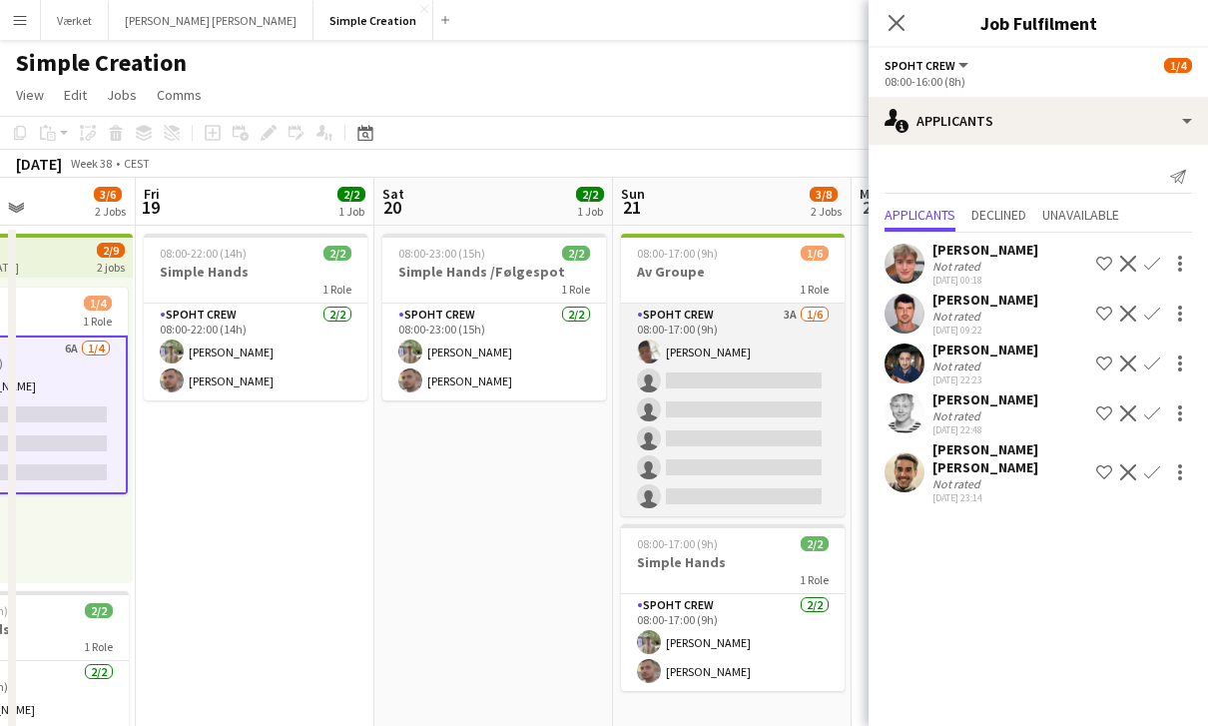
click at [765, 456] on app-card-role "Spoht Crew 3A [DATE] 08:00-17:00 (9h) Seep Villadsen single-neutral-actions sin…" at bounding box center [733, 410] width 224 height 213
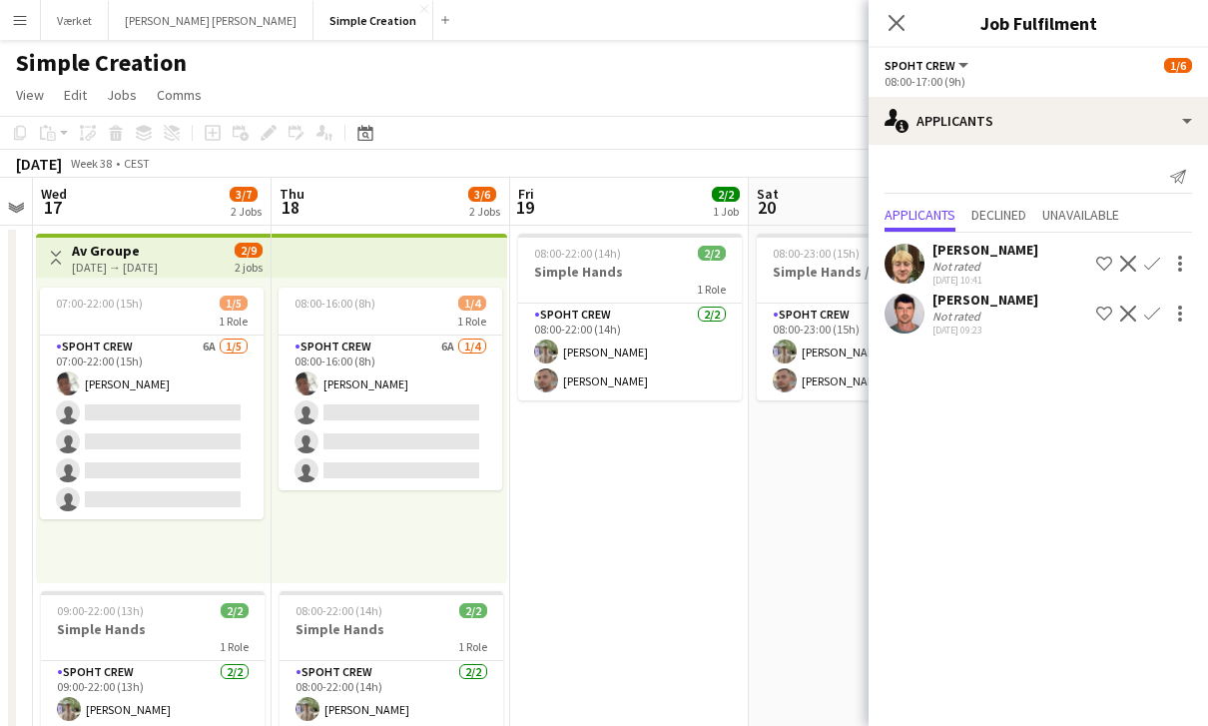
scroll to position [0, 634]
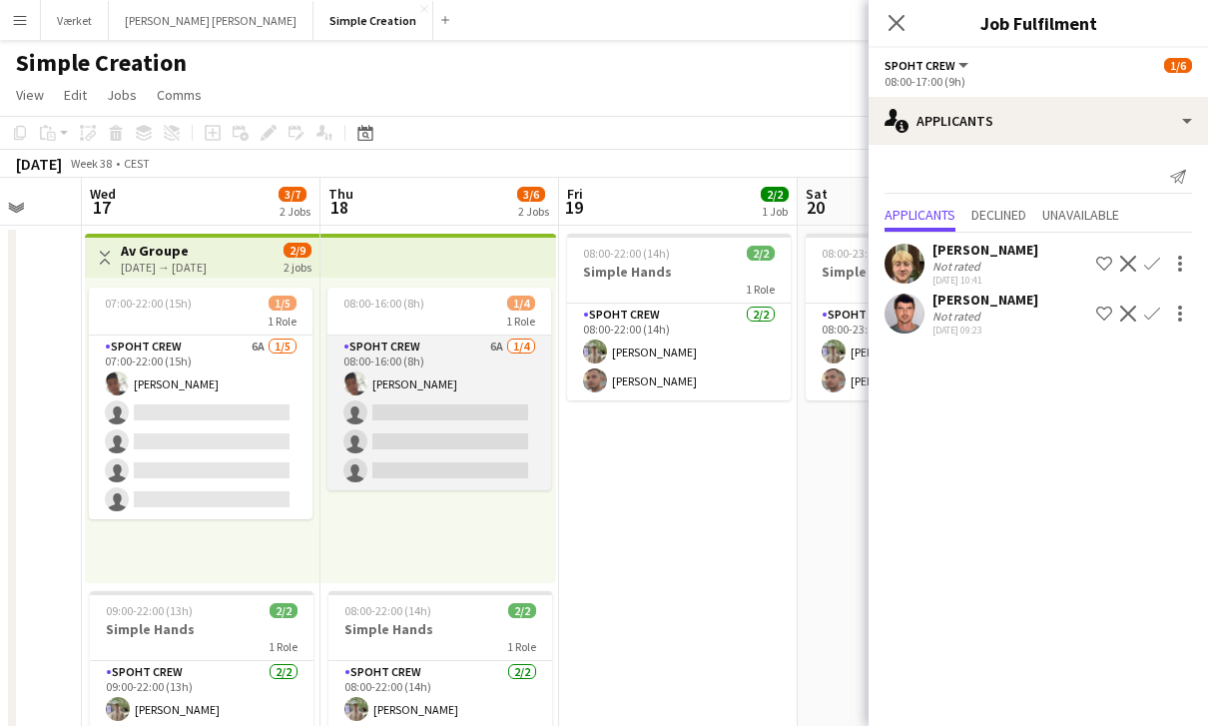
click at [500, 451] on app-card-role "Spoht Crew 6A [DATE] 08:00-16:00 (8h) Seep Villadsen single-neutral-actions sin…" at bounding box center [440, 412] width 224 height 155
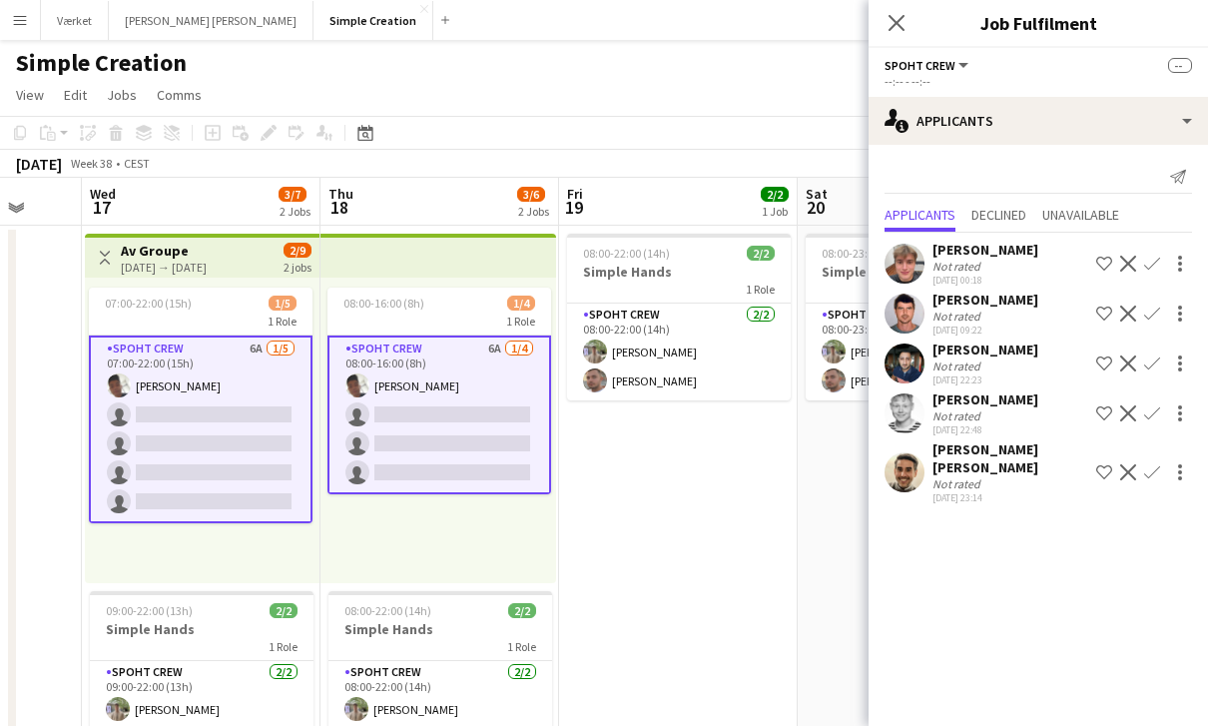
click at [252, 478] on app-card-role "Spoht Crew 6A [DATE] 07:00-22:00 (15h) Seep Villadsen single-neutral-actions si…" at bounding box center [201, 429] width 224 height 188
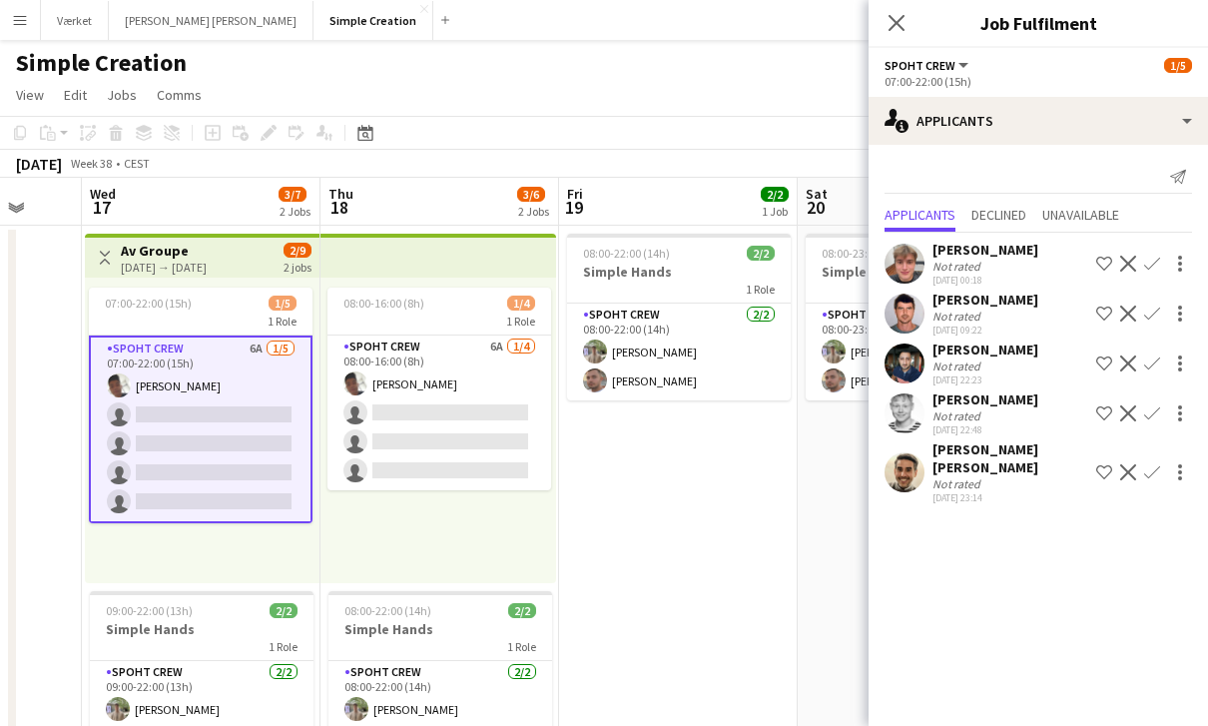
click at [958, 319] on div "Not rated" at bounding box center [959, 316] width 52 height 15
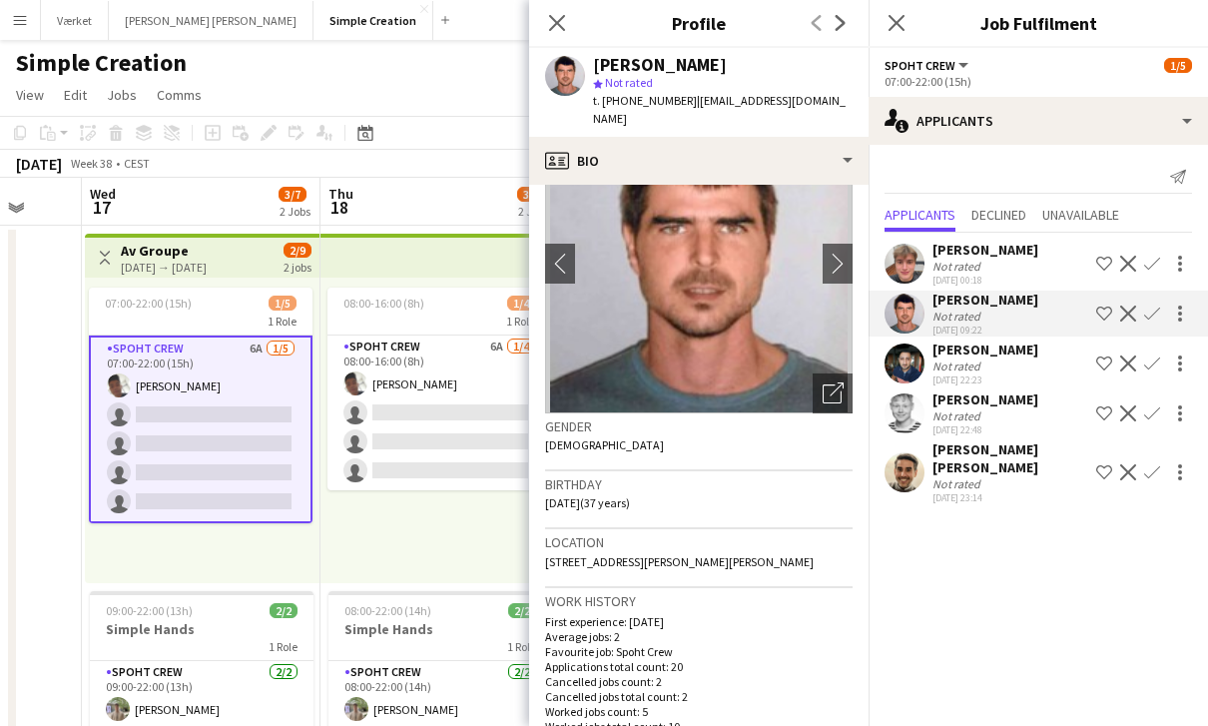
scroll to position [81, 0]
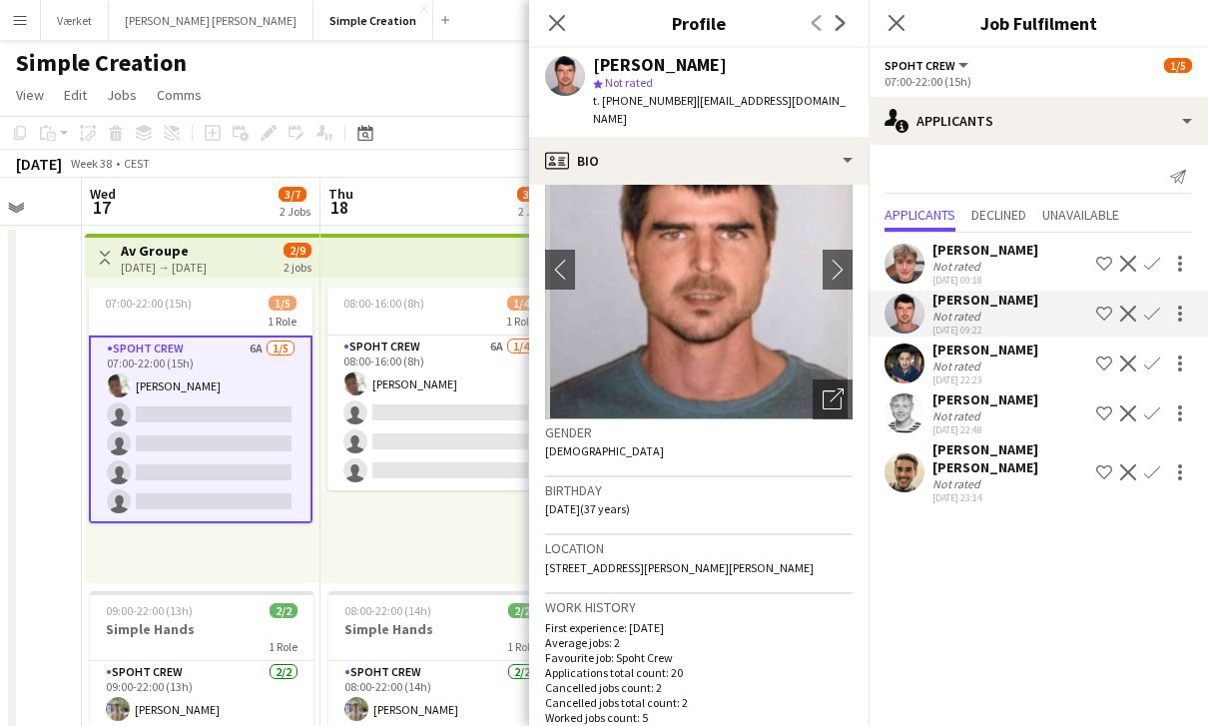
click at [1017, 267] on div "Not rated" at bounding box center [986, 266] width 106 height 15
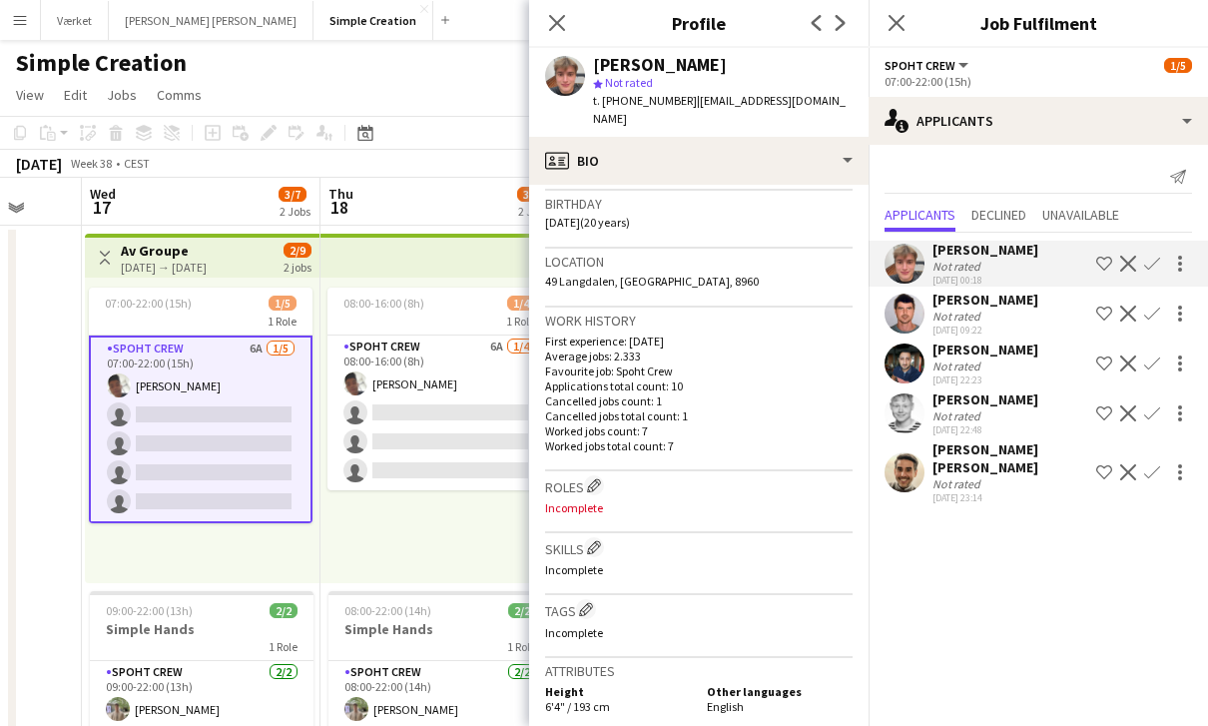
scroll to position [334, 0]
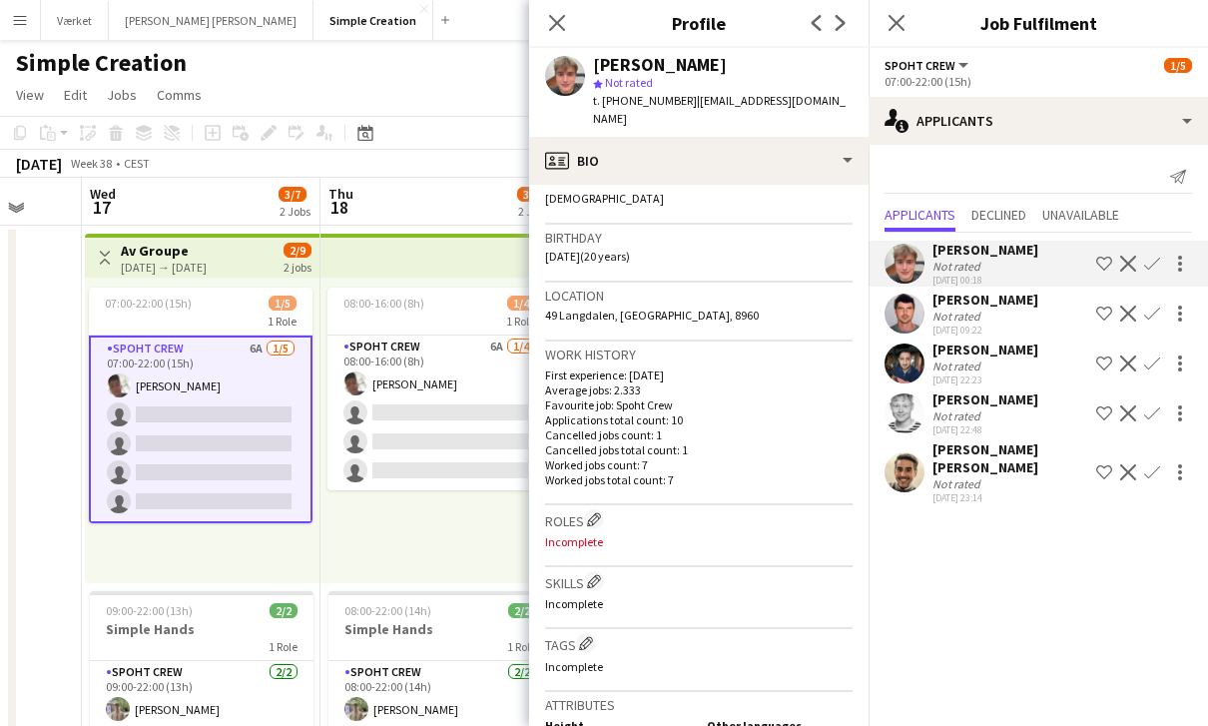
click at [1021, 373] on div "[PERSON_NAME] Not rated [DATE] 22:23 Shortlist crew Decline Confirm" at bounding box center [1038, 363] width 339 height 46
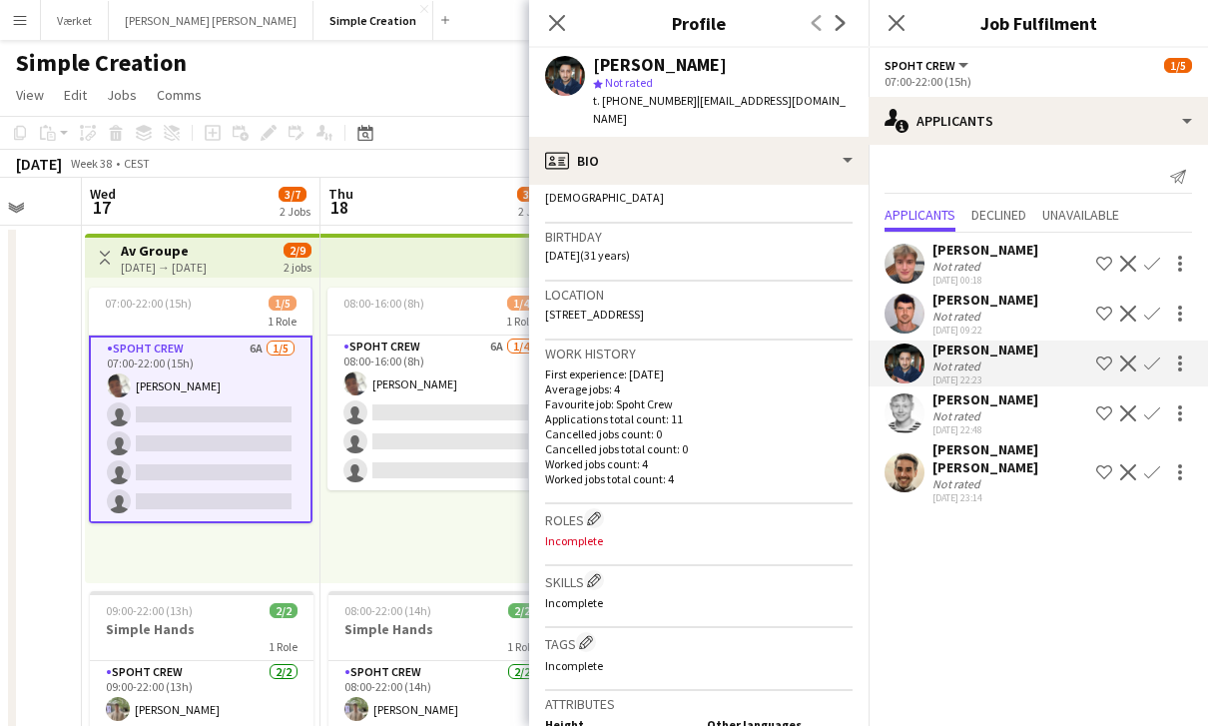
scroll to position [235, 0]
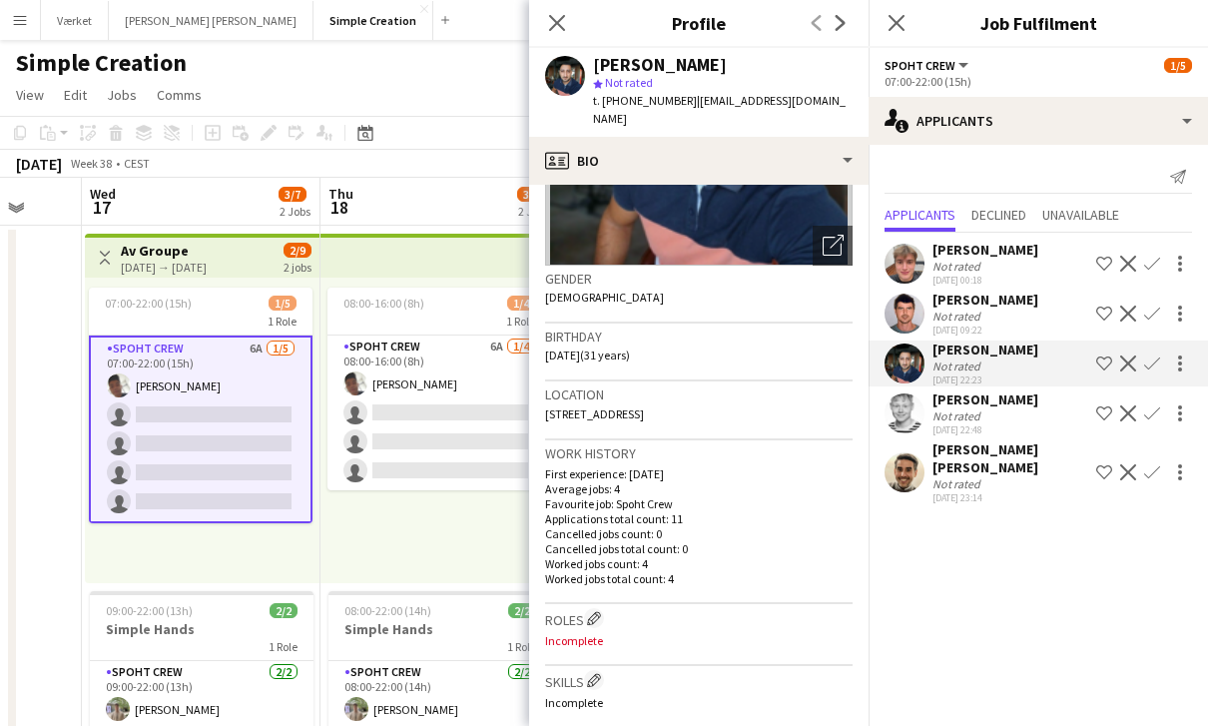
click at [1006, 418] on div "Not rated" at bounding box center [986, 415] width 106 height 15
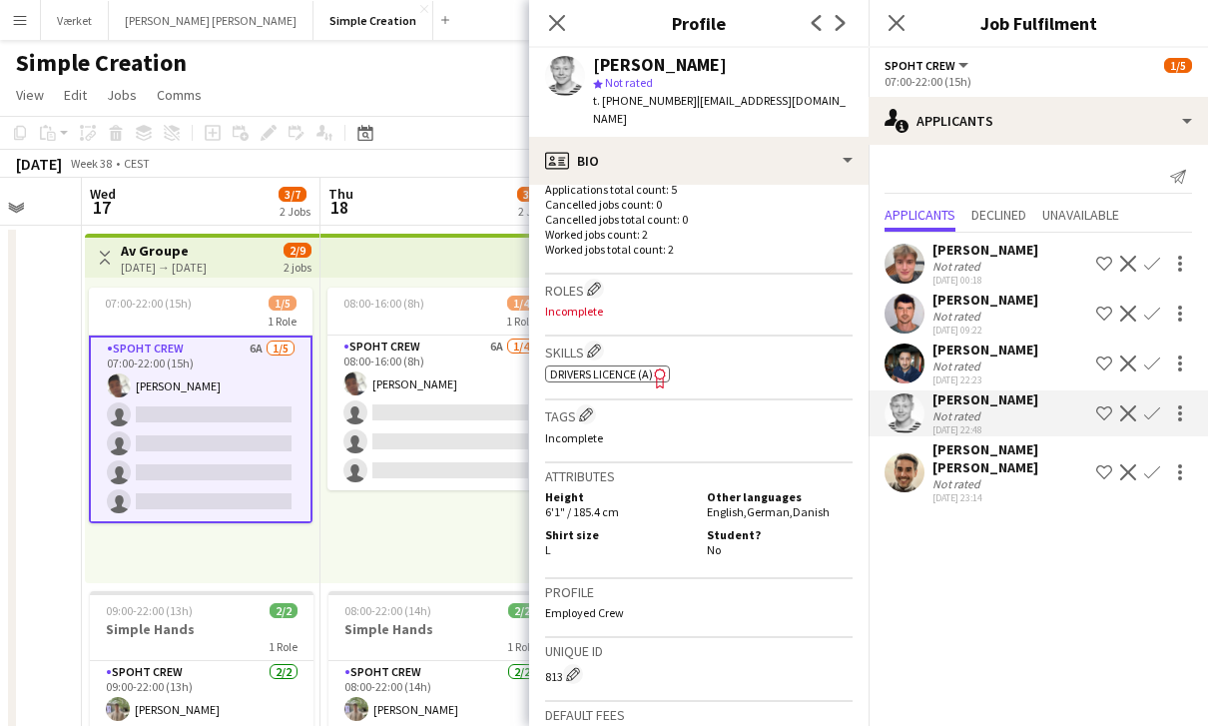
scroll to position [579, 0]
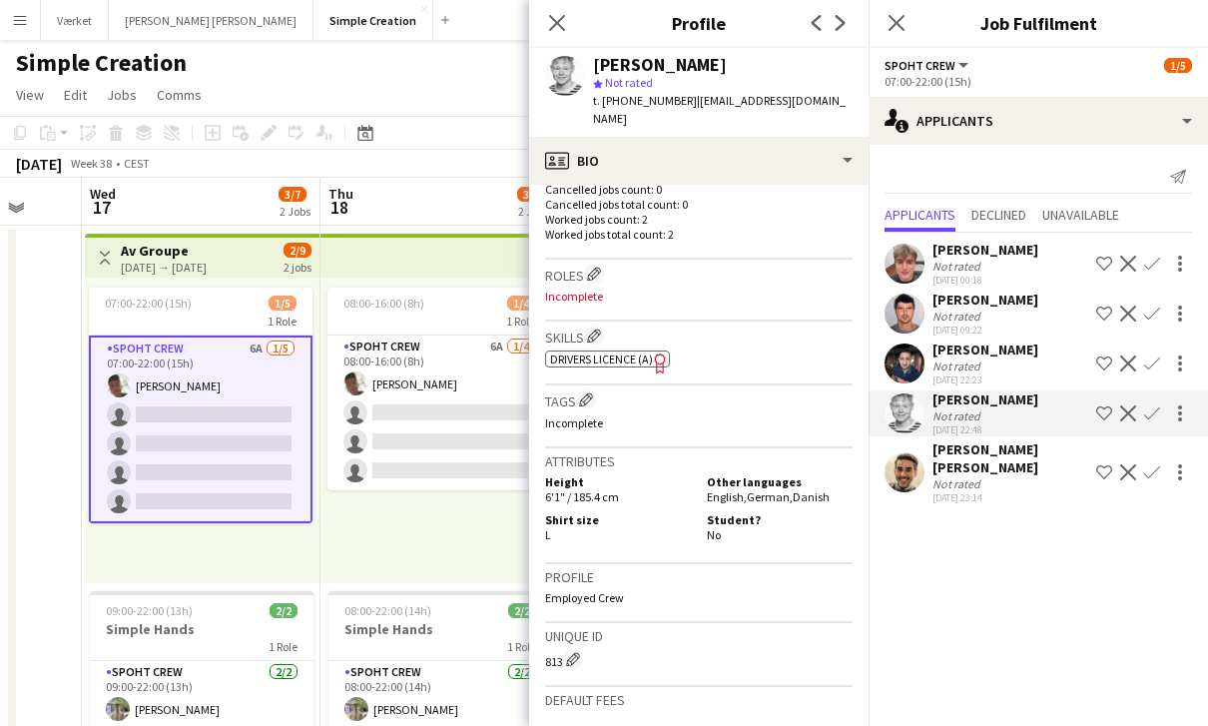
click at [1029, 477] on div "Not rated" at bounding box center [1011, 483] width 156 height 15
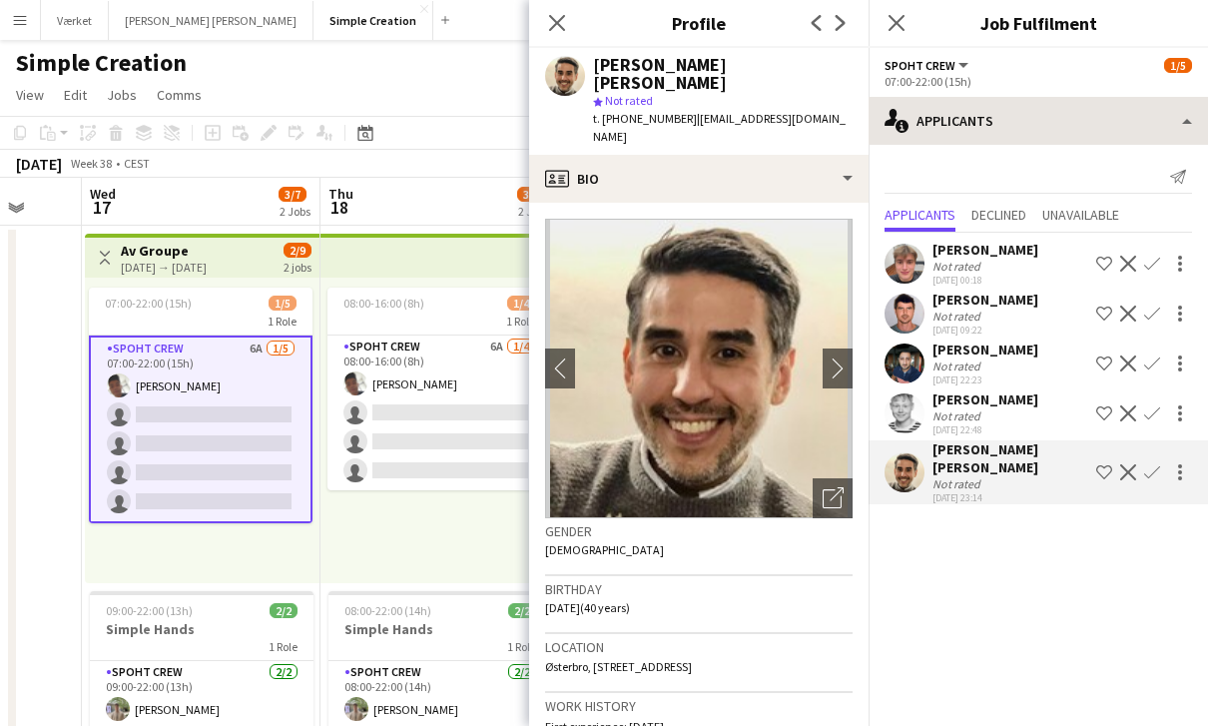
scroll to position [0, 0]
click at [901, 37] on div "Close pop-in" at bounding box center [897, 23] width 56 height 46
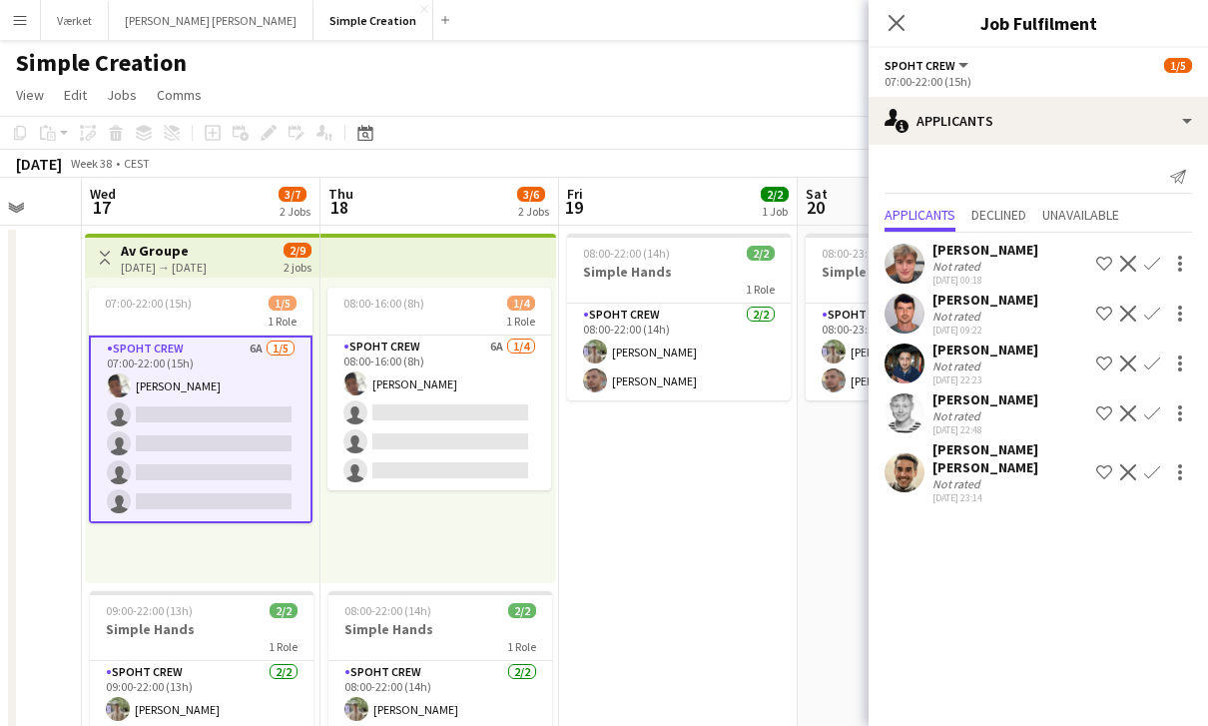
click at [906, 38] on div "Close pop-in" at bounding box center [897, 23] width 56 height 46
click at [896, 23] on icon at bounding box center [896, 22] width 19 height 19
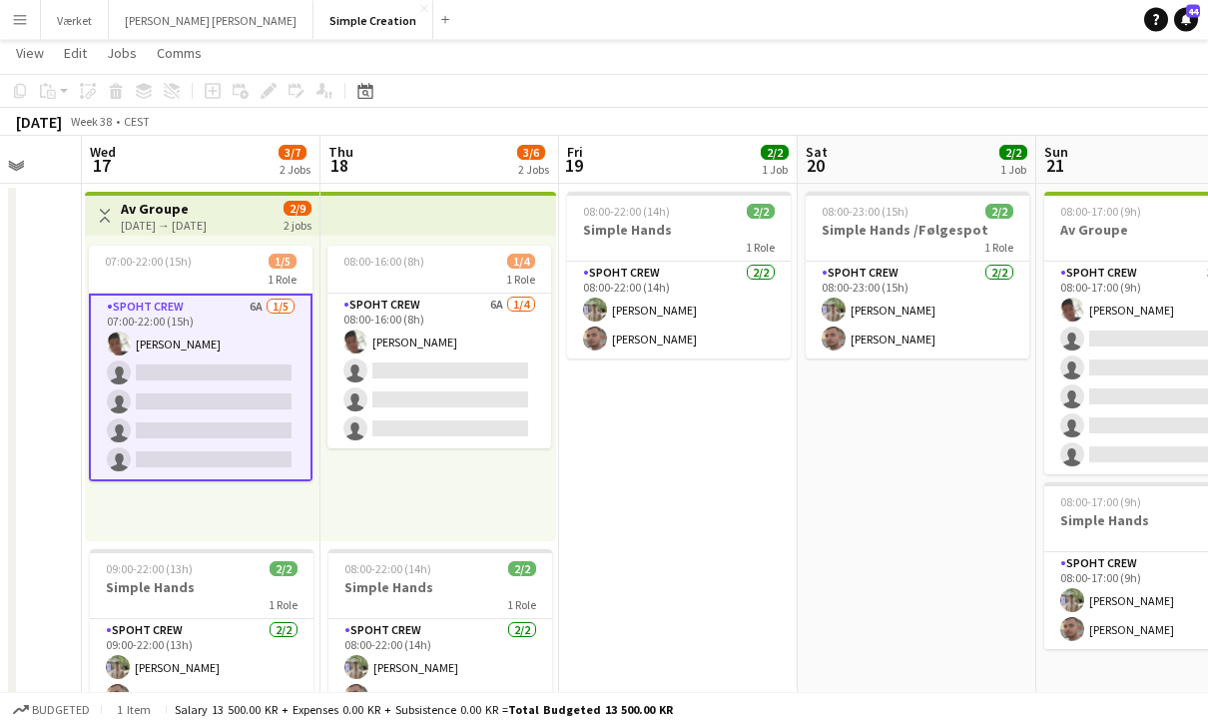
scroll to position [42, 0]
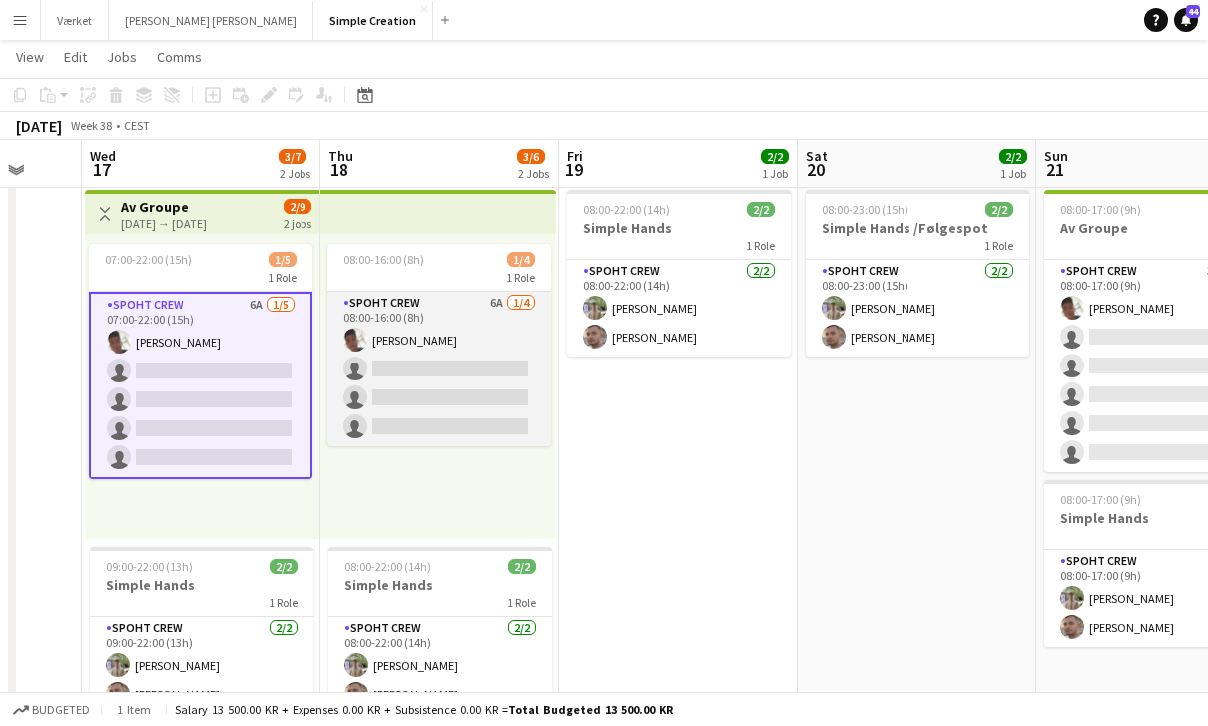
click at [472, 379] on app-card-role "Spoht Crew 6A [DATE] 08:00-16:00 (8h) Seep Villadsen single-neutral-actions sin…" at bounding box center [440, 369] width 224 height 155
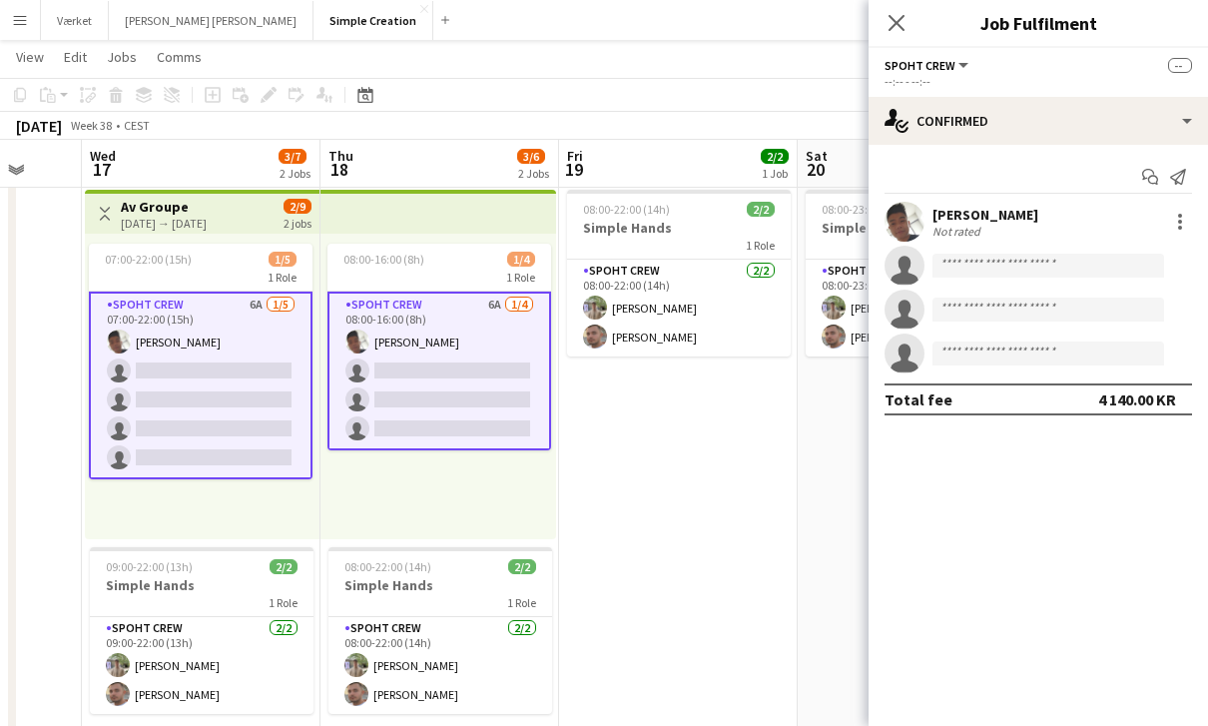
click at [1075, 149] on div "Start chat Send notification Seep Villadsen Not rated single-neutral-actions si…" at bounding box center [1038, 288] width 339 height 287
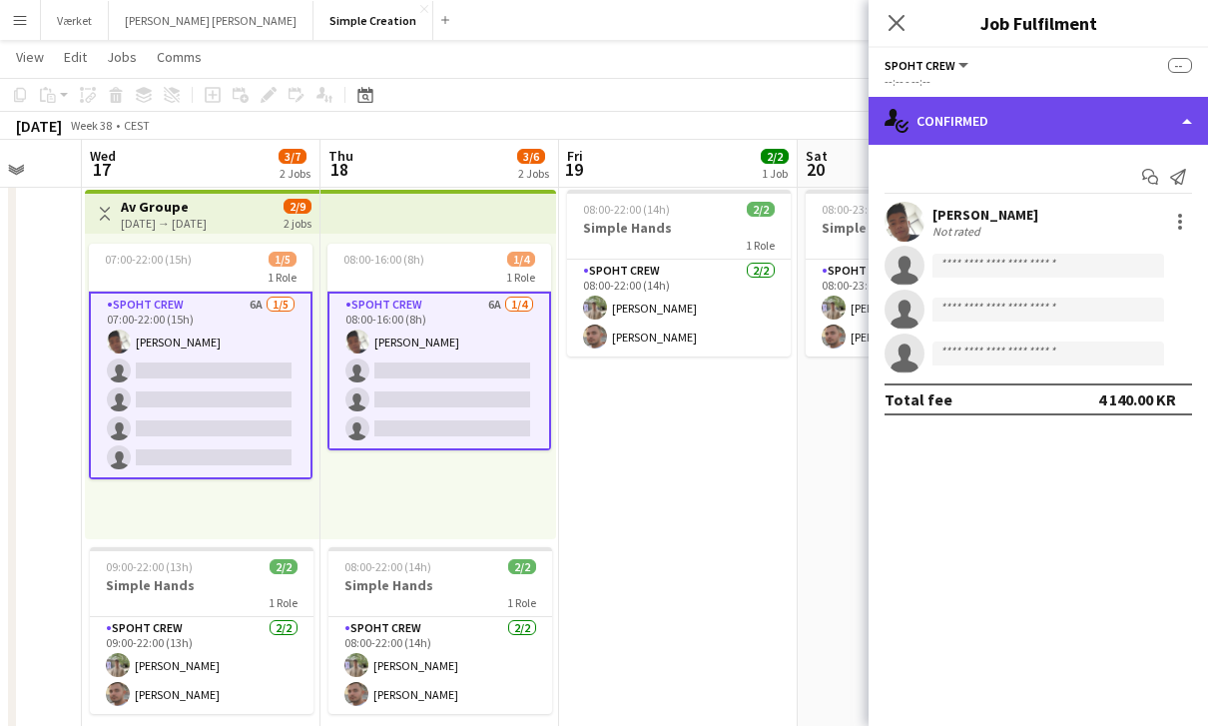
click at [1082, 128] on div "single-neutral-actions-check-2 Confirmed" at bounding box center [1038, 121] width 339 height 48
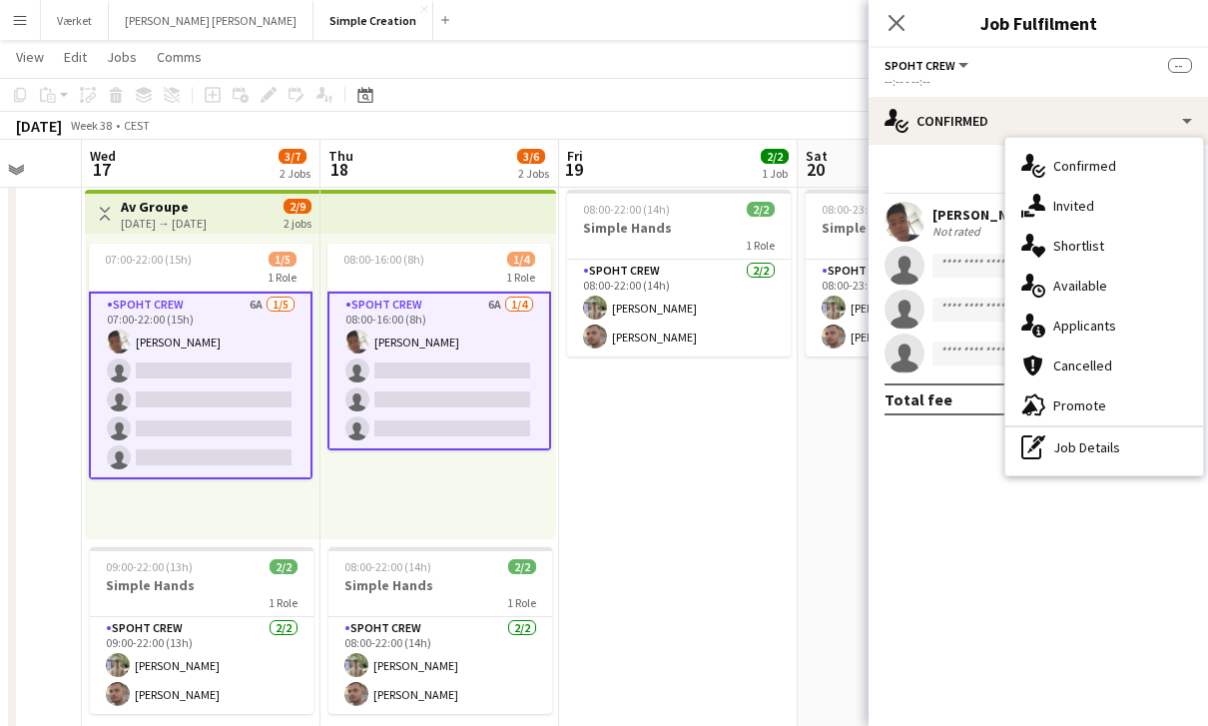
click at [1102, 336] on div "single-neutral-actions-information Applicants" at bounding box center [1104, 326] width 198 height 40
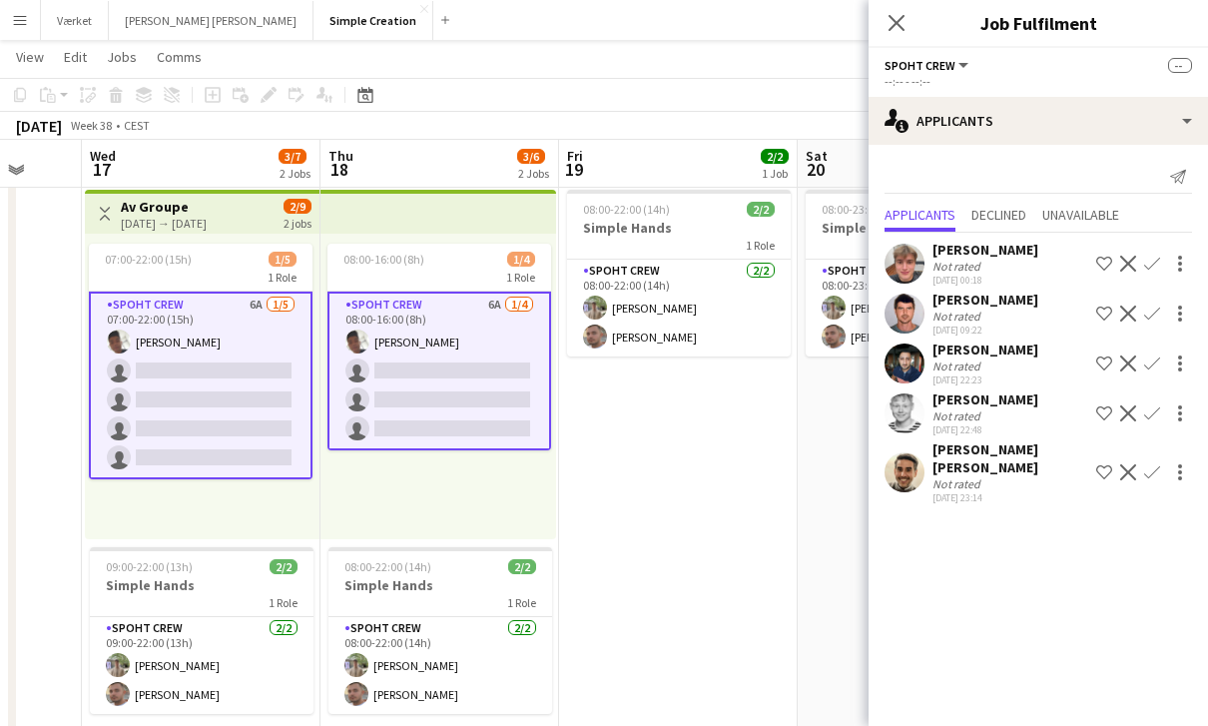
click at [192, 431] on app-card-role "Spoht Crew 6A [DATE] 07:00-22:00 (15h) Seep Villadsen single-neutral-actions si…" at bounding box center [201, 386] width 224 height 188
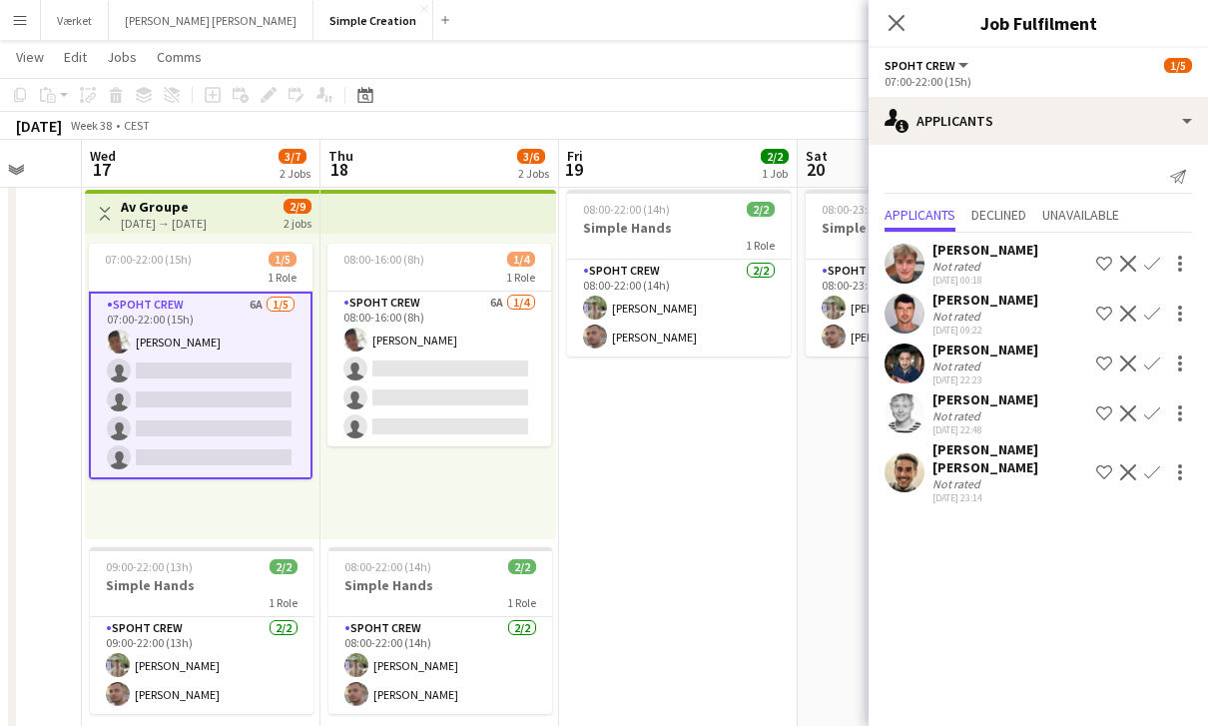
click at [953, 470] on div "[PERSON_NAME] [PERSON_NAME]" at bounding box center [1011, 458] width 156 height 36
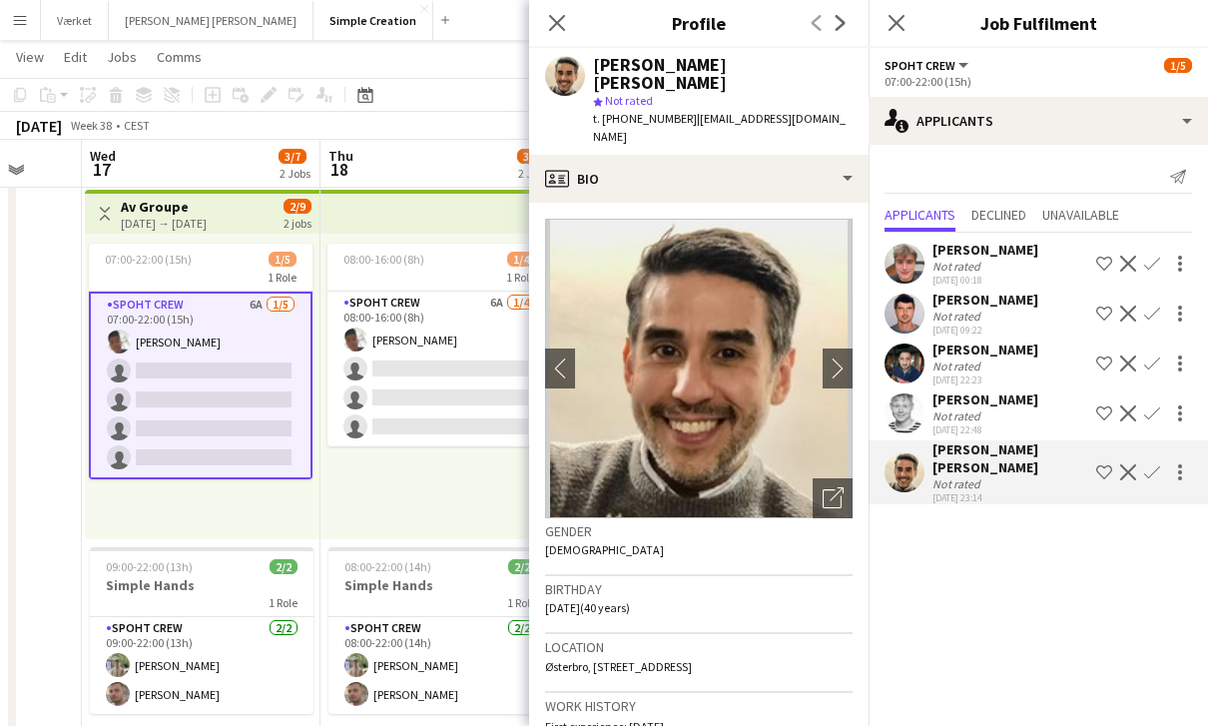
click at [971, 431] on div "[DATE] 22:48" at bounding box center [986, 429] width 106 height 13
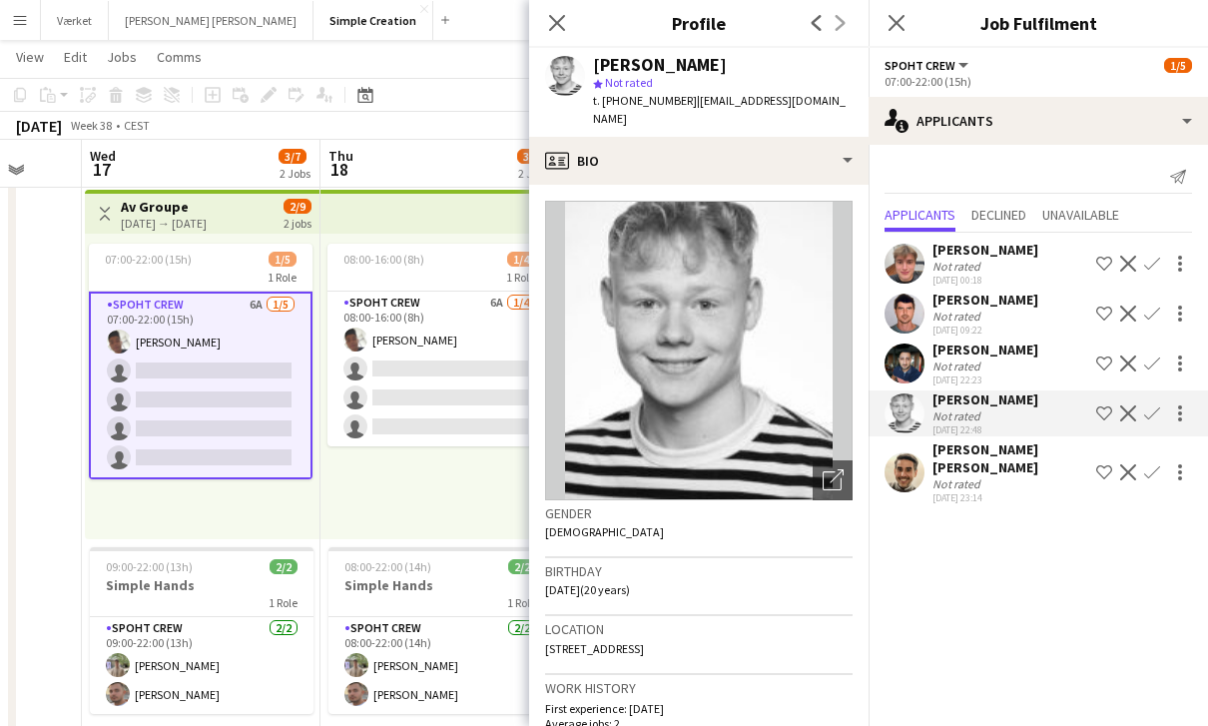
click at [982, 482] on div "Not rated" at bounding box center [959, 483] width 52 height 15
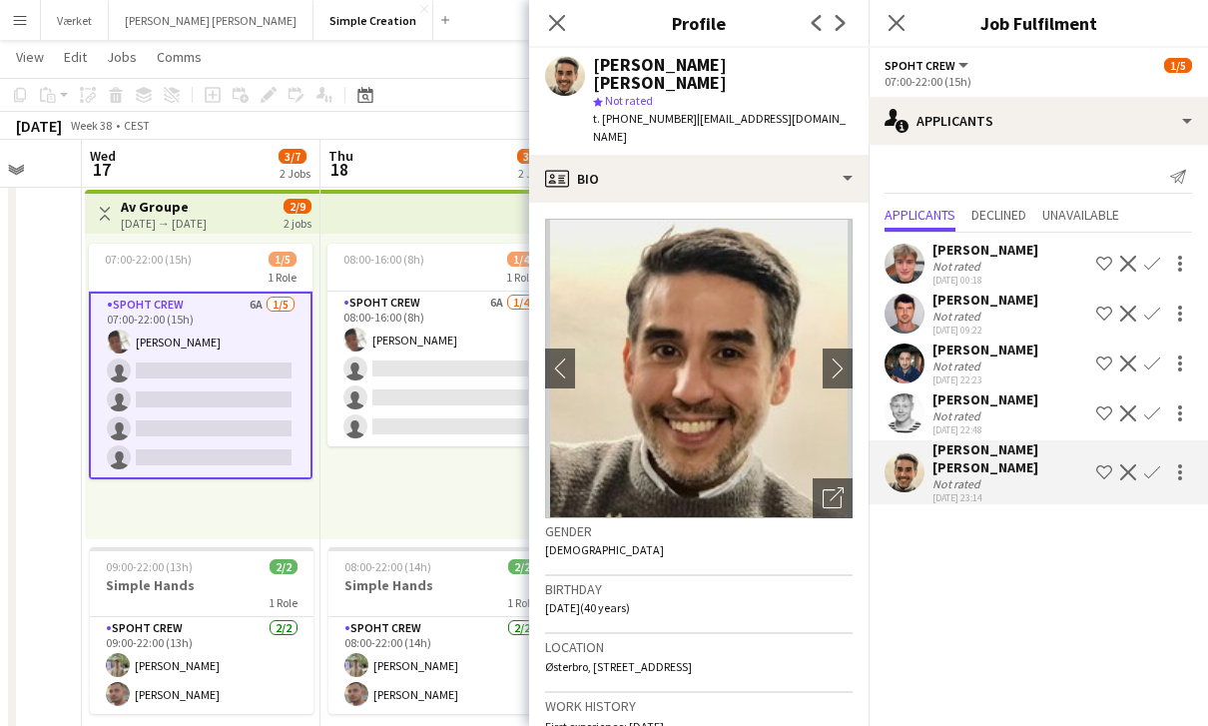
click at [986, 424] on div "[DATE] 22:48" at bounding box center [986, 429] width 106 height 13
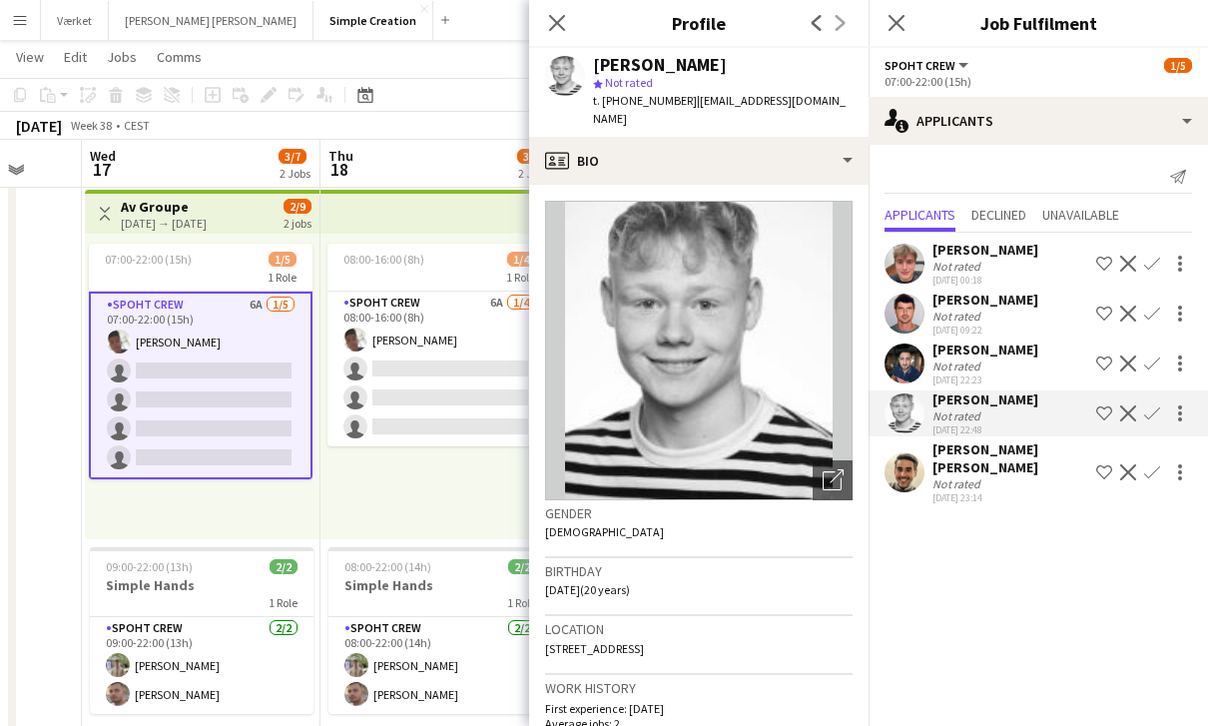
click at [994, 369] on div "Not rated" at bounding box center [986, 365] width 106 height 15
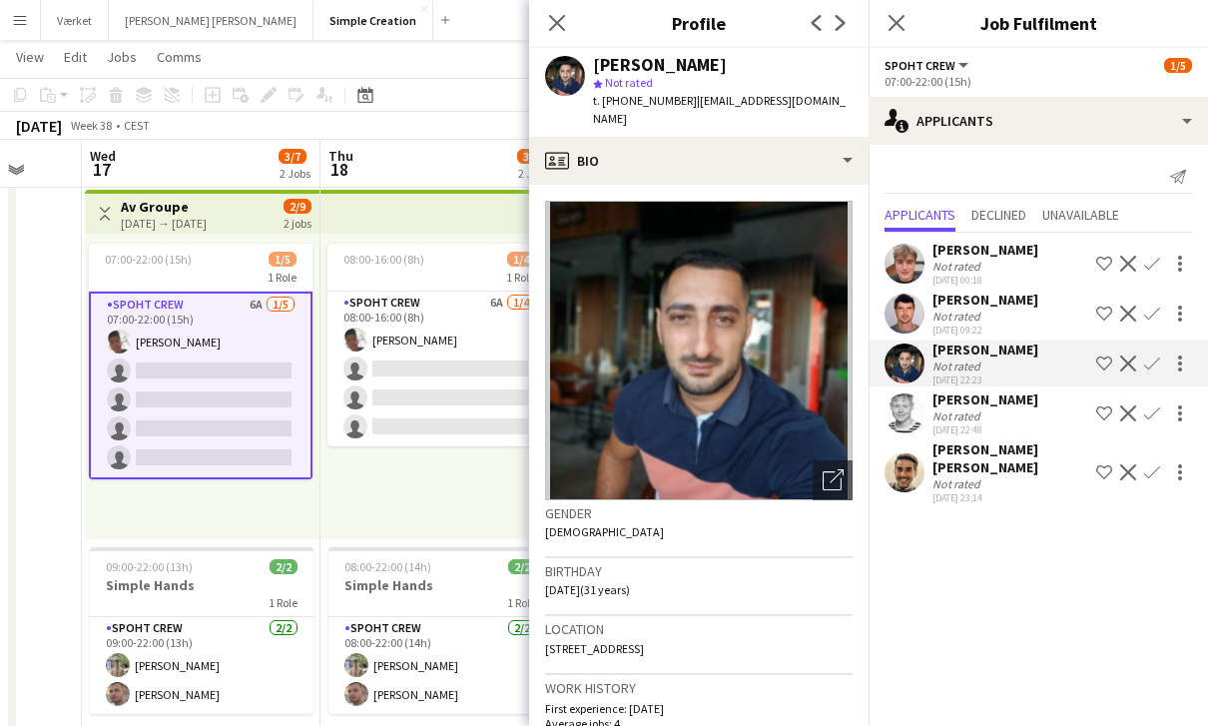
click at [1000, 323] on div "Not rated" at bounding box center [986, 316] width 106 height 15
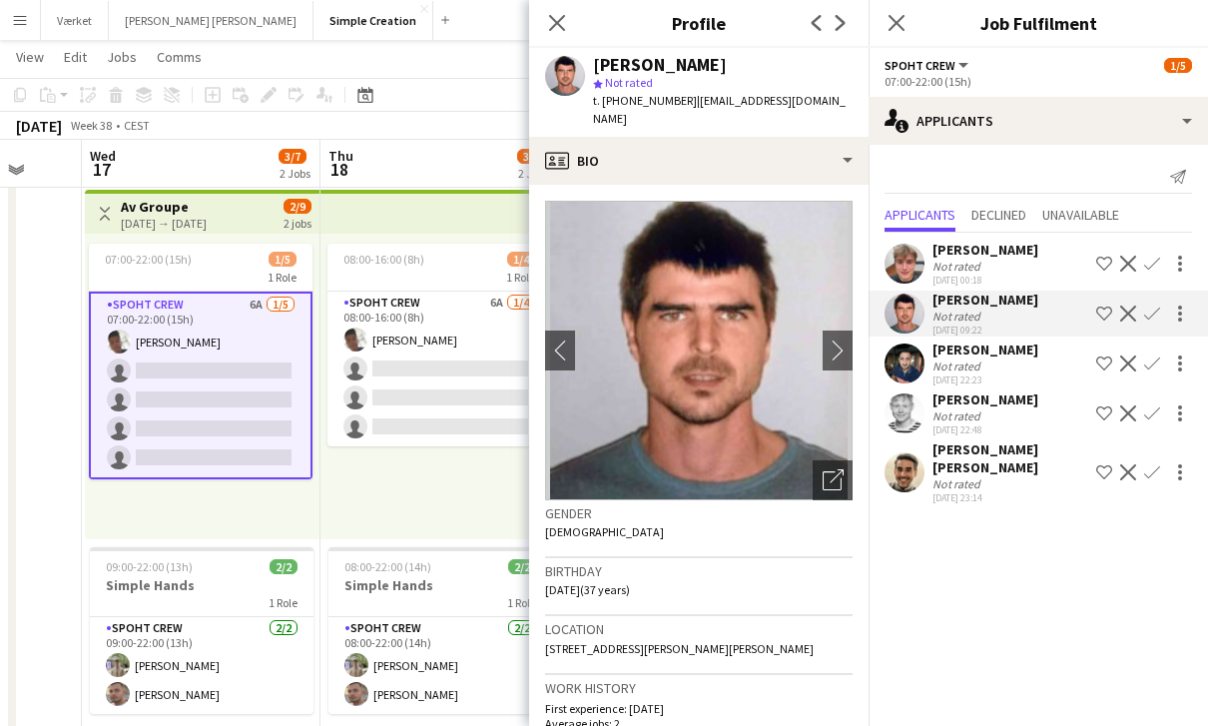
click at [1003, 271] on div "Not rated" at bounding box center [986, 266] width 106 height 15
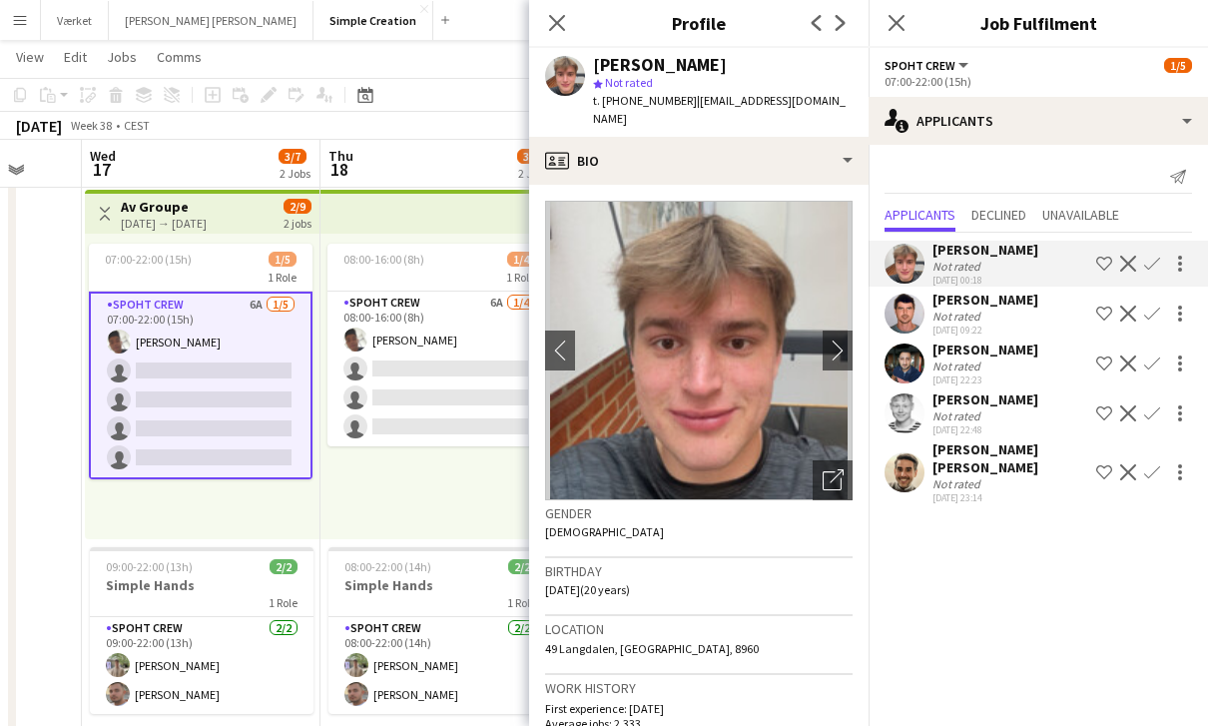
scroll to position [0, 0]
click at [388, 529] on div "08:00-16:00 (8h) 1/4 1 Role Spoht Crew 6A [DATE] 08:00-16:00 (8h) Seep Villadse…" at bounding box center [439, 387] width 236 height 306
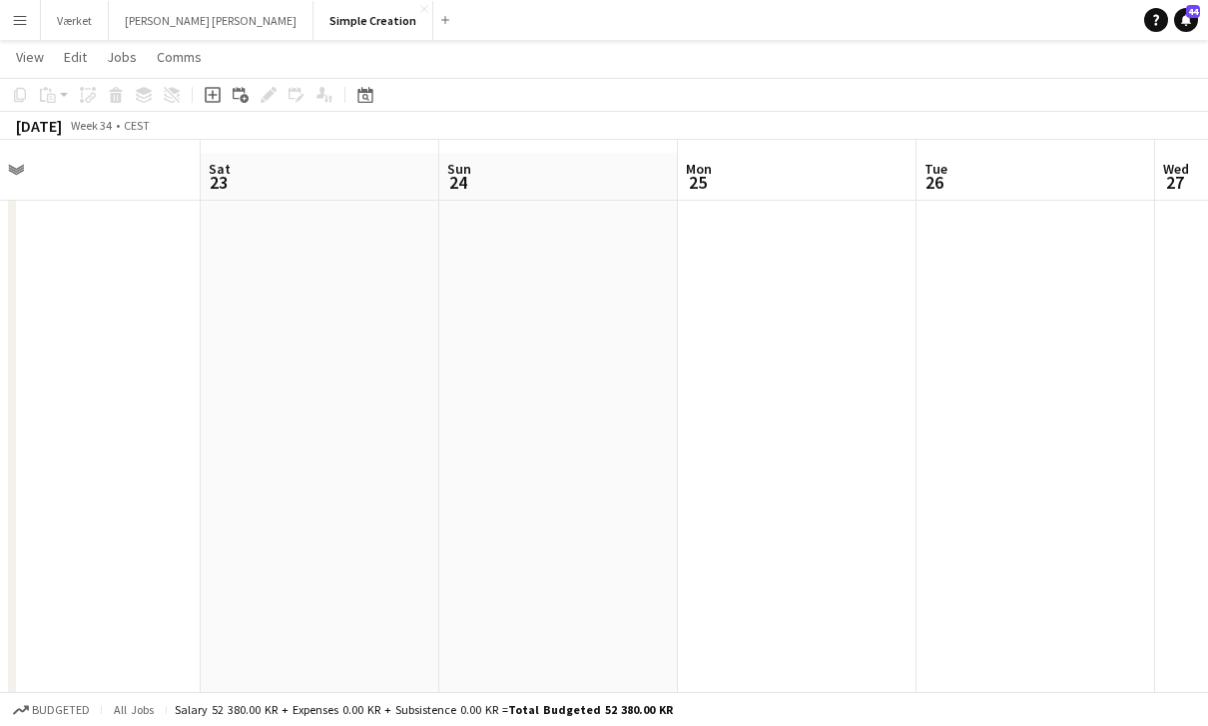
scroll to position [42, 0]
click at [24, 22] on app-icon "Menu" at bounding box center [20, 20] width 16 height 16
